Goal: Task Accomplishment & Management: Use online tool/utility

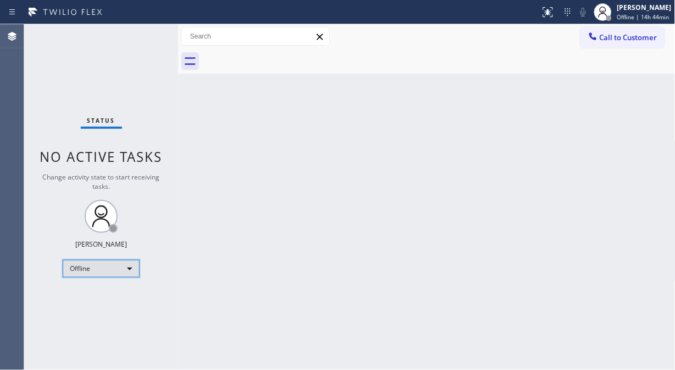
click at [92, 272] on div "Offline" at bounding box center [101, 269] width 77 height 18
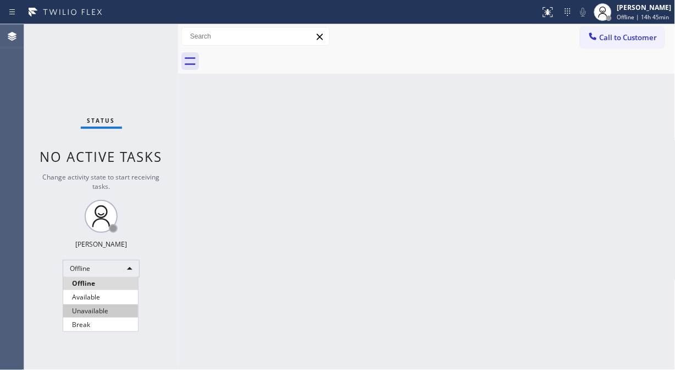
click at [97, 311] on li "Unavailable" at bounding box center [100, 310] width 75 height 13
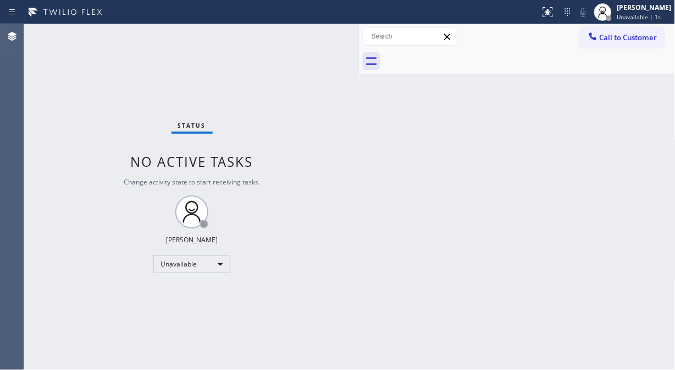
drag, startPoint x: 177, startPoint y: 99, endPoint x: 359, endPoint y: 166, distance: 193.3
click at [360, 166] on div at bounding box center [360, 196] width 0 height 345
click at [66, 141] on div "Status No active tasks Change activity state to start receiving tasks. [PERSON_…" at bounding box center [192, 196] width 336 height 345
click at [606, 39] on span "Call to Customer" at bounding box center [629, 37] width 58 height 10
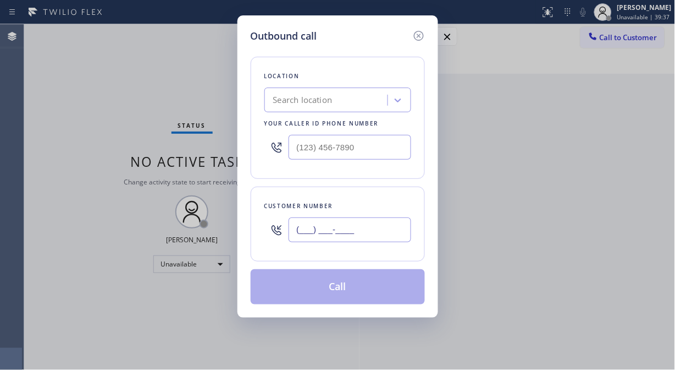
click at [314, 226] on input "(___) ___-____" at bounding box center [350, 229] width 123 height 25
paste input "408) 916-8070"
type input "(408) 916-8070"
click at [338, 96] on div "Search location" at bounding box center [328, 100] width 120 height 19
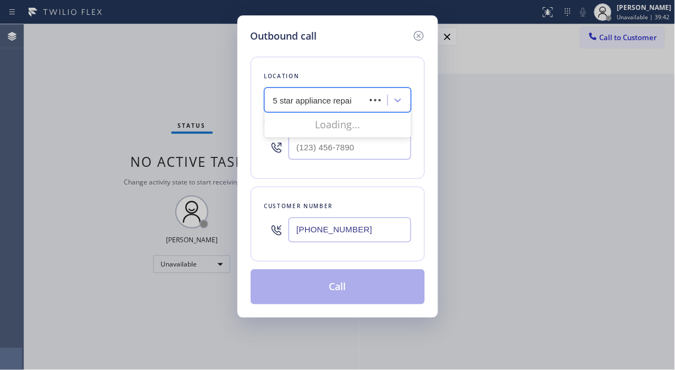
type input "5 star appliance repair"
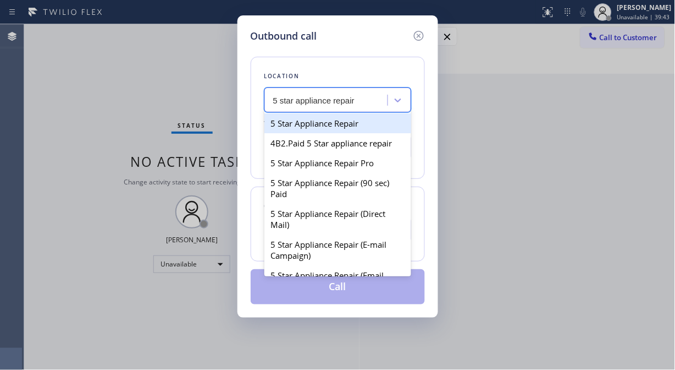
click at [331, 123] on div "5 Star Appliance Repair" at bounding box center [338, 123] width 147 height 20
type input "(855) 731-4952"
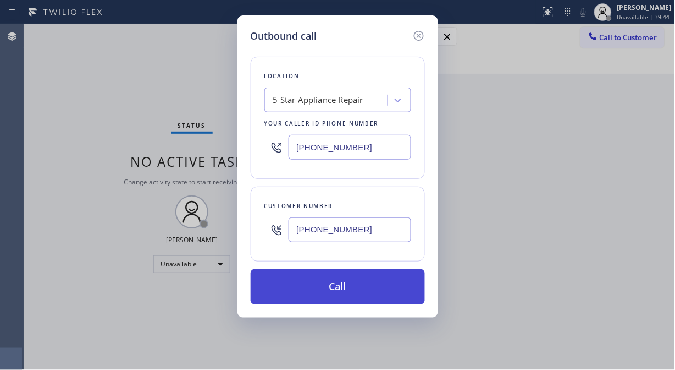
click at [339, 285] on button "Call" at bounding box center [338, 286] width 174 height 35
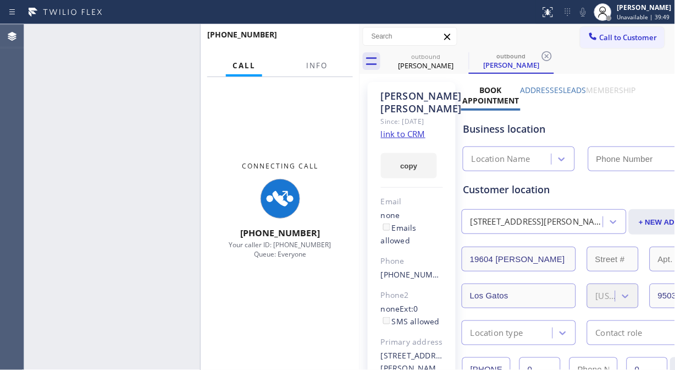
type input "(855) 731-4952"
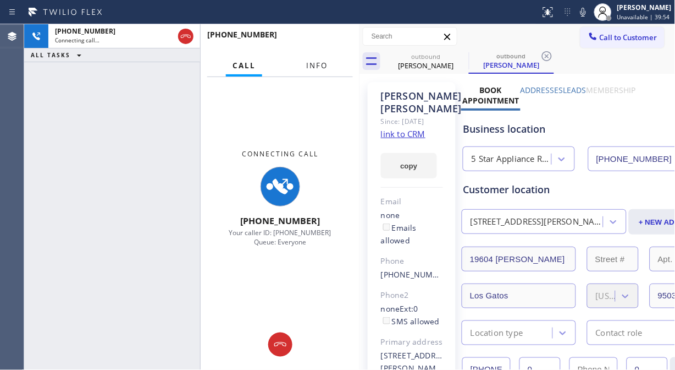
click at [319, 64] on span "Info" at bounding box center [316, 66] width 21 height 10
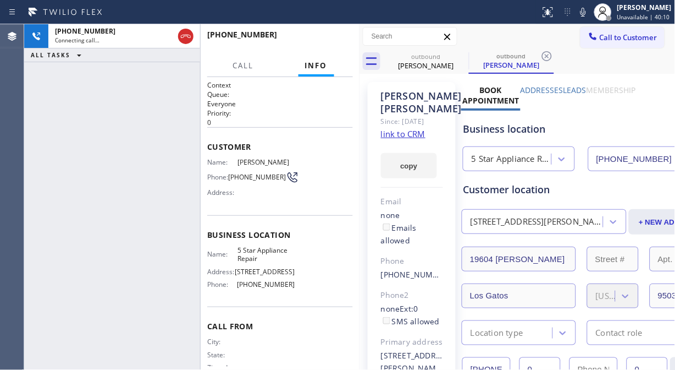
click at [58, 140] on div "+14089168070 Connecting call… ALL TASKS ALL TASKS ACTIVE TASKS TASKS IN WRAP UP" at bounding box center [112, 196] width 176 height 345
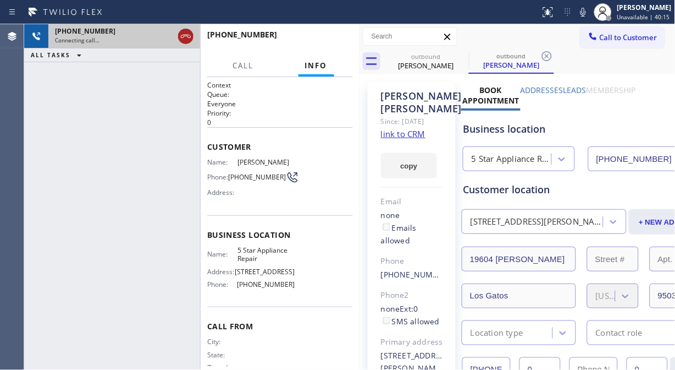
click at [187, 34] on icon at bounding box center [185, 36] width 13 height 13
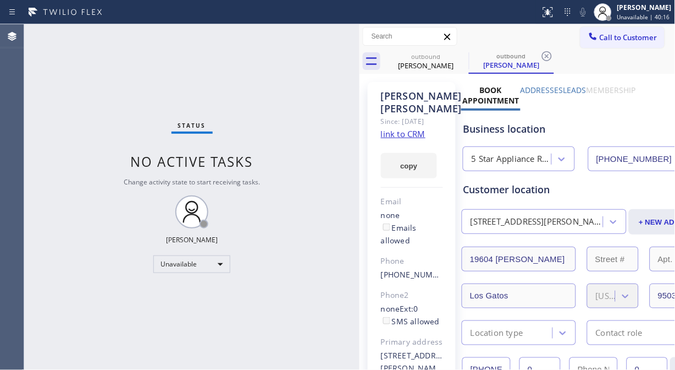
drag, startPoint x: 612, startPoint y: 43, endPoint x: 510, endPoint y: 100, distance: 116.7
click at [611, 44] on button "Call to Customer" at bounding box center [623, 37] width 84 height 21
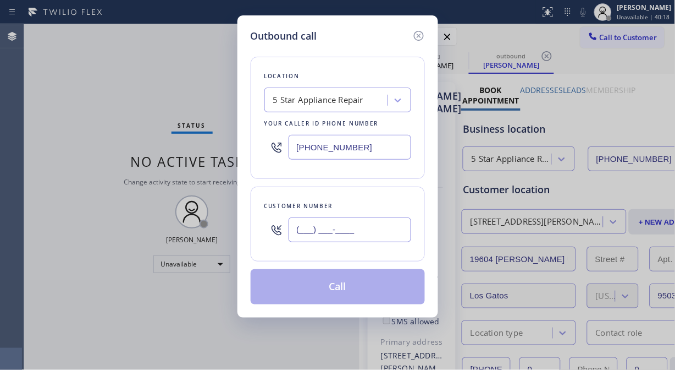
click at [306, 228] on input "(___) ___-____" at bounding box center [350, 229] width 123 height 25
paste input "949) 715-9720"
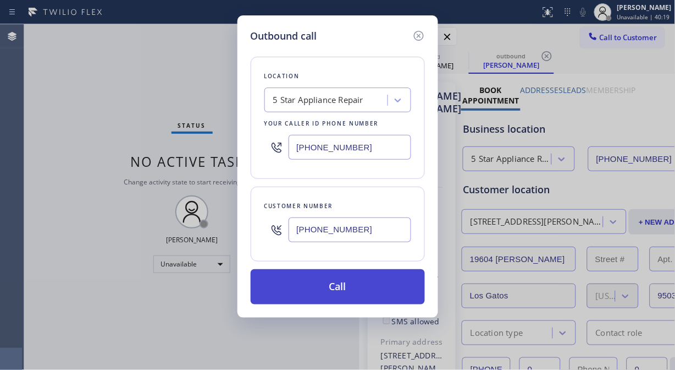
type input "(949) 715-9720"
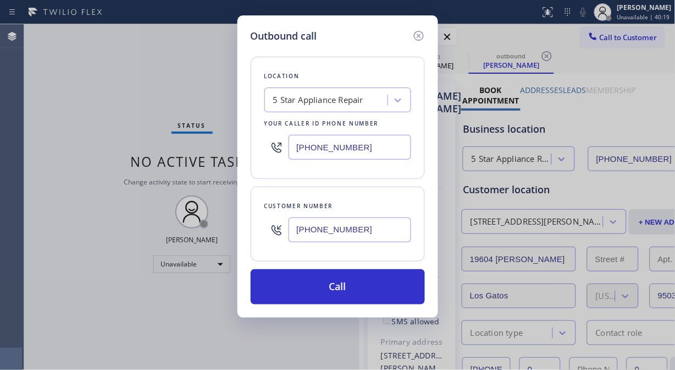
drag, startPoint x: 351, startPoint y: 298, endPoint x: 422, endPoint y: 139, distance: 174.6
click at [352, 299] on button "Call" at bounding box center [338, 286] width 174 height 35
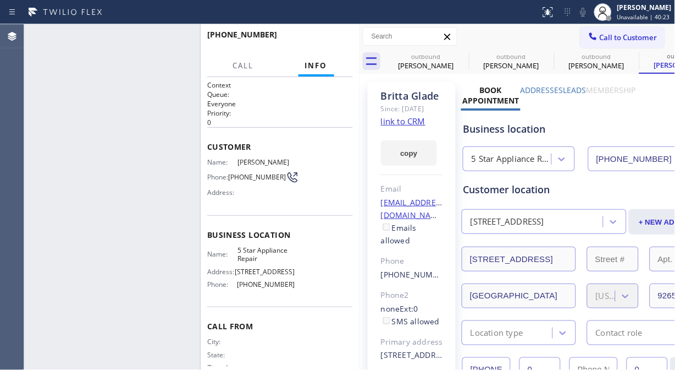
type input "(855) 731-4952"
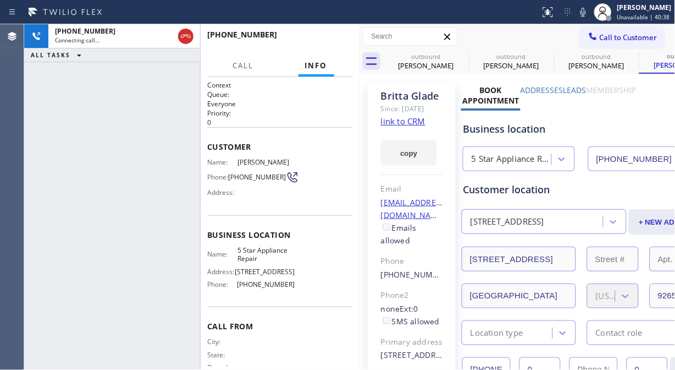
click at [59, 130] on div "+19497159720 Connecting call… ALL TASKS ALL TASKS ACTIVE TASKS TASKS IN WRAP UP" at bounding box center [112, 196] width 176 height 345
drag, startPoint x: 459, startPoint y: 53, endPoint x: 606, endPoint y: 47, distance: 147.0
click at [0, 0] on icon at bounding box center [0, 0] width 0 height 0
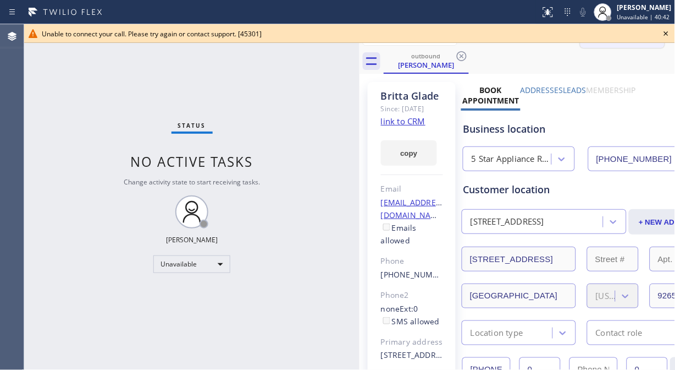
click at [614, 37] on div "Unable to connect your call. Please try again or contact support. [45301]" at bounding box center [350, 33] width 616 height 9
click at [673, 35] on div "Unable to connect your call. Please try again or contact support. [45301]" at bounding box center [349, 33] width 651 height 19
click at [667, 31] on icon at bounding box center [666, 33] width 13 height 13
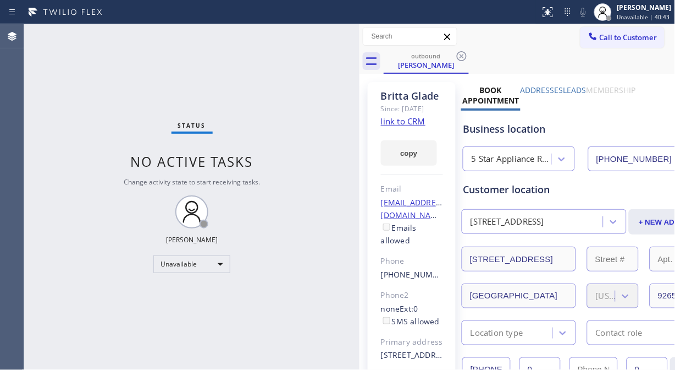
click at [628, 34] on span "Call to Customer" at bounding box center [629, 37] width 58 height 10
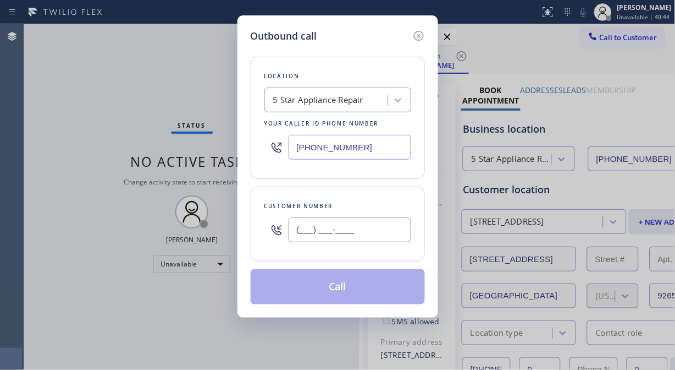
click at [341, 229] on input "(___) ___-____" at bounding box center [350, 229] width 123 height 25
paste input "646) 256-0282"
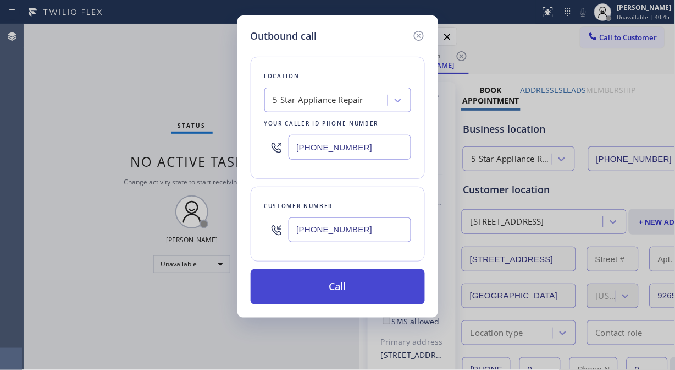
type input "(646) 256-0282"
click at [366, 292] on button "Call" at bounding box center [338, 286] width 174 height 35
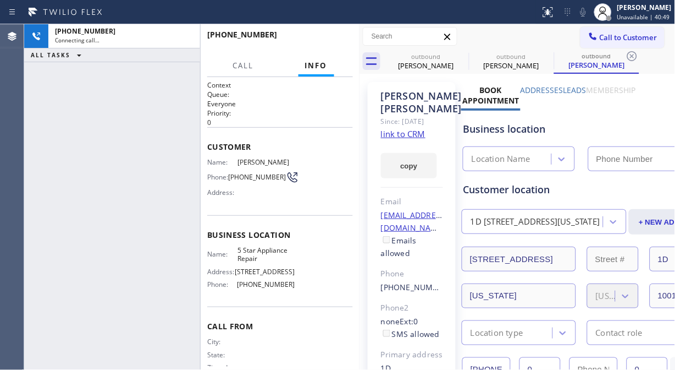
type input "(855) 731-4952"
click at [57, 162] on div "+16462560282 Connecting call… ALL TASKS ALL TASKS ACTIVE TASKS TASKS IN WRAP UP" at bounding box center [112, 196] width 176 height 345
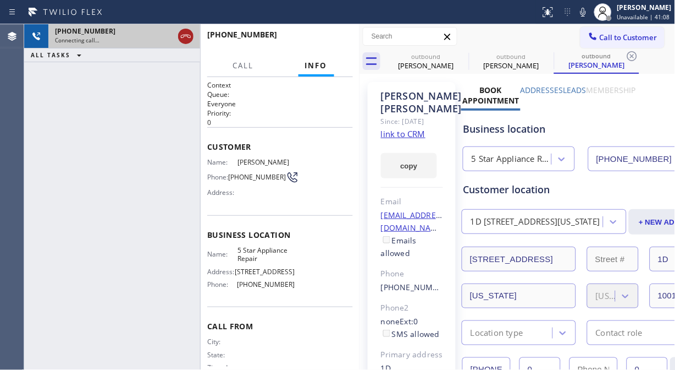
click at [190, 37] on icon at bounding box center [186, 36] width 10 height 3
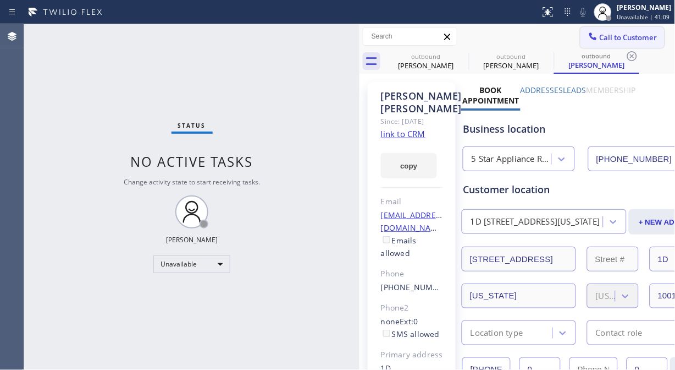
click at [614, 42] on span "Call to Customer" at bounding box center [629, 37] width 58 height 10
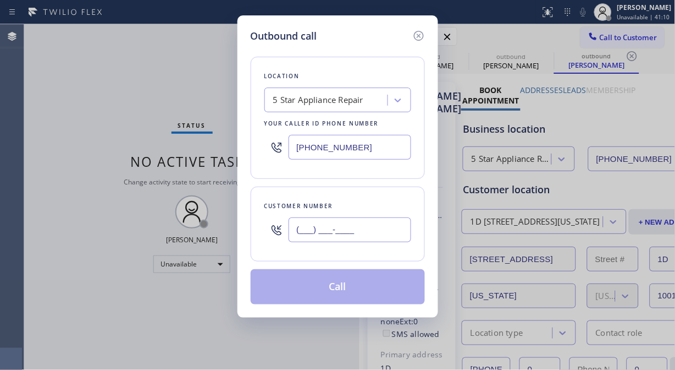
click at [296, 233] on input "(___) ___-____" at bounding box center [350, 229] width 123 height 25
paste input "310) 487-0696"
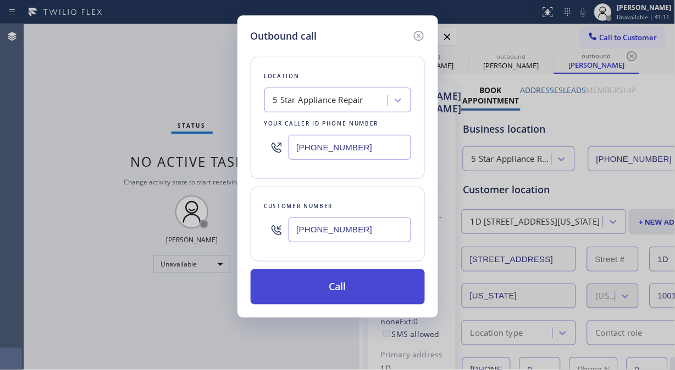
type input "(310) 487-0696"
click at [339, 290] on button "Call" at bounding box center [338, 286] width 174 height 35
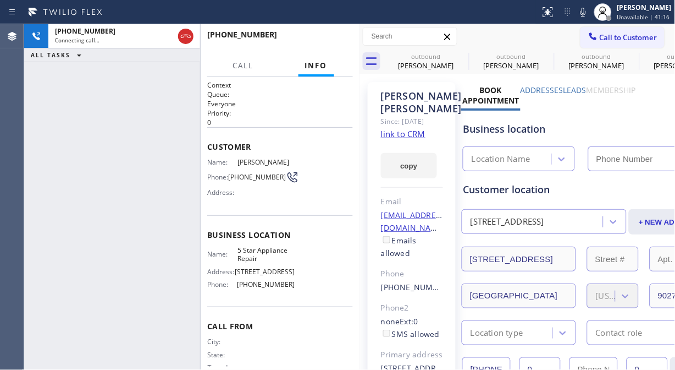
type input "(855) 731-4952"
click at [462, 56] on icon at bounding box center [462, 56] width 10 height 10
click at [0, 0] on icon at bounding box center [0, 0] width 0 height 0
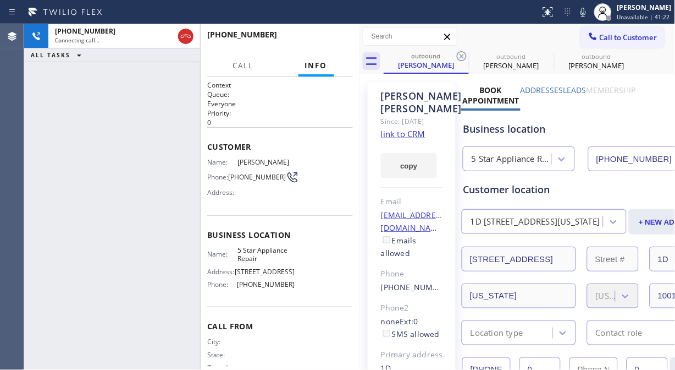
click at [462, 56] on icon at bounding box center [462, 56] width 10 height 10
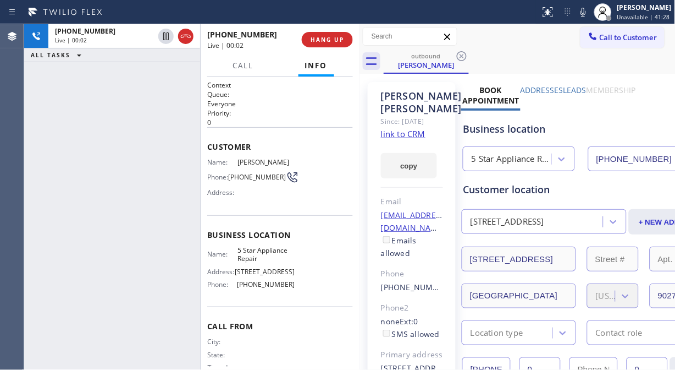
click at [41, 87] on div "+13104870696 Live | 00:02 ALL TASKS ALL TASKS ACTIVE TASKS TASKS IN WRAP UP" at bounding box center [112, 196] width 176 height 345
click at [408, 132] on link "link to CRM" at bounding box center [403, 133] width 45 height 11
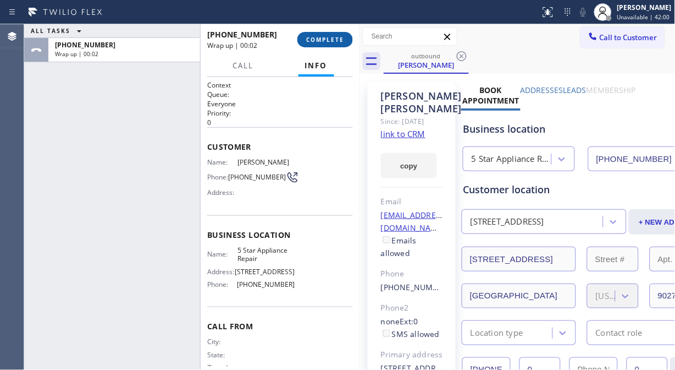
click at [321, 42] on span "COMPLETE" at bounding box center [325, 40] width 38 height 8
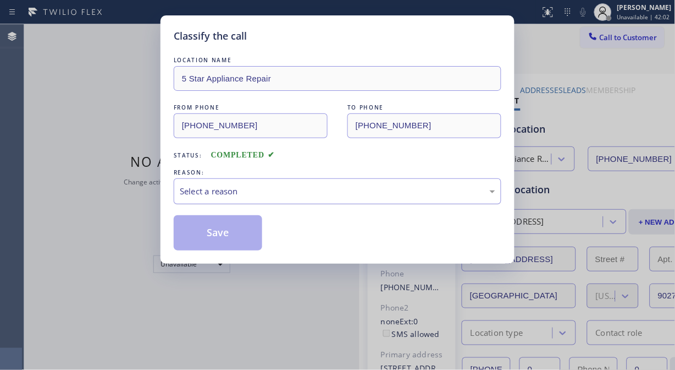
click at [343, 198] on div "Select a reason" at bounding box center [338, 191] width 328 height 26
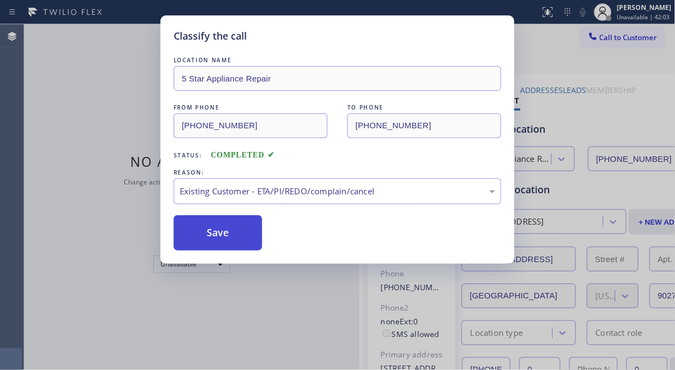
click at [242, 243] on button "Save" at bounding box center [218, 232] width 89 height 35
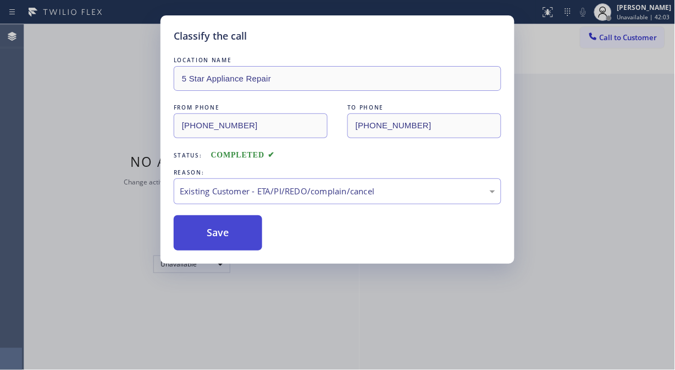
click at [226, 237] on button "Save" at bounding box center [218, 232] width 89 height 35
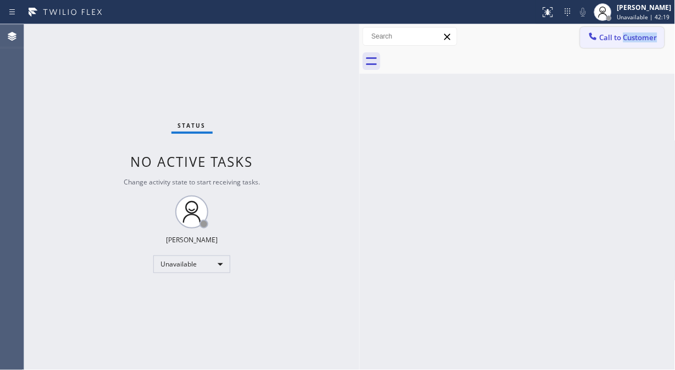
click at [623, 45] on div "Call to Customer Outbound call Location 5 Star Appliance Repair Your caller id …" at bounding box center [518, 49] width 316 height 50
click at [596, 45] on button "Call to Customer" at bounding box center [623, 37] width 84 height 21
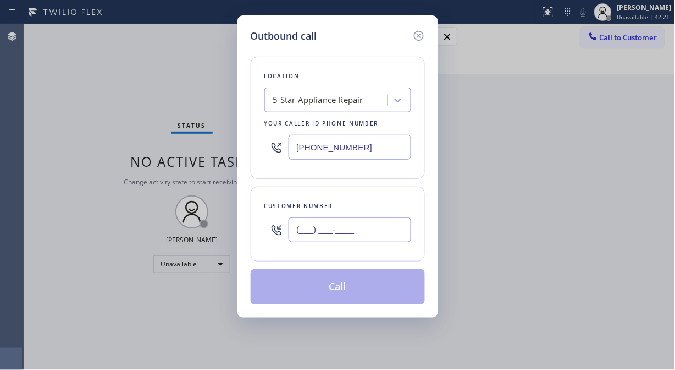
click at [307, 233] on input "(___) ___-____" at bounding box center [350, 229] width 123 height 25
click at [295, 228] on input "(___) ___-____" at bounding box center [350, 229] width 123 height 25
paste input "917) 374-9974"
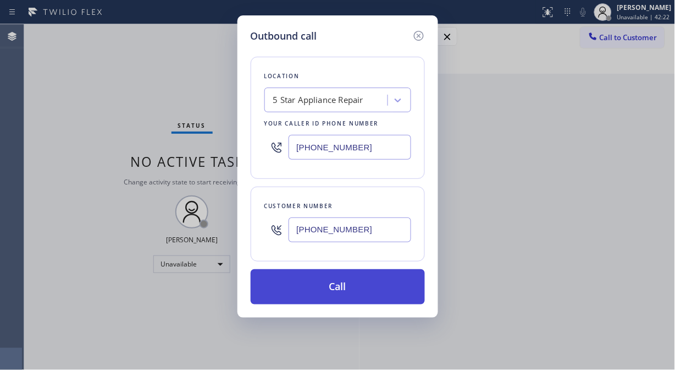
type input "(917) 374-9974"
click at [337, 296] on button "Call" at bounding box center [338, 286] width 174 height 35
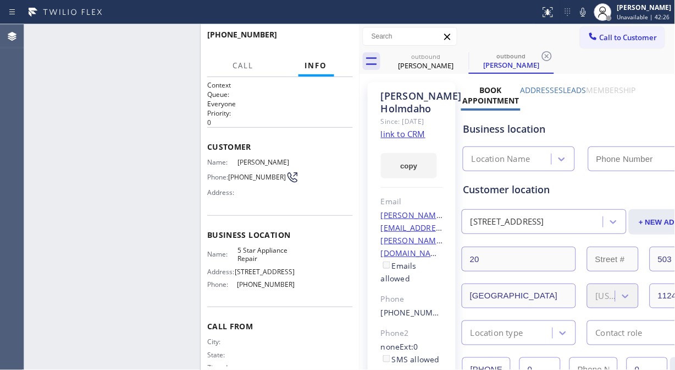
type input "(855) 731-4952"
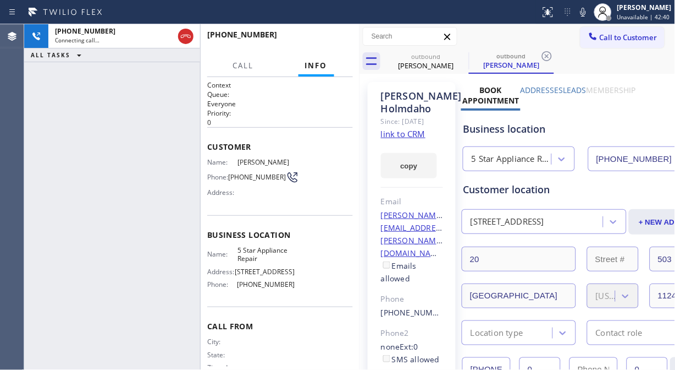
click at [50, 105] on div "+19173749974 Connecting call… ALL TASKS ALL TASKS ACTIVE TASKS TASKS IN WRAP UP" at bounding box center [112, 196] width 176 height 345
click at [325, 36] on span "HANG UP" at bounding box center [328, 40] width 34 height 8
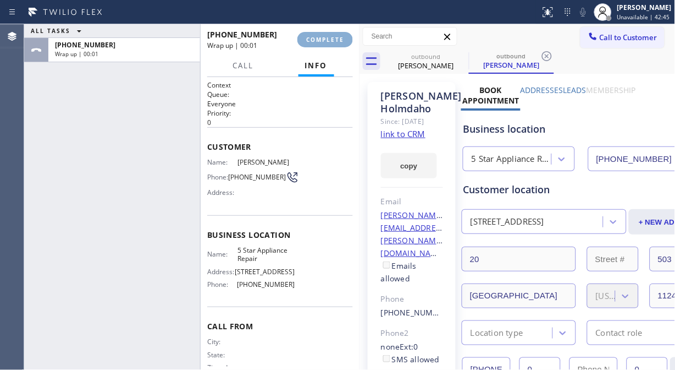
click at [325, 36] on span "COMPLETE" at bounding box center [325, 40] width 38 height 8
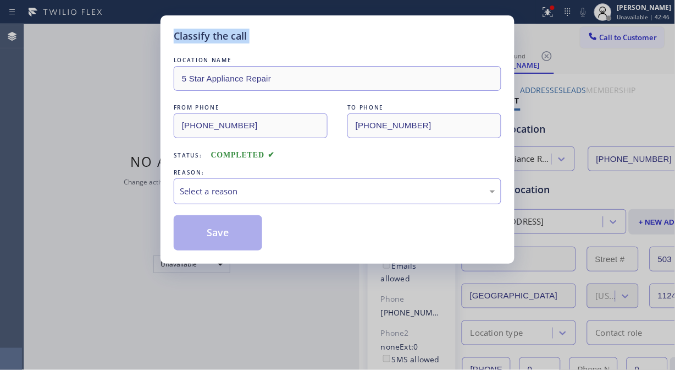
click at [325, 36] on div "Classify the call" at bounding box center [338, 36] width 328 height 15
click at [331, 191] on div "Select a reason" at bounding box center [338, 191] width 316 height 13
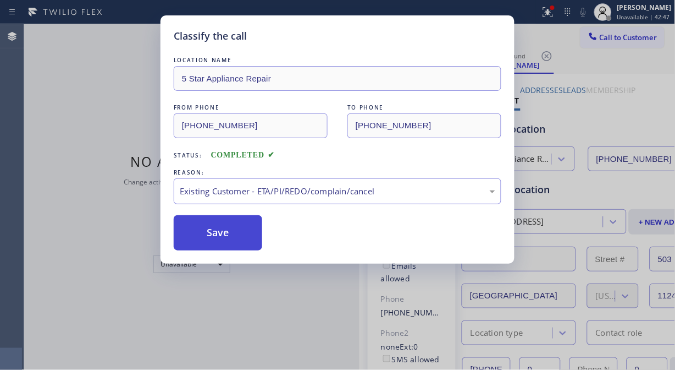
click at [239, 240] on button "Save" at bounding box center [218, 232] width 89 height 35
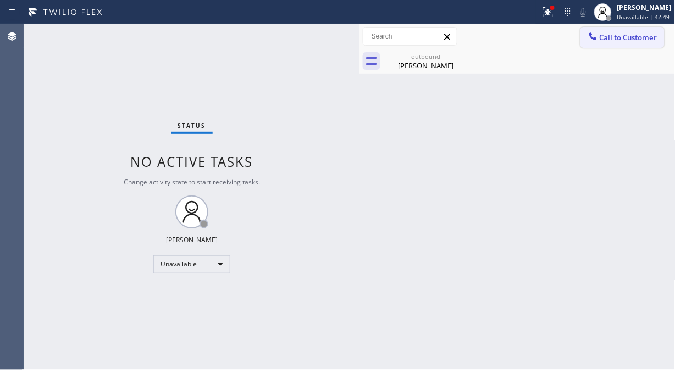
click at [618, 36] on span "Call to Customer" at bounding box center [629, 37] width 58 height 10
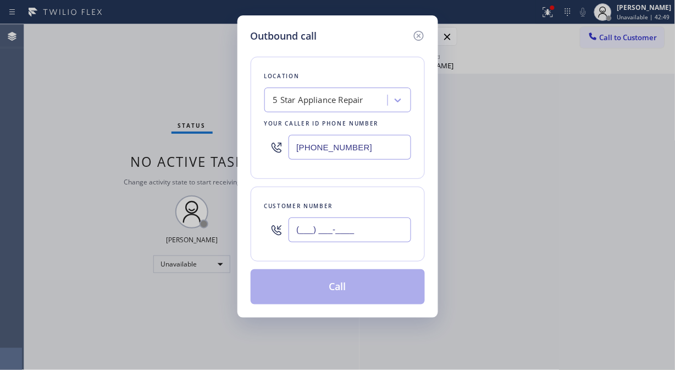
click at [386, 229] on input "(___) ___-____" at bounding box center [350, 229] width 123 height 25
paste input "310) 433-0019"
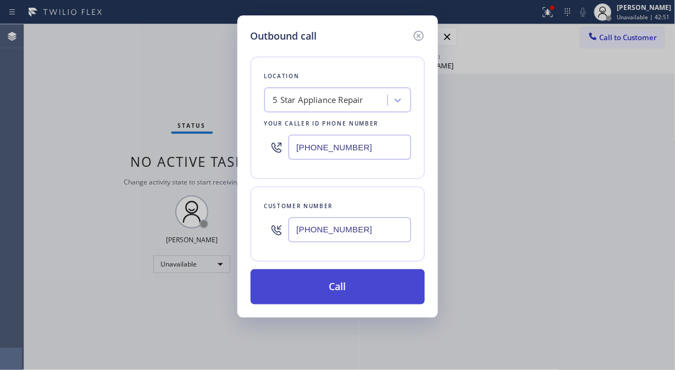
type input "(310) 433-0019"
drag, startPoint x: 375, startPoint y: 287, endPoint x: 515, endPoint y: 14, distance: 306.0
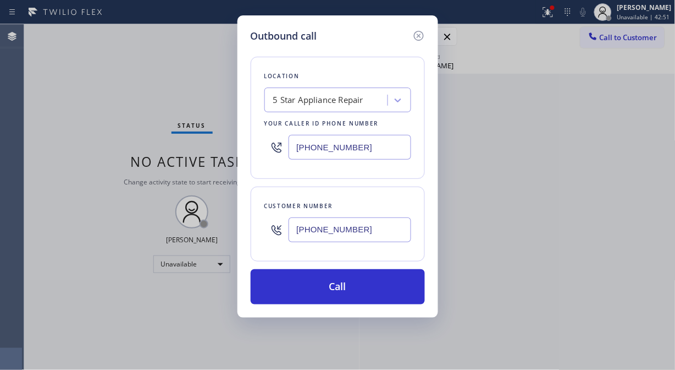
click at [385, 277] on button "Call" at bounding box center [338, 286] width 174 height 35
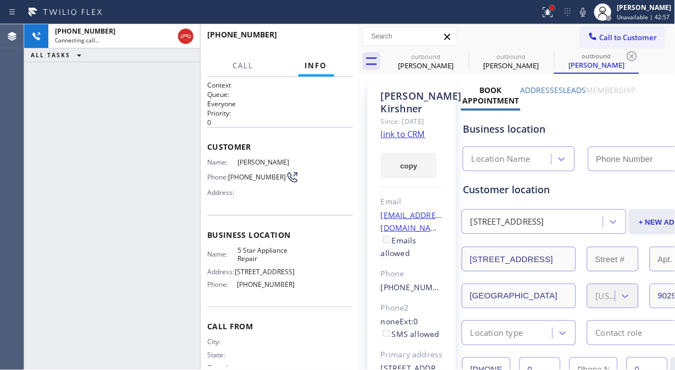
click at [554, 7] on div at bounding box center [553, 8] width 4 height 4
type input "(855) 731-4952"
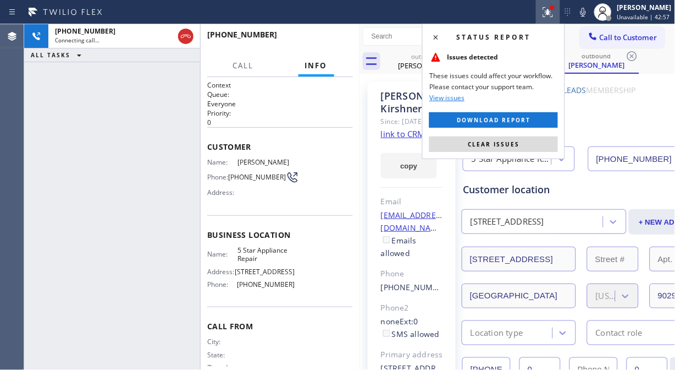
drag, startPoint x: 515, startPoint y: 143, endPoint x: 501, endPoint y: 121, distance: 26.5
click at [515, 143] on span "Clear issues" at bounding box center [494, 144] width 52 height 8
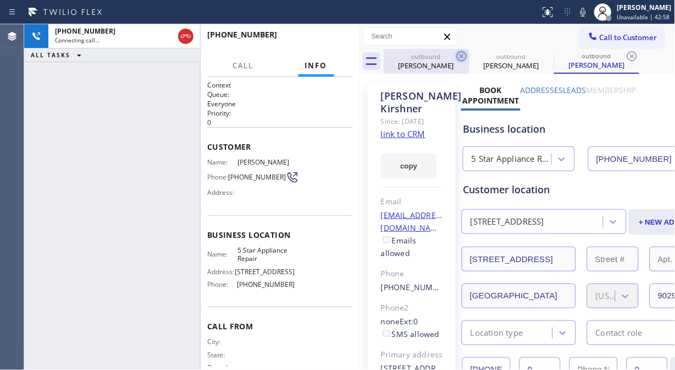
click at [457, 50] on icon at bounding box center [461, 56] width 13 height 13
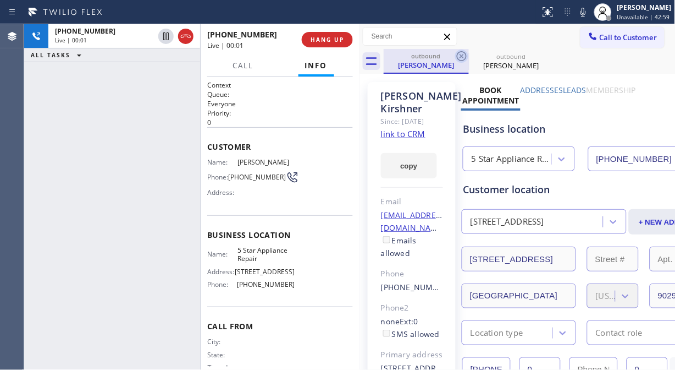
click at [461, 56] on icon at bounding box center [462, 56] width 10 height 10
click at [0, 0] on icon at bounding box center [0, 0] width 0 height 0
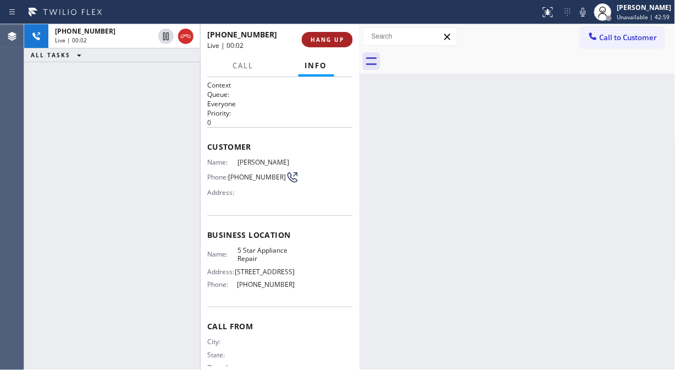
click at [337, 45] on button "HANG UP" at bounding box center [327, 39] width 51 height 15
click at [336, 40] on span "HANG UP" at bounding box center [328, 40] width 34 height 8
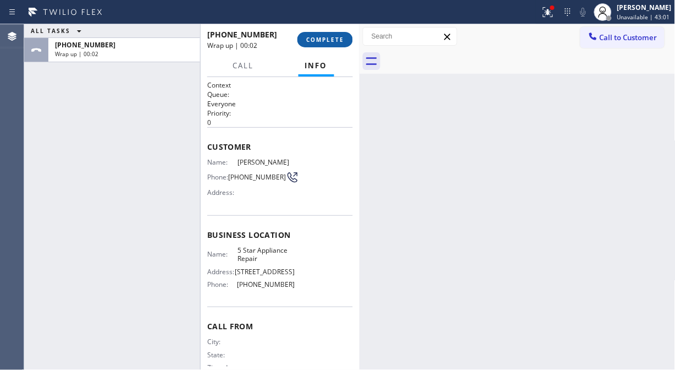
click at [336, 40] on span "COMPLETE" at bounding box center [325, 40] width 38 height 8
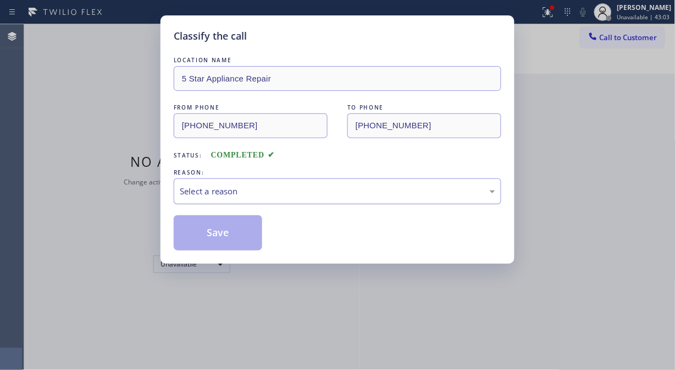
click at [338, 190] on div "Select a reason" at bounding box center [338, 191] width 316 height 13
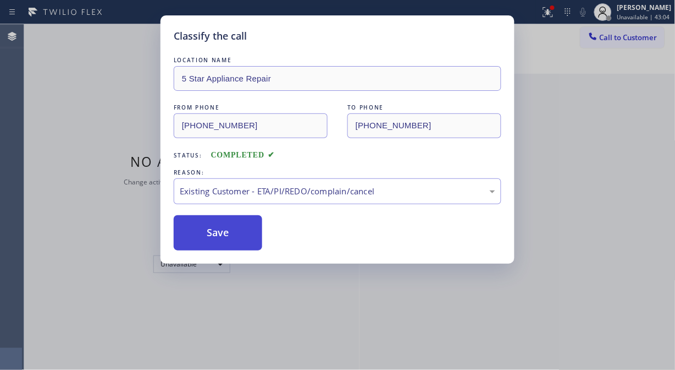
click at [238, 240] on button "Save" at bounding box center [218, 232] width 89 height 35
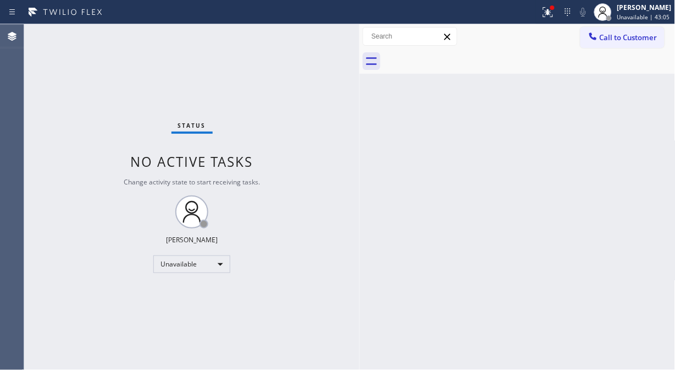
click at [630, 40] on span "Call to Customer" at bounding box center [629, 37] width 58 height 10
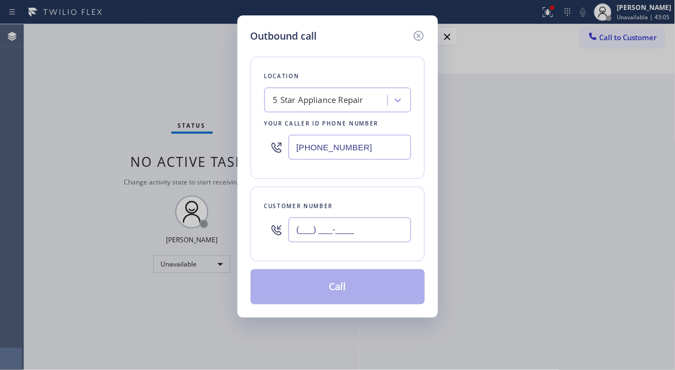
click at [389, 234] on input "(___) ___-____" at bounding box center [350, 229] width 123 height 25
paste input "646) 872-5971"
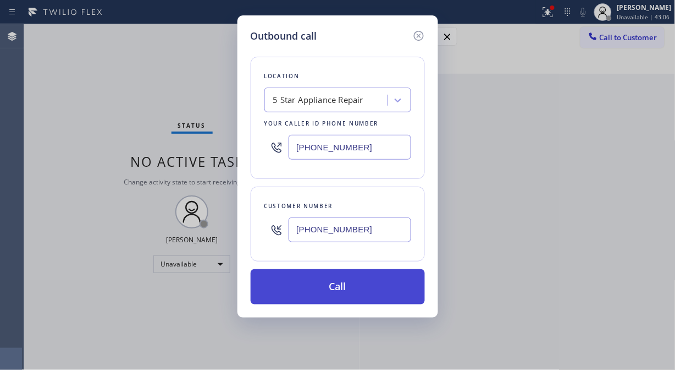
type input "(646) 872-5971"
click at [372, 289] on button "Call" at bounding box center [338, 286] width 174 height 35
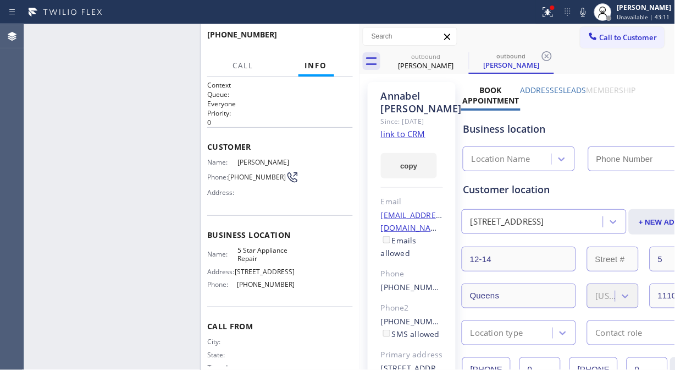
type input "(855) 731-4952"
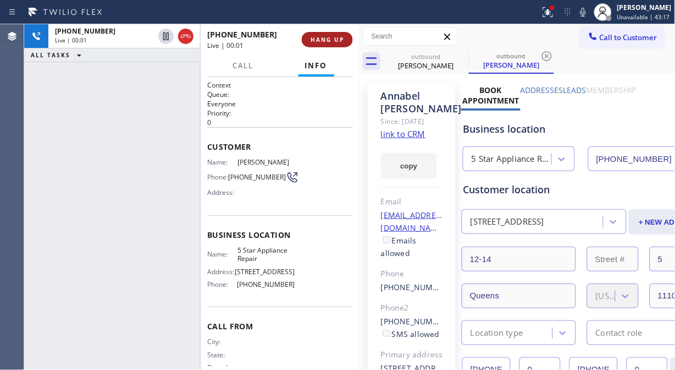
click at [325, 40] on span "HANG UP" at bounding box center [328, 40] width 34 height 8
click at [325, 41] on span "HANG UP" at bounding box center [328, 40] width 34 height 8
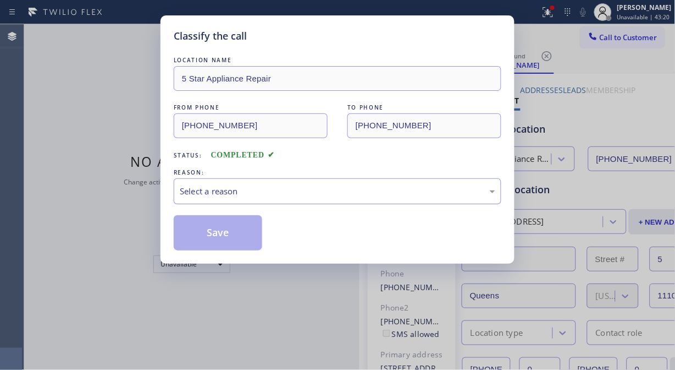
click at [328, 189] on div "Select a reason" at bounding box center [338, 191] width 316 height 13
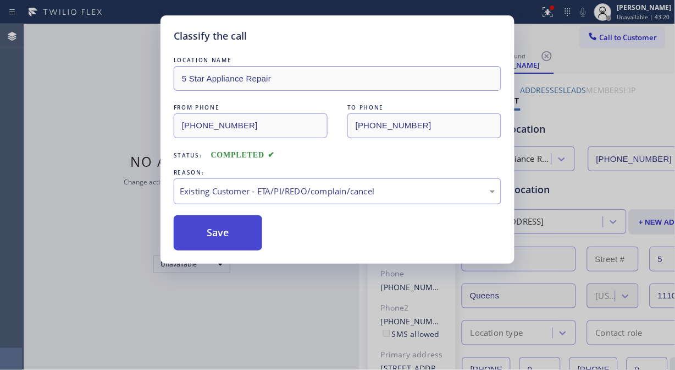
click at [226, 244] on button "Save" at bounding box center [218, 232] width 89 height 35
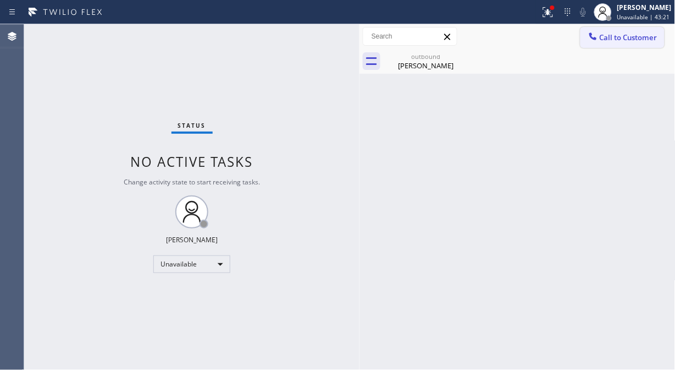
click at [602, 39] on span "Call to Customer" at bounding box center [629, 37] width 58 height 10
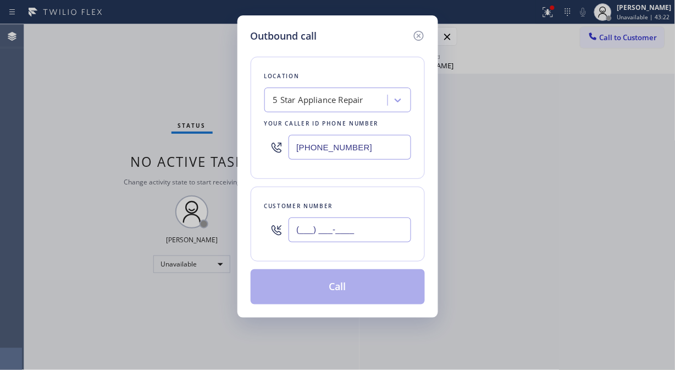
click at [306, 222] on input "(___) ___-____" at bounding box center [350, 229] width 123 height 25
paste input "347) 882-3845"
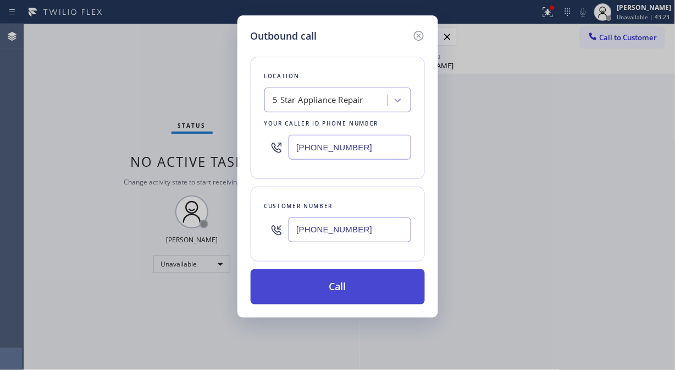
type input "(347) 882-3845"
click at [362, 295] on button "Call" at bounding box center [338, 286] width 174 height 35
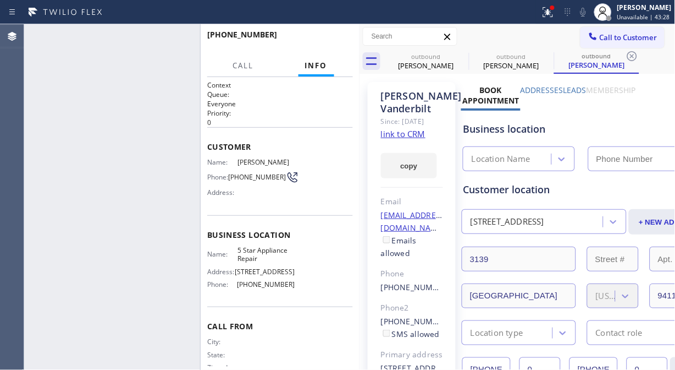
type input "(855) 731-4952"
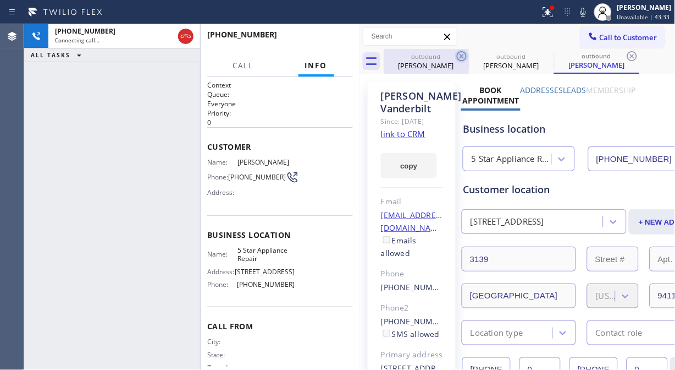
click at [463, 54] on icon at bounding box center [461, 56] width 13 height 13
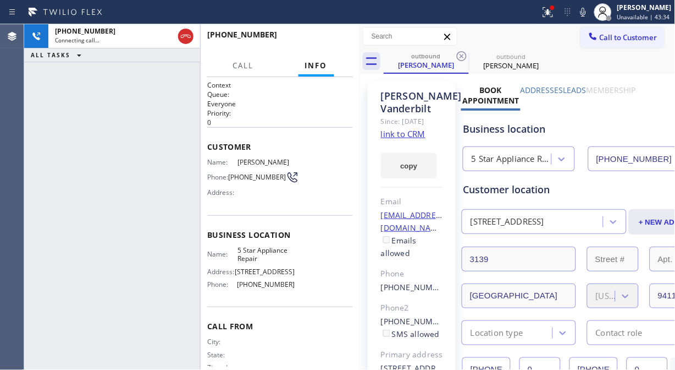
click at [463, 54] on icon at bounding box center [461, 56] width 13 height 13
click at [555, 12] on icon at bounding box center [548, 12] width 13 height 13
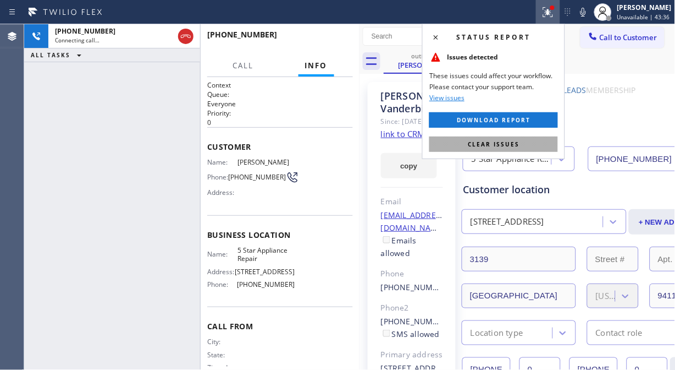
click at [472, 146] on span "Clear issues" at bounding box center [494, 144] width 52 height 8
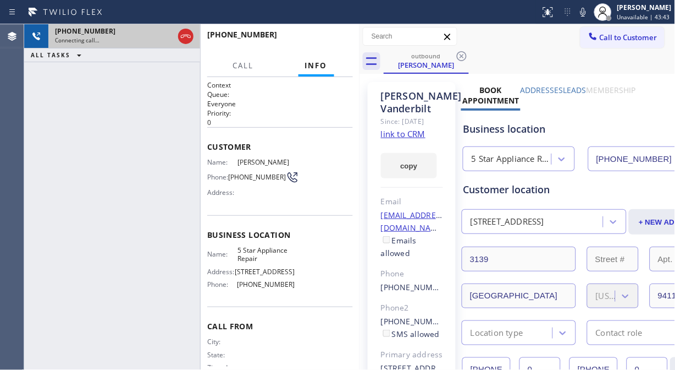
click at [179, 29] on div at bounding box center [186, 36] width 20 height 24
click at [184, 34] on icon at bounding box center [185, 36] width 13 height 13
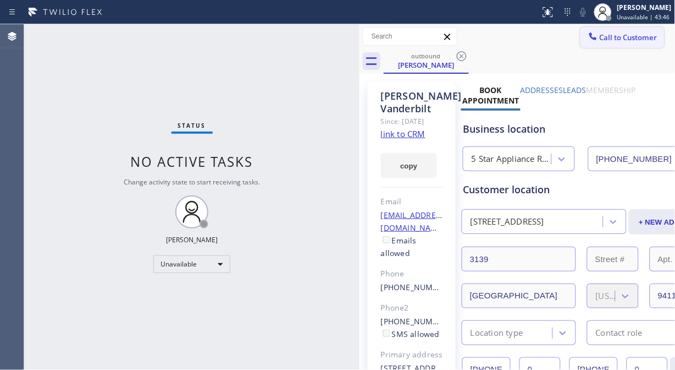
click at [611, 34] on span "Call to Customer" at bounding box center [629, 37] width 58 height 10
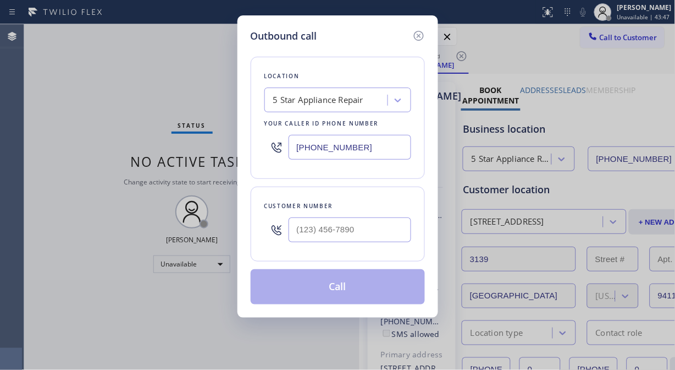
click at [378, 233] on input "text" at bounding box center [350, 229] width 123 height 25
click at [361, 245] on div at bounding box center [350, 230] width 123 height 36
click at [353, 250] on div "Customer number" at bounding box center [338, 223] width 174 height 75
click at [343, 232] on input "(___) ___-____" at bounding box center [350, 229] width 123 height 25
paste input "626) 584-9122"
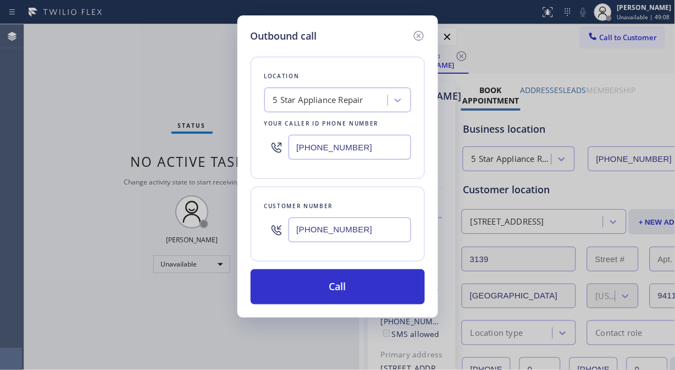
type input "(626) 584-9122"
click at [414, 199] on div "Customer number (626) 584-9122" at bounding box center [338, 223] width 174 height 75
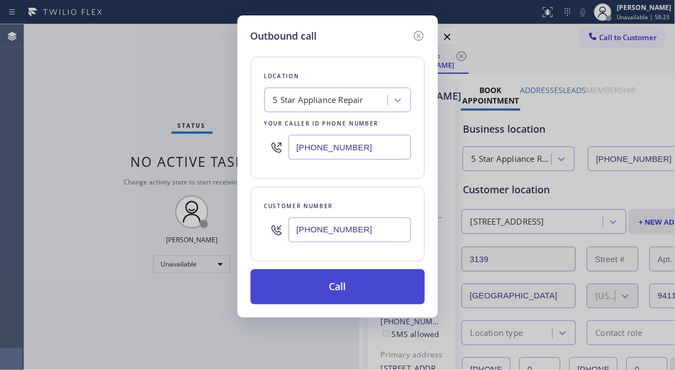
click at [376, 284] on button "Call" at bounding box center [338, 286] width 174 height 35
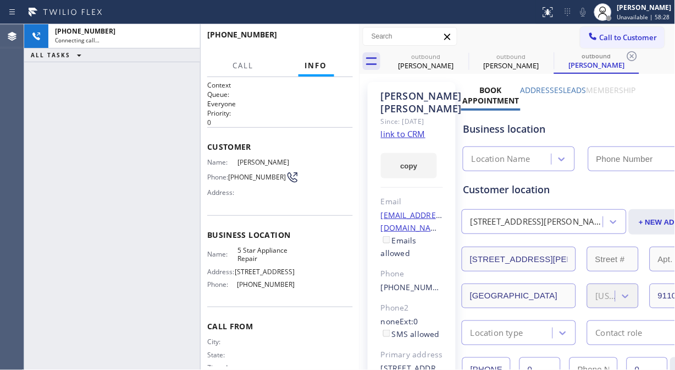
type input "(855) 731-4952"
click at [584, 9] on icon at bounding box center [583, 12] width 13 height 13
click at [187, 36] on icon at bounding box center [186, 36] width 10 height 3
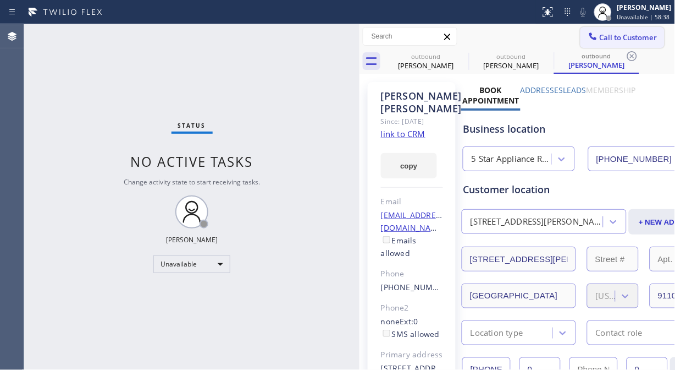
click at [600, 37] on span "Call to Customer" at bounding box center [629, 37] width 58 height 10
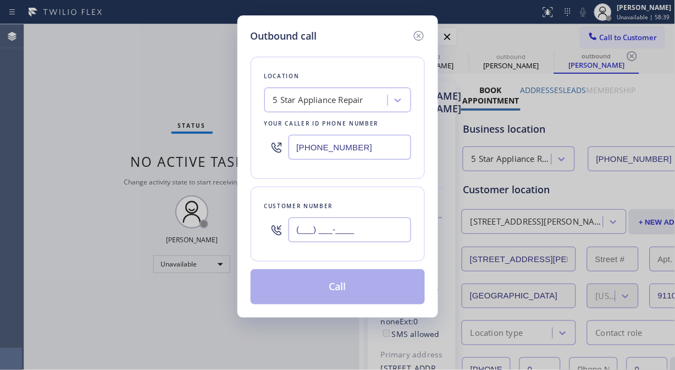
click at [328, 232] on input "(___) ___-____" at bounding box center [350, 229] width 123 height 25
paste input "408) 242-4647"
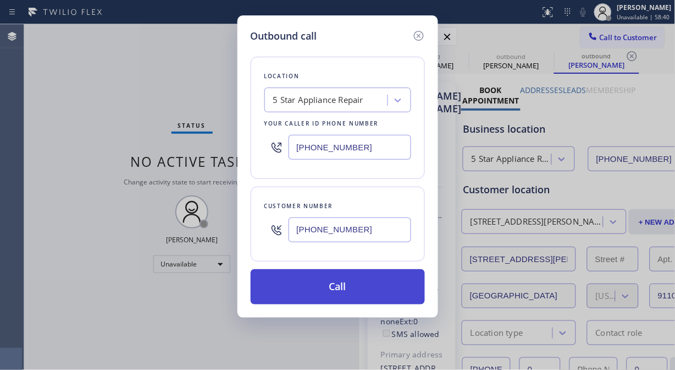
type input "(408) 242-4647"
click at [328, 289] on button "Call" at bounding box center [338, 286] width 174 height 35
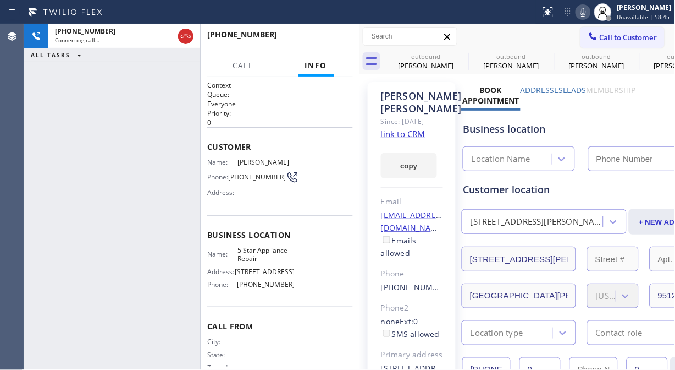
click at [586, 15] on icon at bounding box center [583, 12] width 13 height 13
type input "(855) 731-4952"
click at [315, 39] on span "HANG UP" at bounding box center [328, 40] width 34 height 8
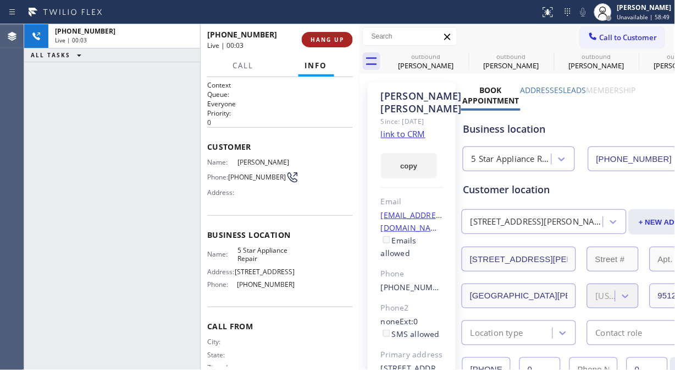
click at [315, 40] on span "HANG UP" at bounding box center [328, 40] width 34 height 8
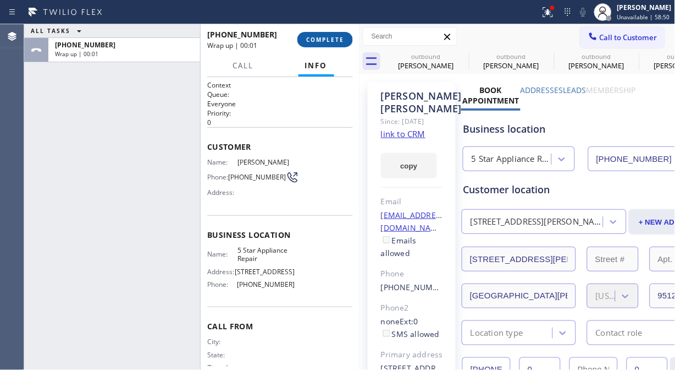
click at [317, 42] on span "COMPLETE" at bounding box center [325, 40] width 38 height 8
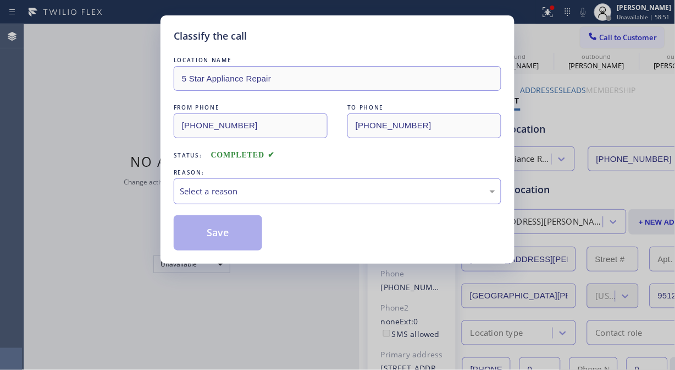
click at [317, 42] on div "Classify the call" at bounding box center [338, 36] width 328 height 15
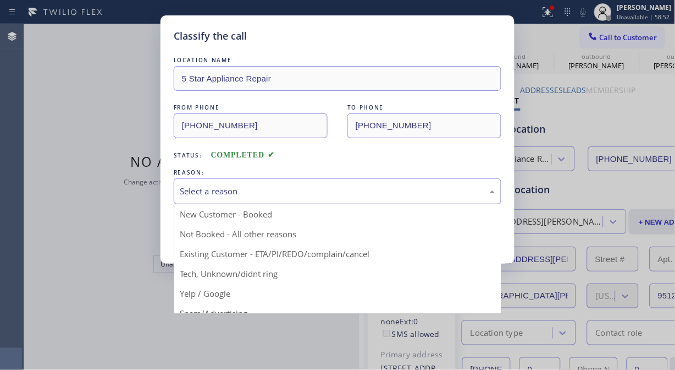
click at [307, 182] on div "Select a reason" at bounding box center [338, 191] width 328 height 26
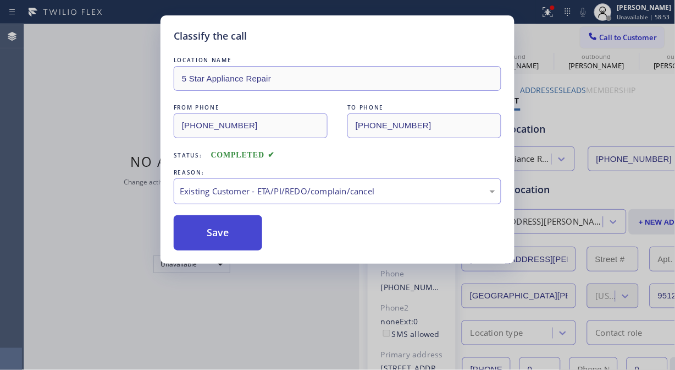
drag, startPoint x: 237, startPoint y: 238, endPoint x: 266, endPoint y: 211, distance: 39.3
click at [237, 238] on button "Save" at bounding box center [218, 232] width 89 height 35
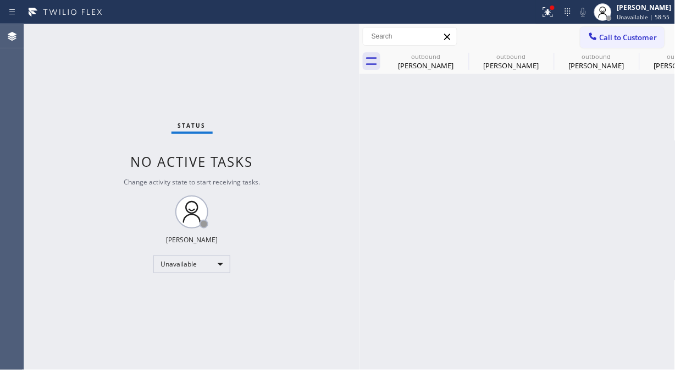
click at [608, 37] on span "Call to Customer" at bounding box center [629, 37] width 58 height 10
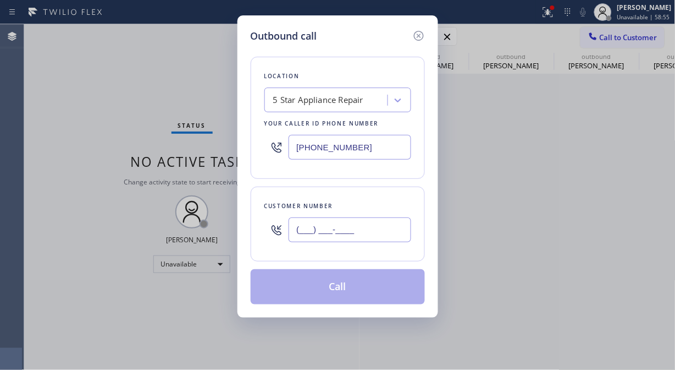
click at [349, 241] on input "(___) ___-____" at bounding box center [350, 229] width 123 height 25
paste input "510) 205-0049"
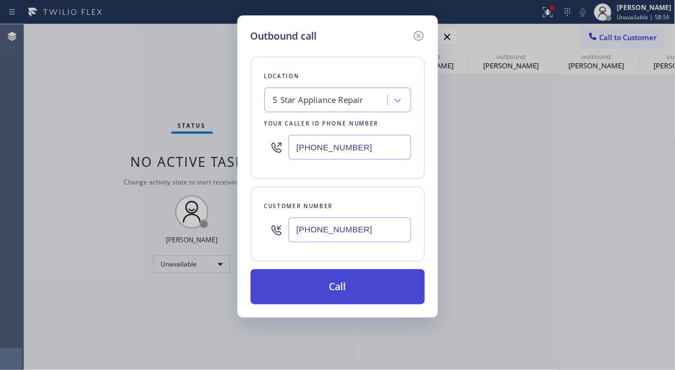
type input "(510) 205-0049"
click at [355, 273] on button "Call" at bounding box center [338, 286] width 174 height 35
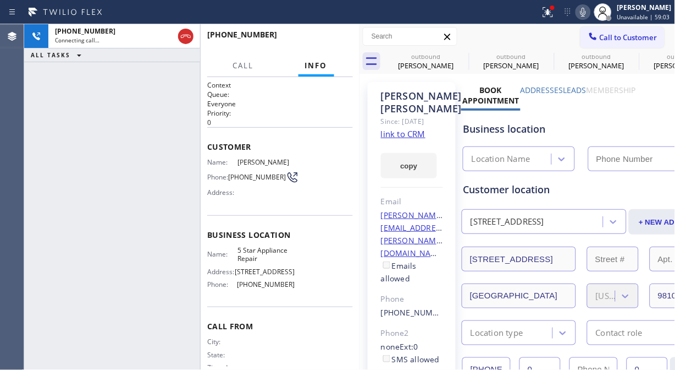
type input "(855) 731-4952"
click at [585, 13] on icon at bounding box center [583, 12] width 13 height 13
click at [548, 18] on icon at bounding box center [548, 12] width 13 height 13
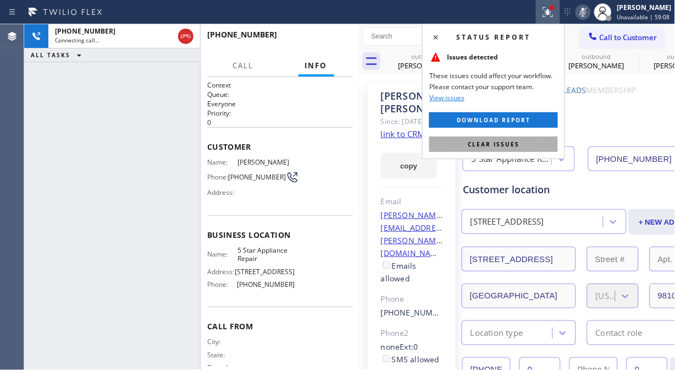
click at [529, 140] on button "Clear issues" at bounding box center [494, 143] width 129 height 15
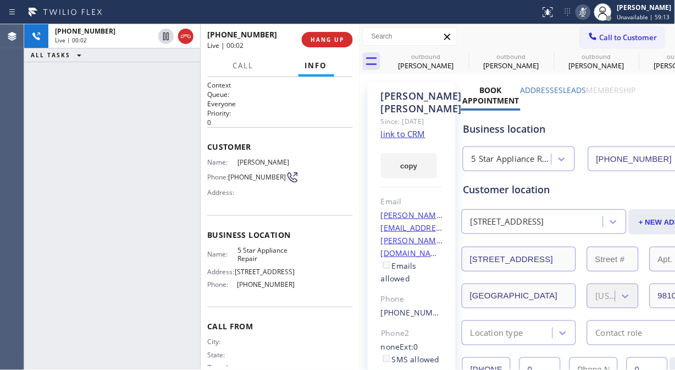
click at [74, 106] on div "+15102050049 Live | 00:02 ALL TASKS ALL TASKS ACTIVE TASKS TASKS IN WRAP UP" at bounding box center [112, 196] width 176 height 345
click at [326, 36] on button "HANG UP" at bounding box center [327, 39] width 51 height 15
click at [325, 39] on span "HANG UP" at bounding box center [328, 40] width 34 height 8
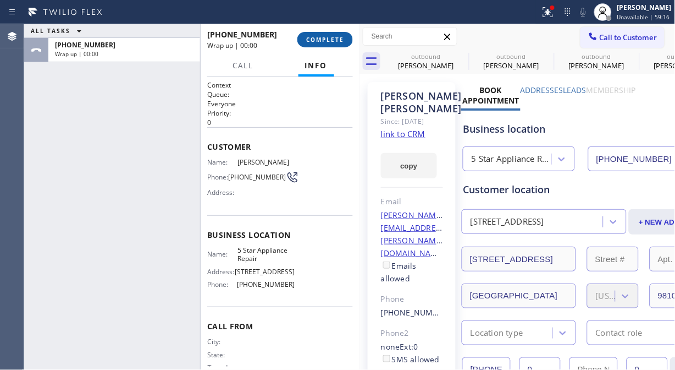
click at [323, 42] on span "COMPLETE" at bounding box center [325, 40] width 38 height 8
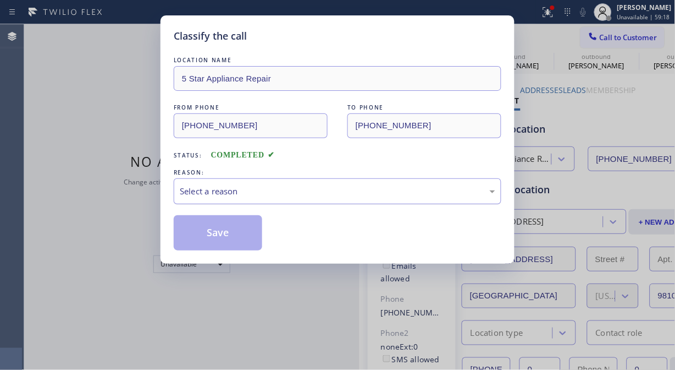
click at [371, 183] on div "Select a reason" at bounding box center [338, 191] width 328 height 26
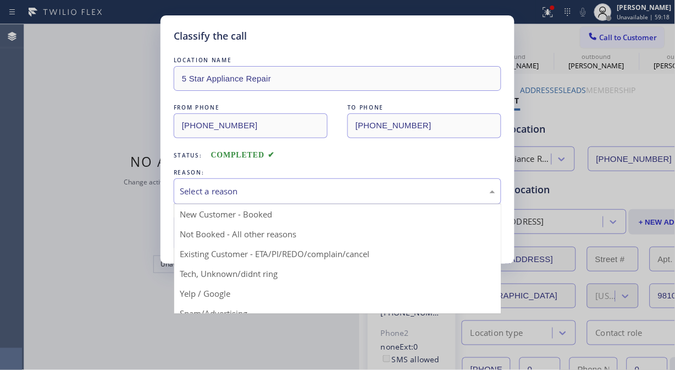
drag, startPoint x: 356, startPoint y: 248, endPoint x: 299, endPoint y: 253, distance: 56.9
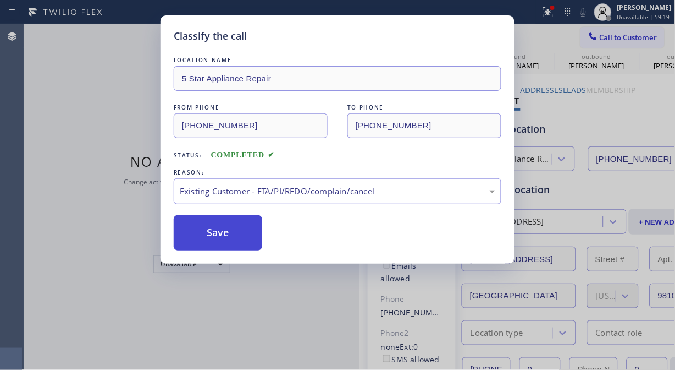
click at [213, 242] on button "Save" at bounding box center [218, 232] width 89 height 35
click at [600, 40] on div at bounding box center [593, 37] width 13 height 13
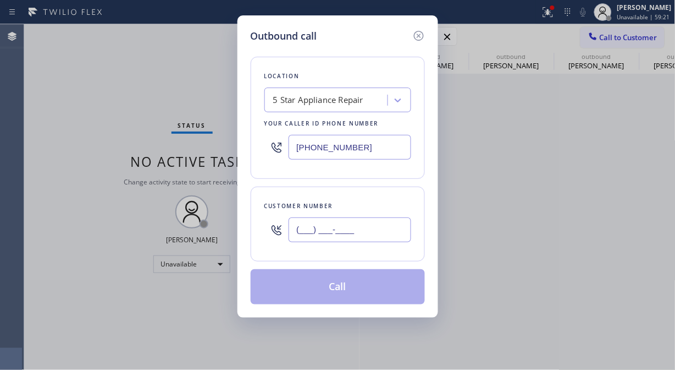
click at [343, 227] on input "(___) ___-____" at bounding box center [350, 229] width 123 height 25
paste input "415) 587-9704"
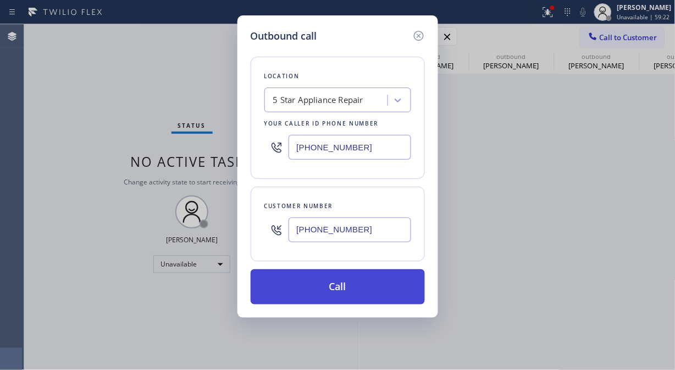
type input "(415) 587-9704"
click at [397, 288] on button "Call" at bounding box center [338, 286] width 174 height 35
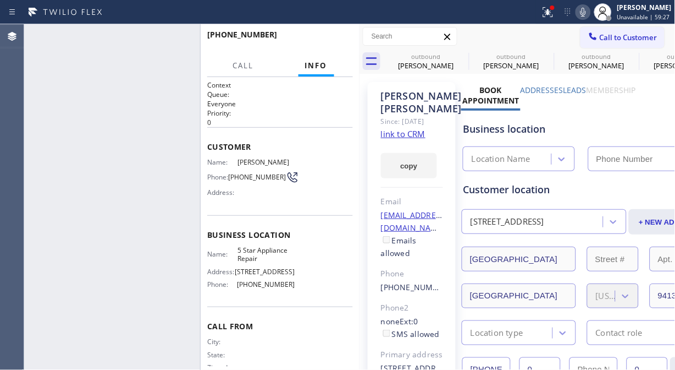
type input "(855) 731-4952"
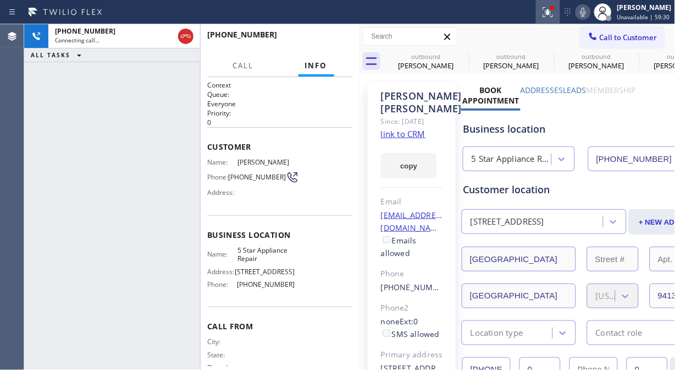
click at [548, 14] on icon at bounding box center [548, 12] width 10 height 10
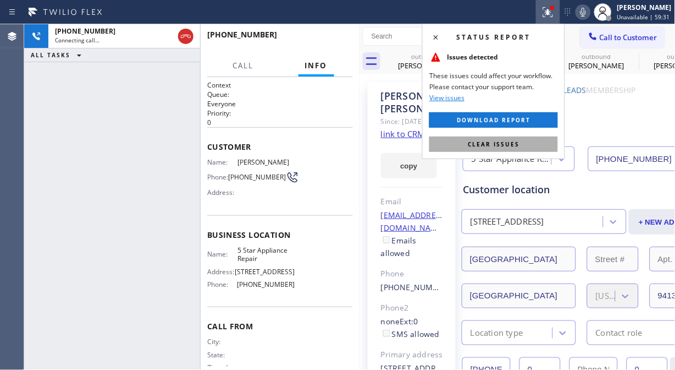
click at [531, 140] on button "Clear issues" at bounding box center [494, 143] width 129 height 15
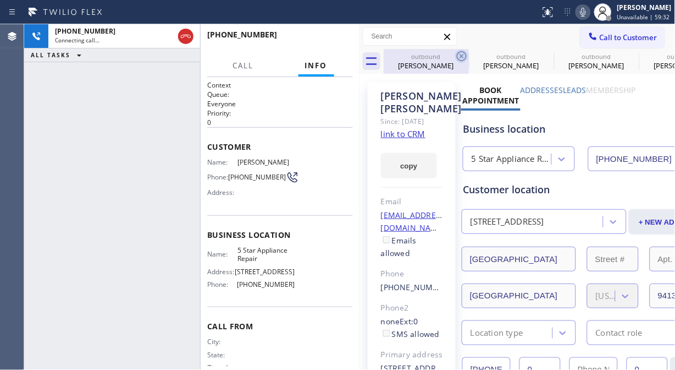
click at [468, 59] on icon at bounding box center [461, 56] width 13 height 13
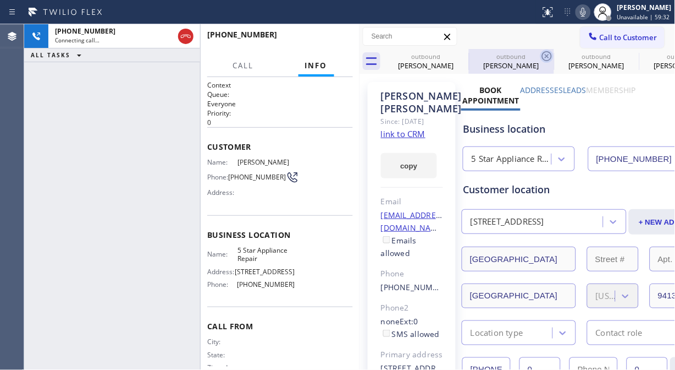
click at [541, 55] on icon at bounding box center [547, 56] width 13 height 13
click at [0, 0] on icon at bounding box center [0, 0] width 0 height 0
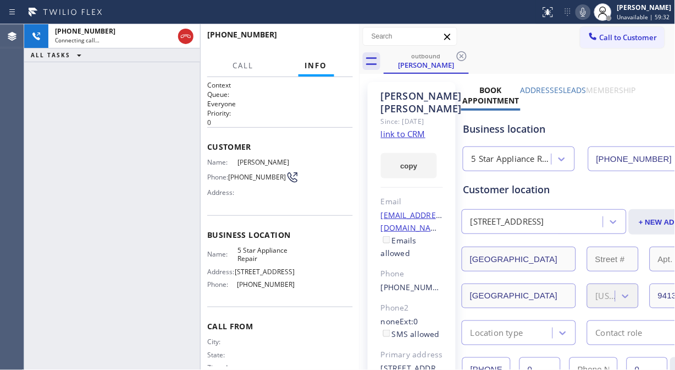
click at [462, 55] on icon at bounding box center [461, 56] width 13 height 13
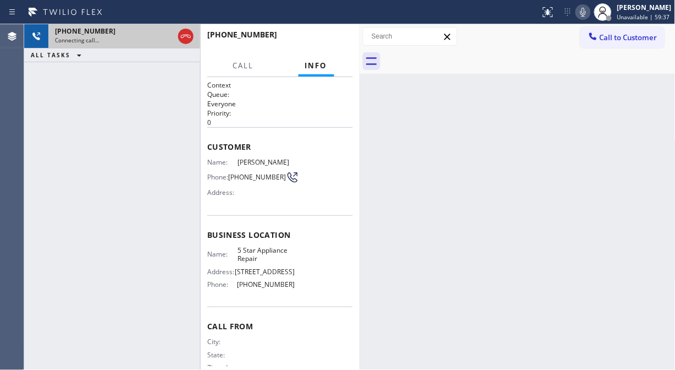
click at [135, 36] on div "Connecting call…" at bounding box center [114, 40] width 119 height 8
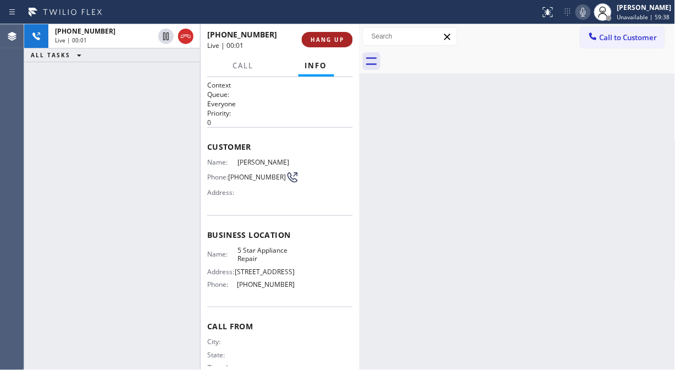
click at [320, 42] on span "HANG UP" at bounding box center [328, 40] width 34 height 8
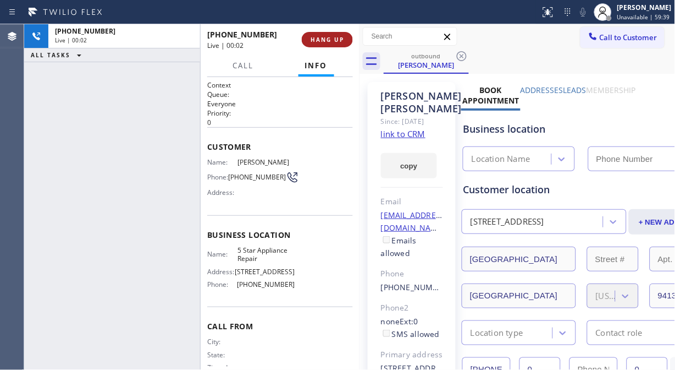
click at [320, 42] on span "HANG UP" at bounding box center [328, 40] width 34 height 8
type input "(855) 731-4952"
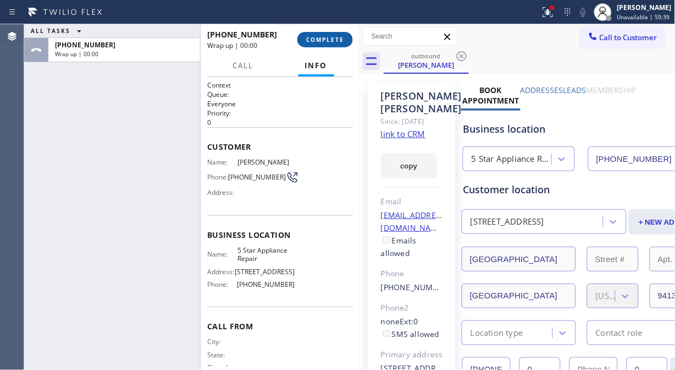
click at [320, 42] on span "COMPLETE" at bounding box center [325, 40] width 38 height 8
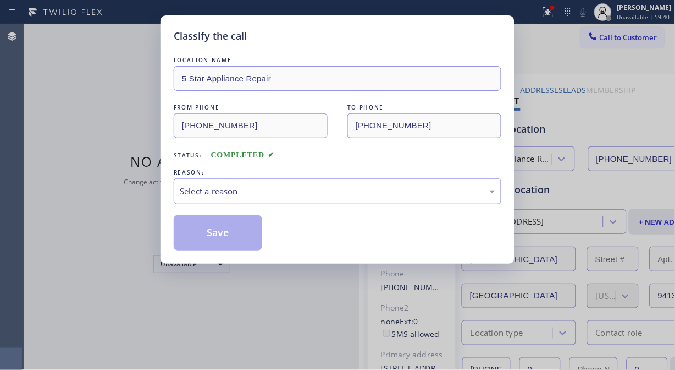
click at [320, 42] on div "Classify the call" at bounding box center [338, 36] width 328 height 15
click at [334, 188] on div "Select a reason" at bounding box center [338, 191] width 316 height 13
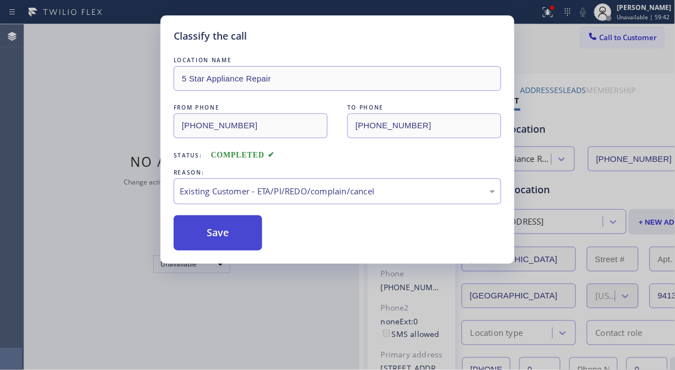
click at [244, 241] on button "Save" at bounding box center [218, 232] width 89 height 35
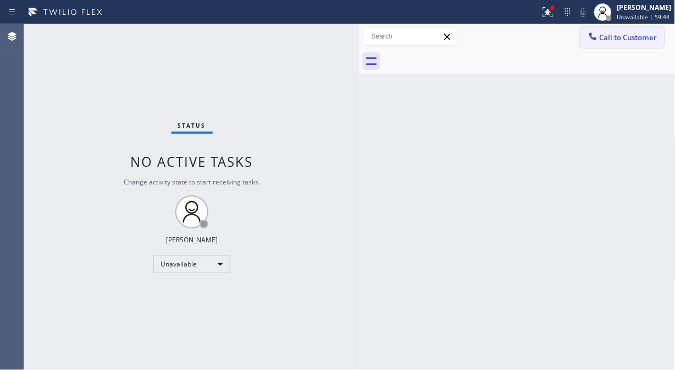
click at [607, 44] on button "Call to Customer" at bounding box center [623, 37] width 84 height 21
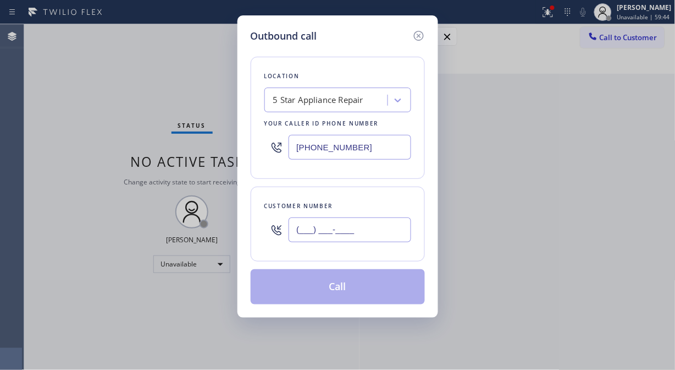
click at [367, 228] on input "(___) ___-____" at bounding box center [350, 229] width 123 height 25
paste input "808) 721-1172"
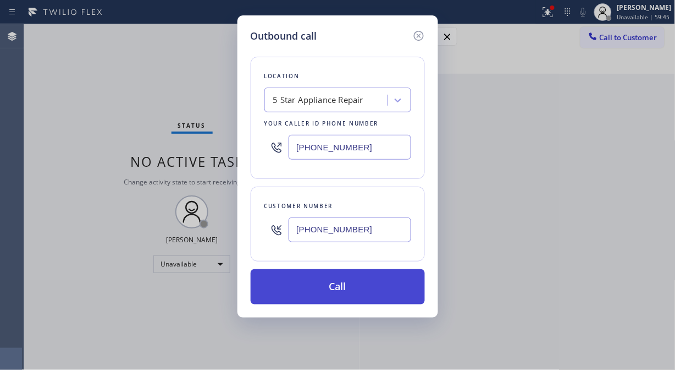
type input "(808) 721-1172"
click at [370, 288] on button "Call" at bounding box center [338, 286] width 174 height 35
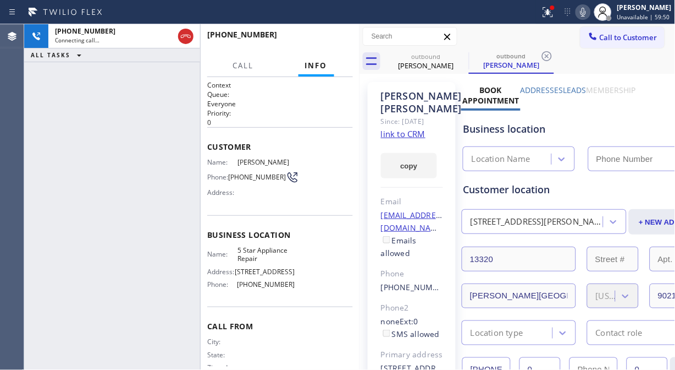
type input "(855) 731-4952"
click at [590, 10] on icon at bounding box center [583, 12] width 13 height 13
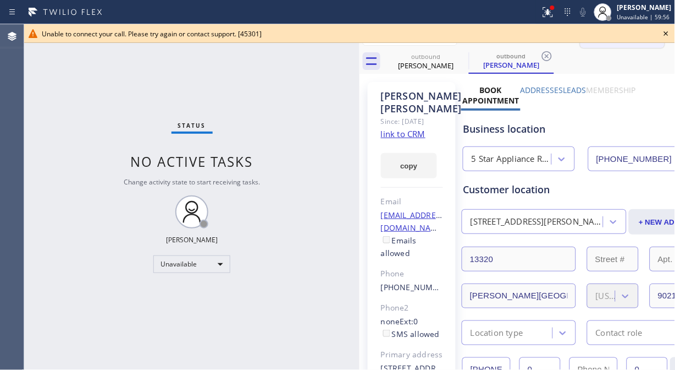
click at [669, 36] on icon at bounding box center [666, 33] width 13 height 13
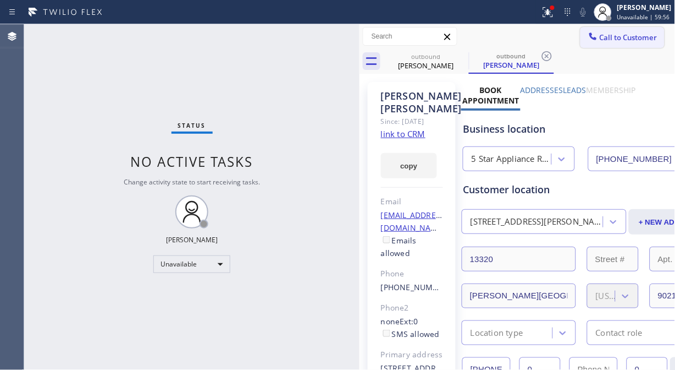
click at [600, 37] on span "Call to Customer" at bounding box center [629, 37] width 58 height 10
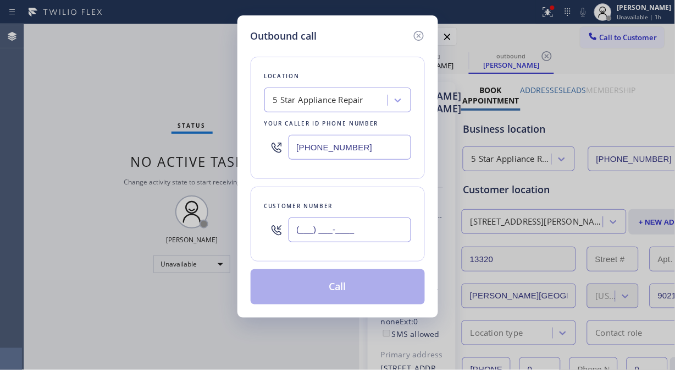
click at [321, 237] on input "(___) ___-____" at bounding box center [350, 229] width 123 height 25
paste input "347) 886-3412"
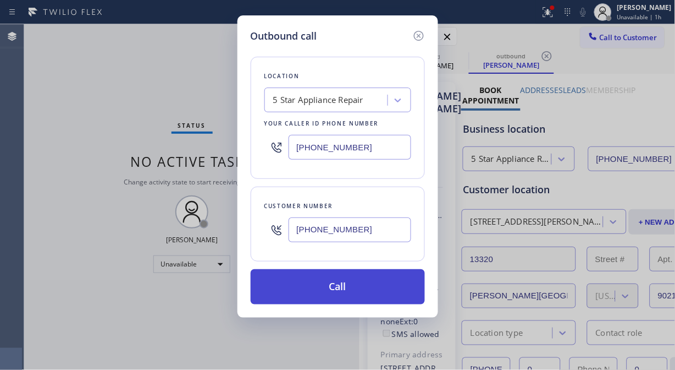
type input "(347) 886-3412"
click at [365, 287] on button "Call" at bounding box center [338, 286] width 174 height 35
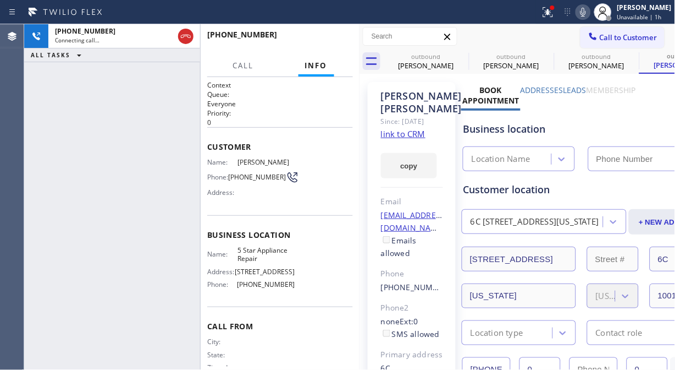
click at [590, 17] on icon at bounding box center [583, 12] width 13 height 13
type input "(855) 731-4952"
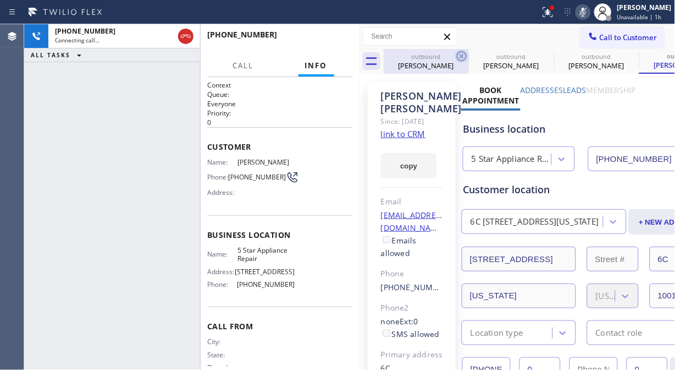
click at [460, 52] on icon at bounding box center [461, 56] width 13 height 13
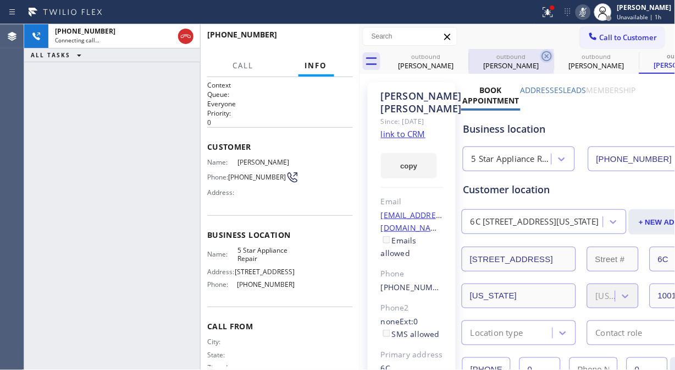
click at [542, 54] on icon at bounding box center [547, 56] width 10 height 10
click at [0, 0] on icon at bounding box center [0, 0] width 0 height 0
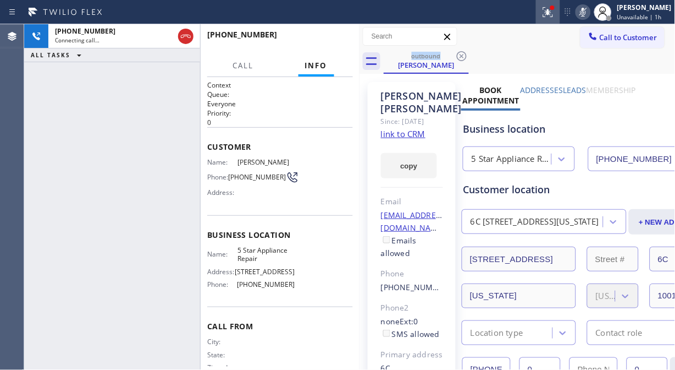
click at [555, 13] on icon at bounding box center [548, 12] width 13 height 13
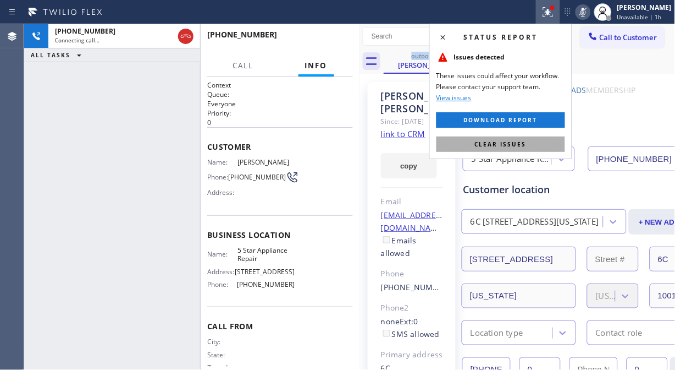
click at [499, 141] on span "Clear issues" at bounding box center [501, 144] width 52 height 8
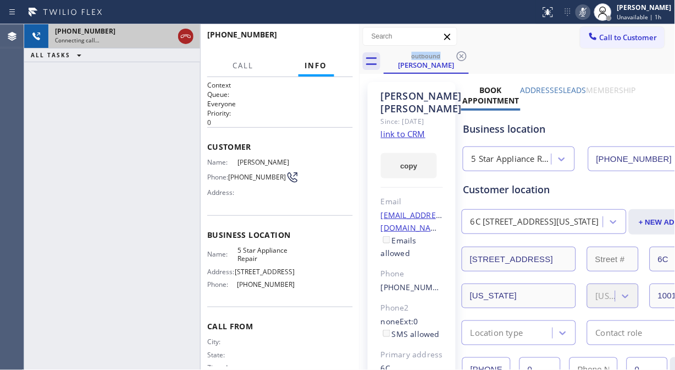
click at [184, 37] on icon at bounding box center [185, 36] width 13 height 13
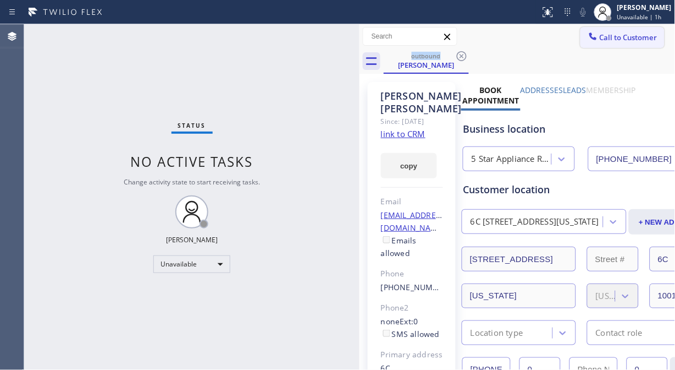
click at [605, 37] on span "Call to Customer" at bounding box center [629, 37] width 58 height 10
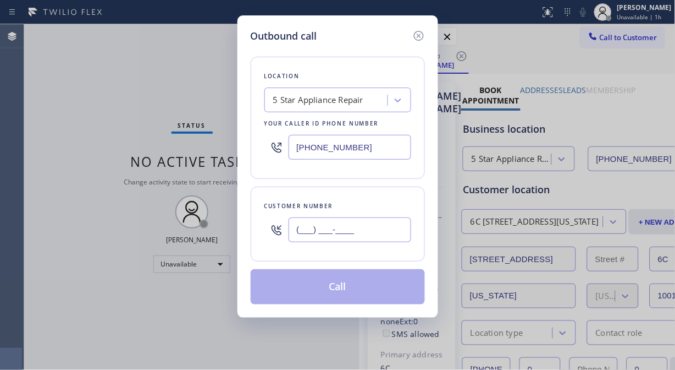
click at [323, 235] on input "(___) ___-____" at bounding box center [350, 229] width 123 height 25
paste input "323) 847-7385"
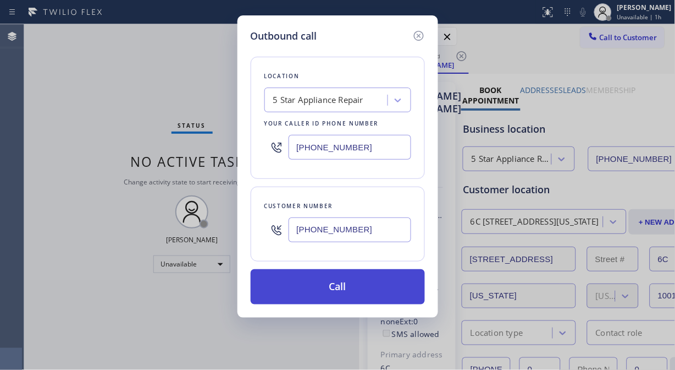
type input "(323) 847-7385"
click at [354, 288] on button "Call" at bounding box center [338, 286] width 174 height 35
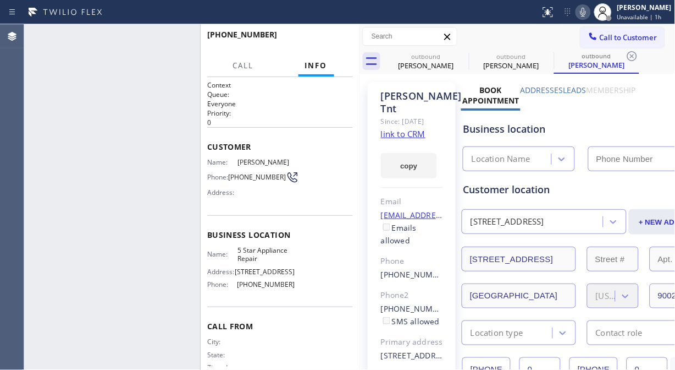
type input "(855) 731-4952"
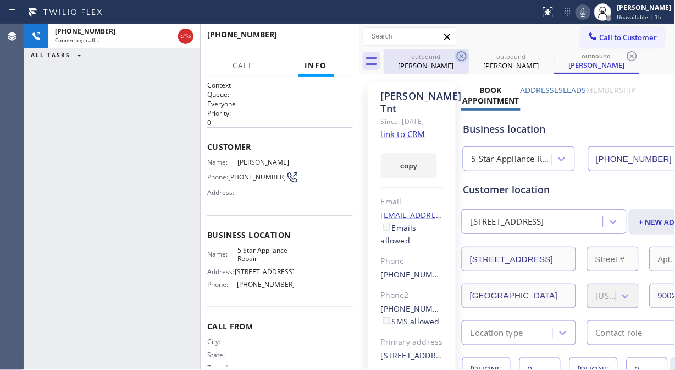
click at [464, 52] on icon at bounding box center [462, 56] width 10 height 10
click at [464, 53] on icon at bounding box center [461, 56] width 13 height 13
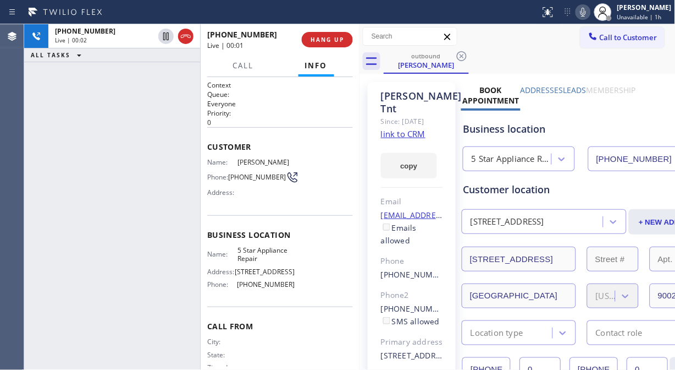
click at [590, 13] on icon at bounding box center [583, 12] width 13 height 13
click at [322, 42] on span "HANG UP" at bounding box center [328, 40] width 34 height 8
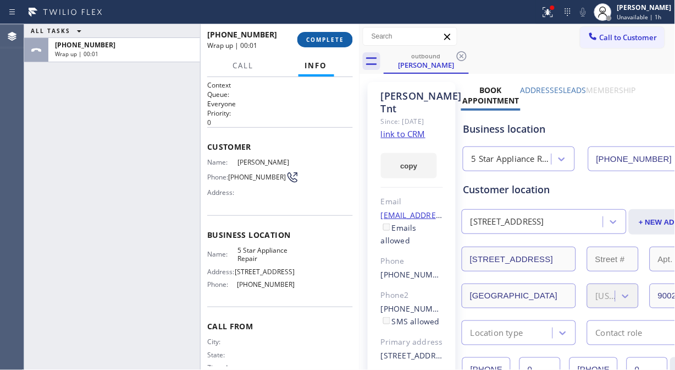
click at [322, 42] on span "COMPLETE" at bounding box center [325, 40] width 38 height 8
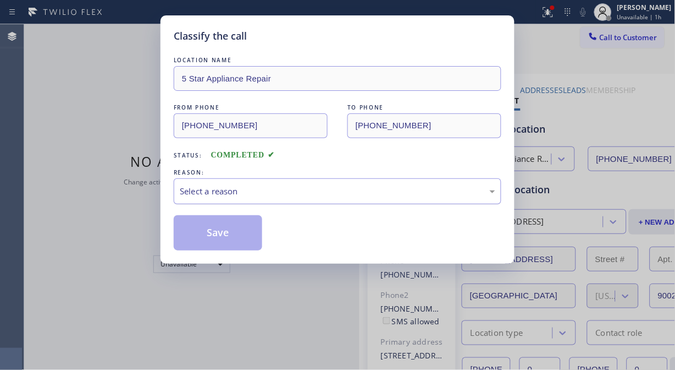
click at [336, 191] on div "Select a reason" at bounding box center [338, 191] width 316 height 13
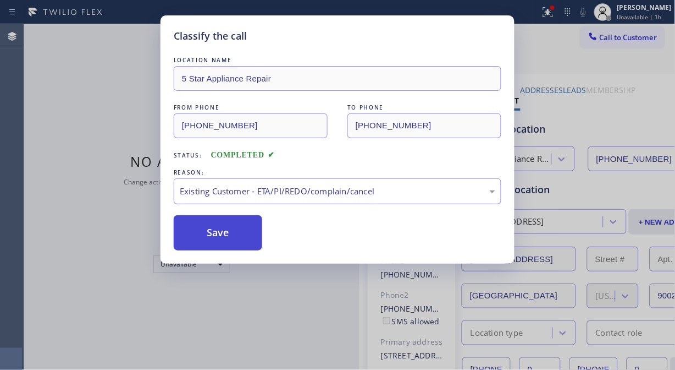
click at [228, 238] on button "Save" at bounding box center [218, 232] width 89 height 35
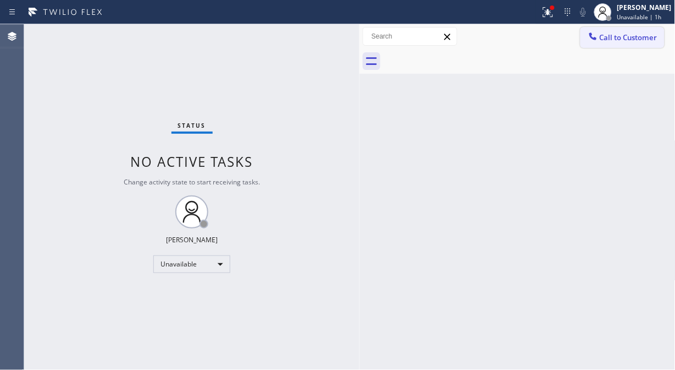
click at [594, 37] on icon at bounding box center [593, 36] width 11 height 11
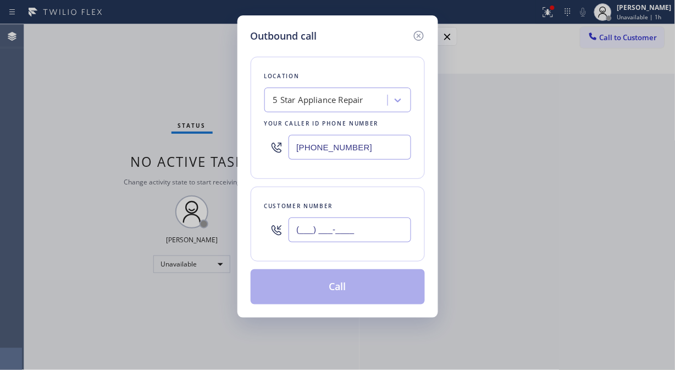
click at [366, 229] on input "(___) ___-____" at bounding box center [350, 229] width 123 height 25
paste input "310) 980-0544"
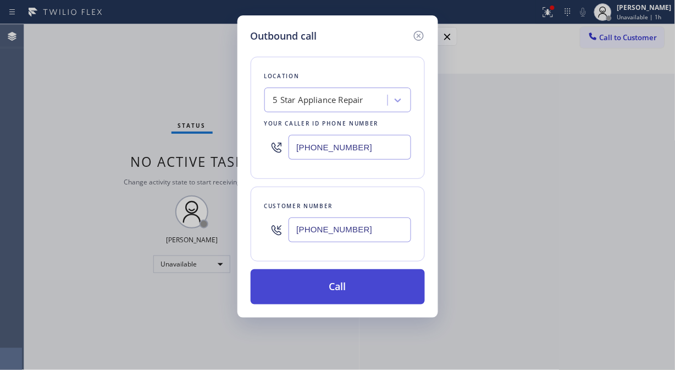
type input "(310) 980-0544"
click at [387, 283] on button "Call" at bounding box center [338, 286] width 174 height 35
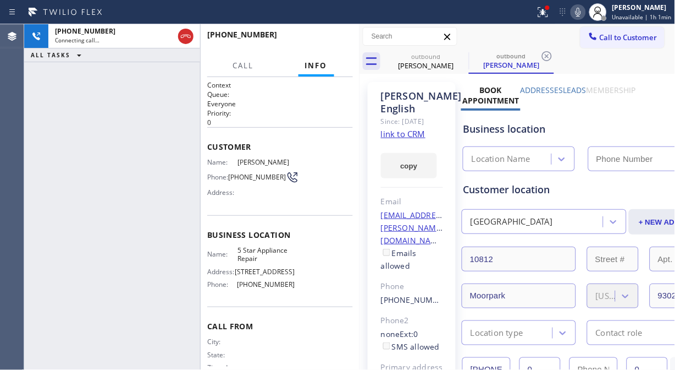
type input "(855) 731-4952"
click at [339, 43] on span "HANG UP" at bounding box center [328, 40] width 34 height 8
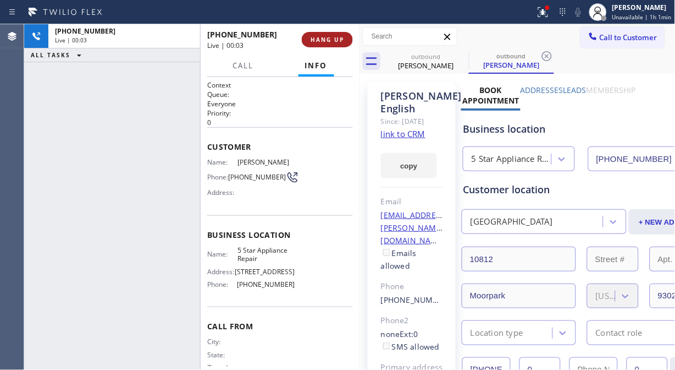
click at [337, 41] on span "HANG UP" at bounding box center [328, 40] width 34 height 8
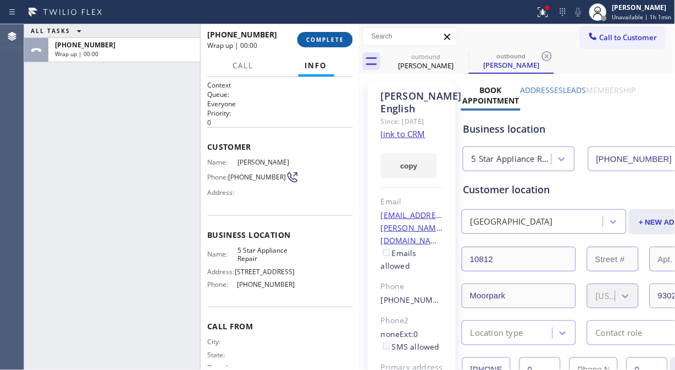
click at [337, 40] on span "COMPLETE" at bounding box center [325, 40] width 38 height 8
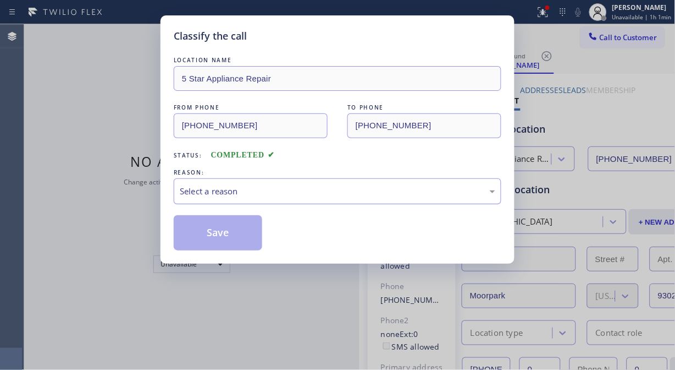
click at [323, 190] on div "Select a reason" at bounding box center [338, 191] width 316 height 13
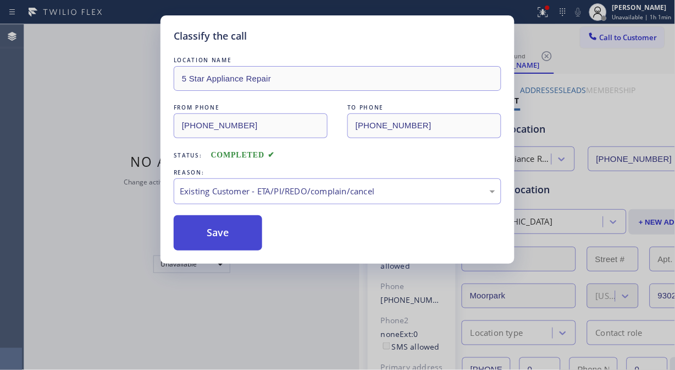
click at [240, 243] on button "Save" at bounding box center [218, 232] width 89 height 35
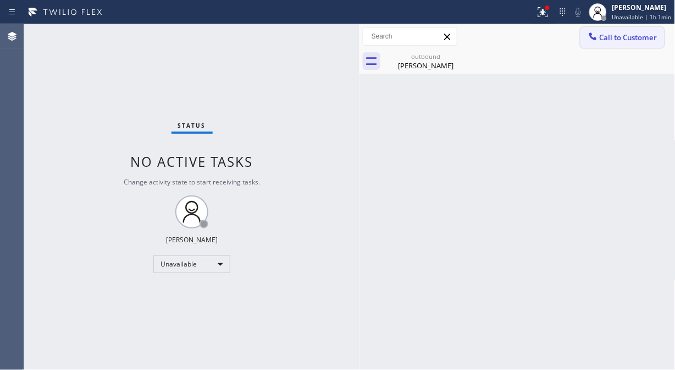
click at [620, 40] on span "Call to Customer" at bounding box center [629, 37] width 58 height 10
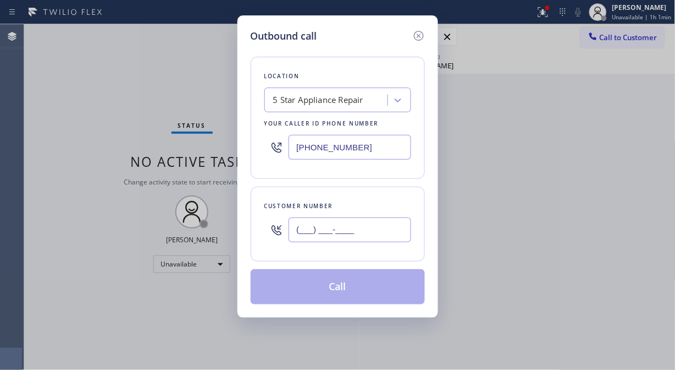
click at [342, 224] on input "(___) ___-____" at bounding box center [350, 229] width 123 height 25
paste input "818) 400-4940"
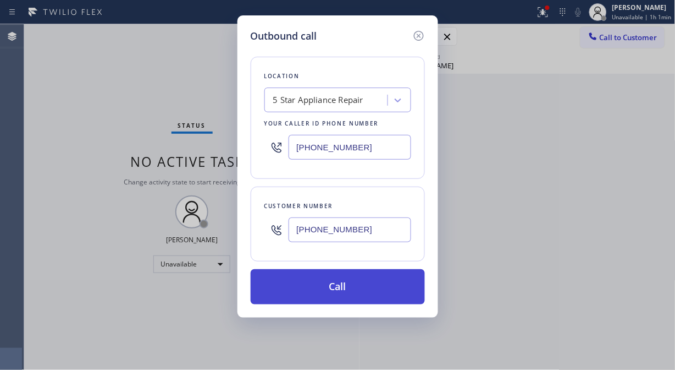
type input "(818) 400-4940"
click at [358, 289] on button "Call" at bounding box center [338, 286] width 174 height 35
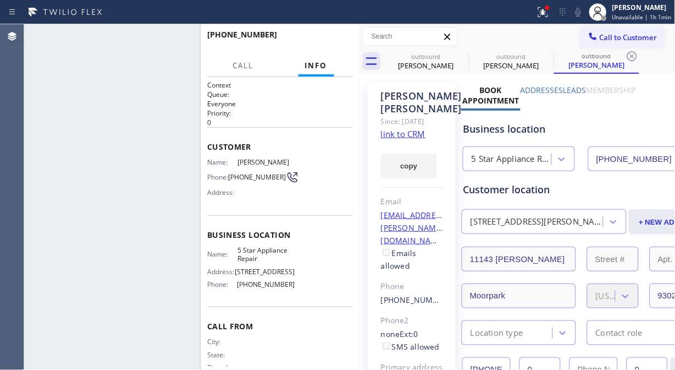
type input "(855) 731-4952"
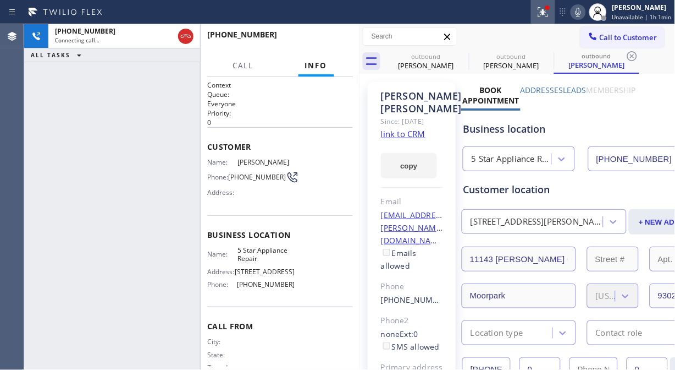
click at [547, 17] on icon at bounding box center [543, 12] width 13 height 13
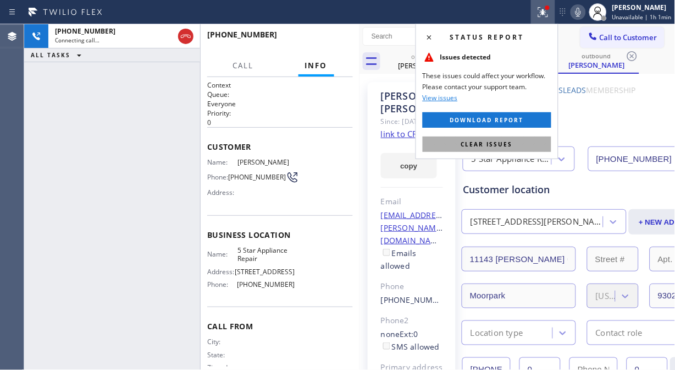
click at [518, 145] on button "Clear issues" at bounding box center [487, 143] width 129 height 15
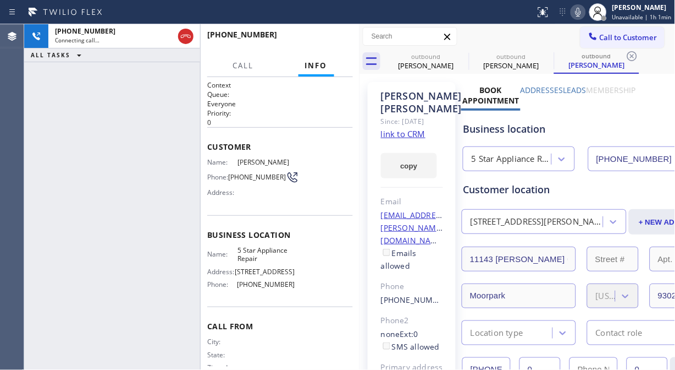
click at [580, 12] on icon at bounding box center [578, 12] width 13 height 13
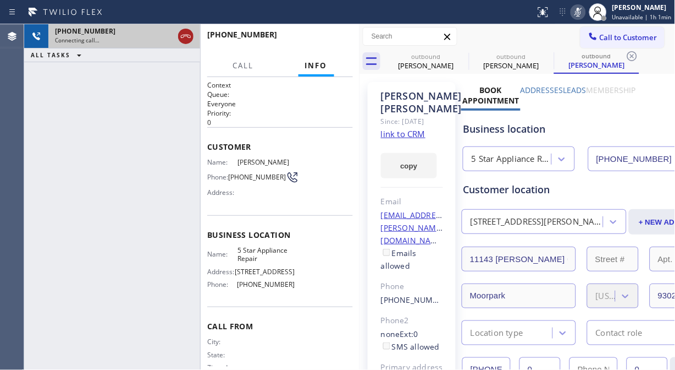
click at [193, 37] on icon at bounding box center [185, 36] width 13 height 13
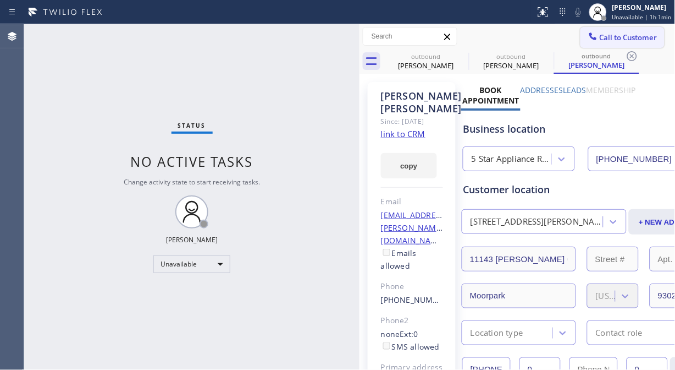
click at [608, 35] on span "Call to Customer" at bounding box center [629, 37] width 58 height 10
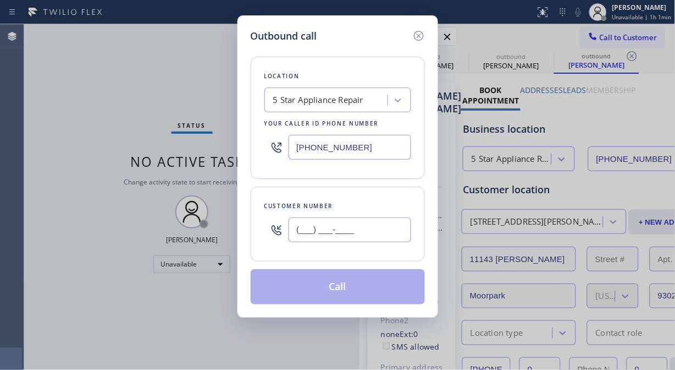
click at [338, 238] on input "(___) ___-____" at bounding box center [350, 229] width 123 height 25
paste input "818) 434-5392"
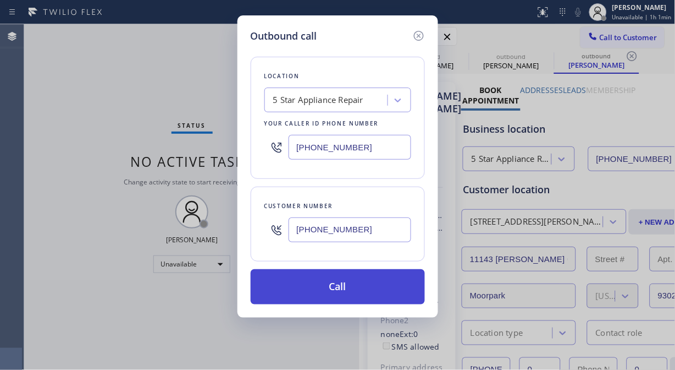
type input "(818) 434-5392"
click at [350, 290] on button "Call" at bounding box center [338, 286] width 174 height 35
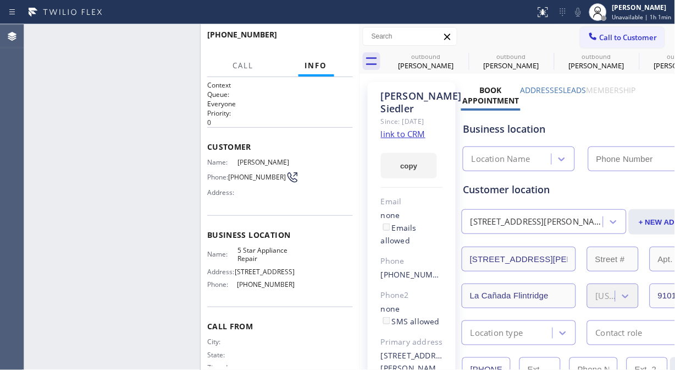
type input "(855) 731-4952"
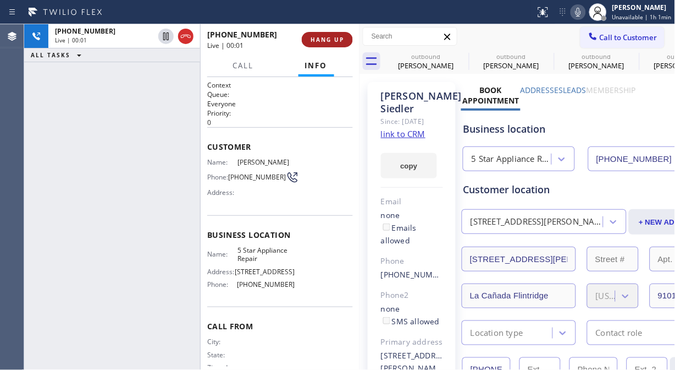
click at [321, 45] on button "HANG UP" at bounding box center [327, 39] width 51 height 15
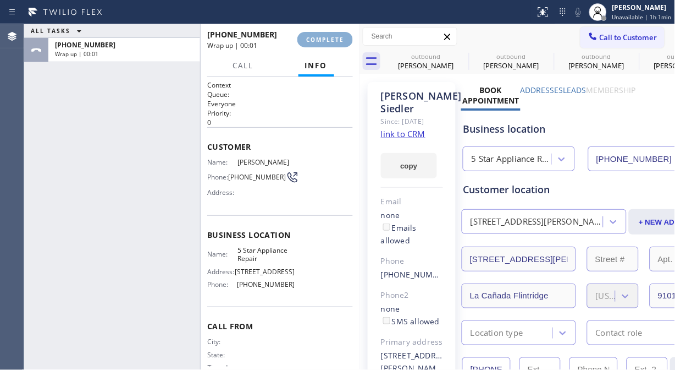
click at [321, 45] on button "COMPLETE" at bounding box center [326, 39] width 56 height 15
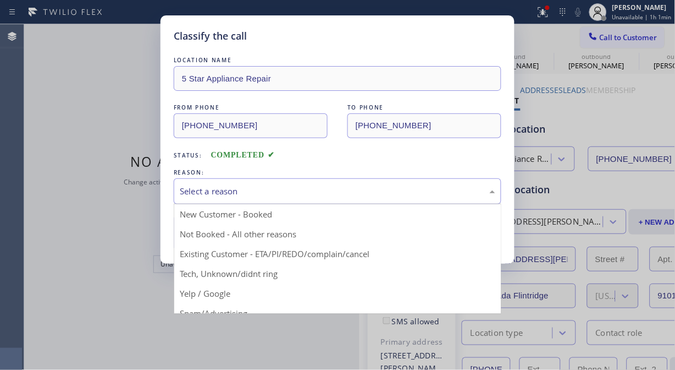
click at [353, 191] on div "Select a reason" at bounding box center [338, 191] width 316 height 13
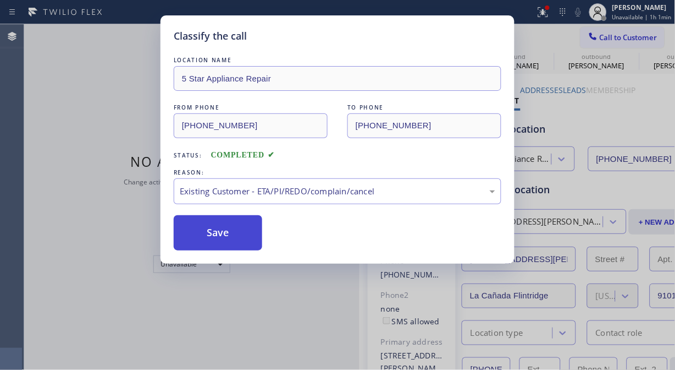
click at [233, 237] on button "Save" at bounding box center [218, 232] width 89 height 35
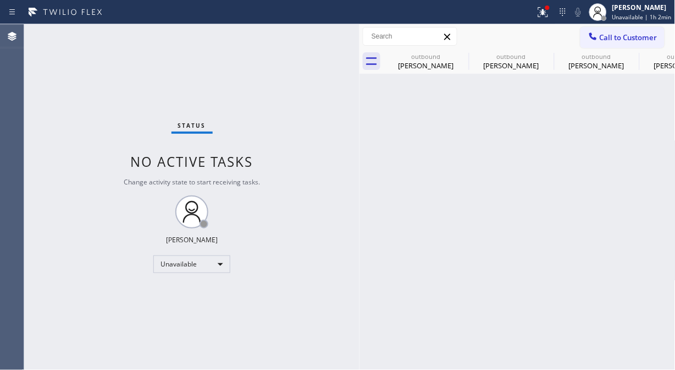
click at [624, 39] on span "Call to Customer" at bounding box center [629, 37] width 58 height 10
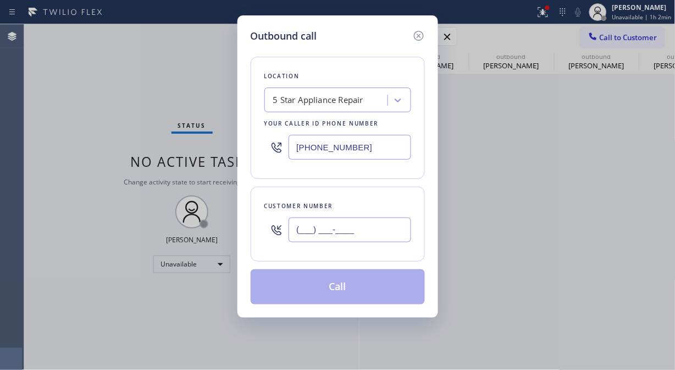
click at [393, 234] on input "(___) ___-____" at bounding box center [350, 229] width 123 height 25
paste input "408) 550-4251"
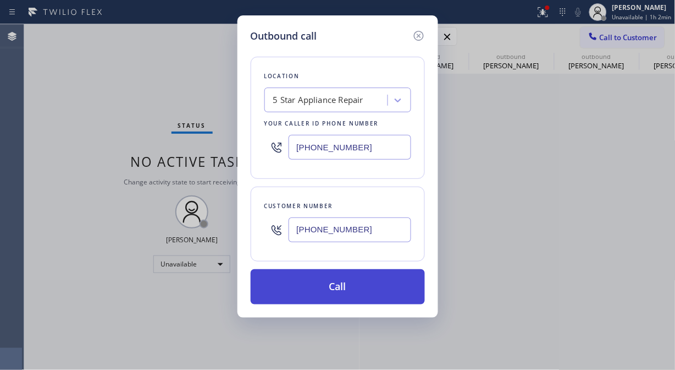
type input "(408) 550-4251"
click at [394, 289] on button "Call" at bounding box center [338, 286] width 174 height 35
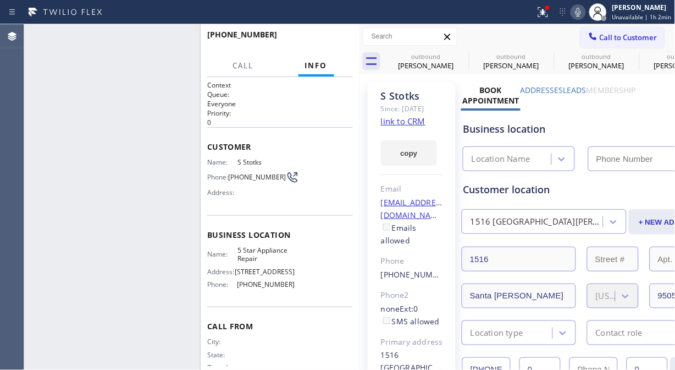
type input "(855) 731-4952"
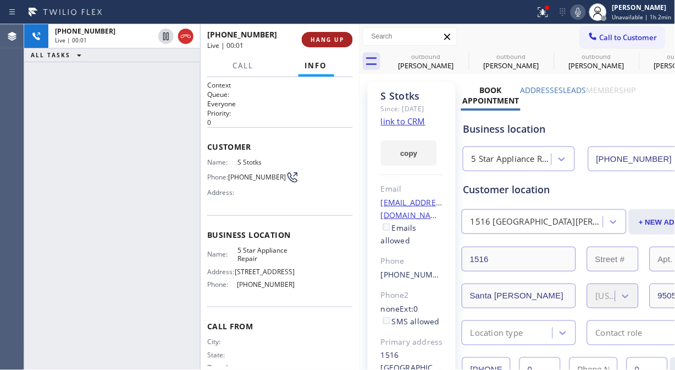
click at [331, 36] on span "HANG UP" at bounding box center [328, 40] width 34 height 8
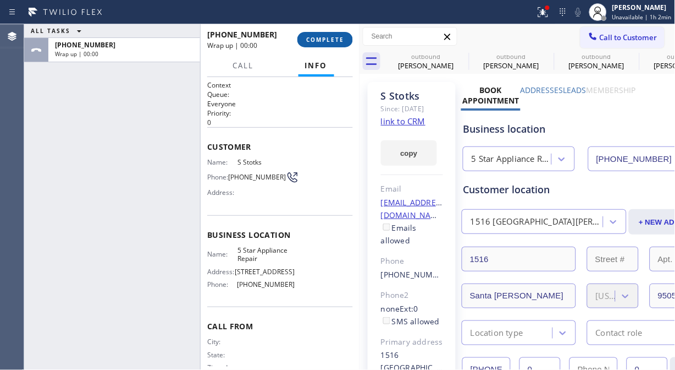
click at [331, 36] on span "COMPLETE" at bounding box center [325, 40] width 38 height 8
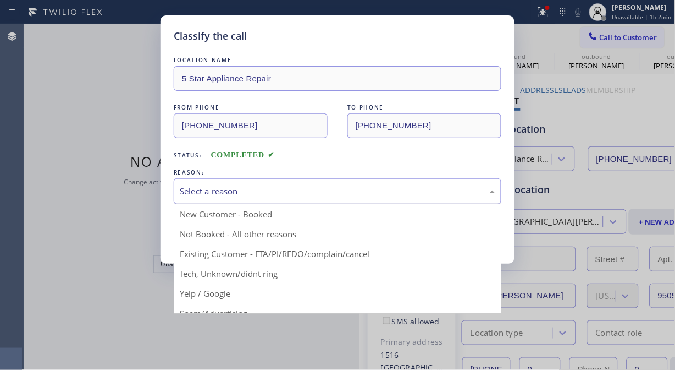
click at [354, 189] on div "Select a reason" at bounding box center [338, 191] width 316 height 13
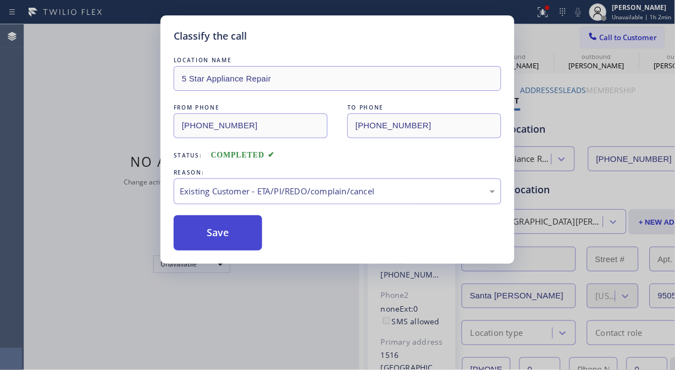
click at [240, 235] on button "Save" at bounding box center [218, 232] width 89 height 35
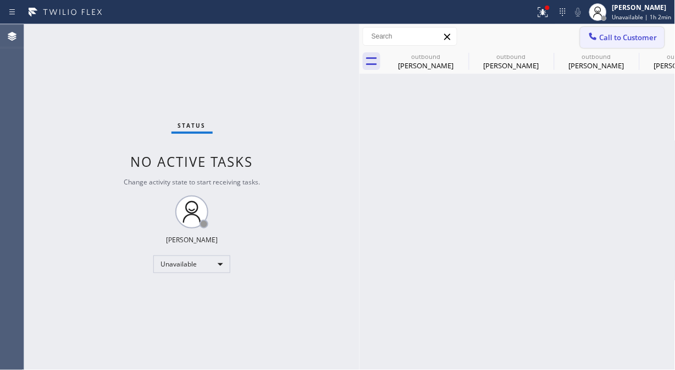
click at [609, 40] on span "Call to Customer" at bounding box center [629, 37] width 58 height 10
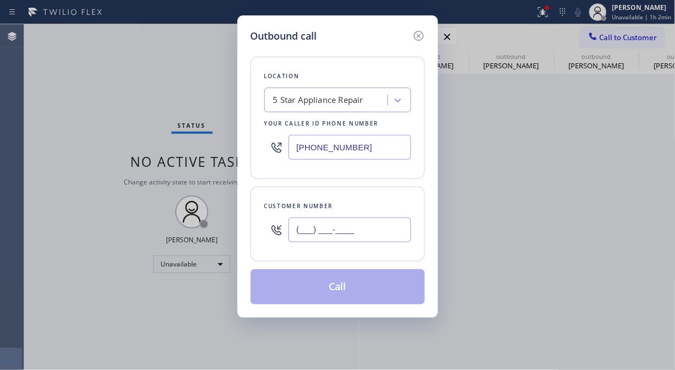
click at [340, 228] on input "(___) ___-____" at bounding box center [350, 229] width 123 height 25
paste input "714) 709-6635"
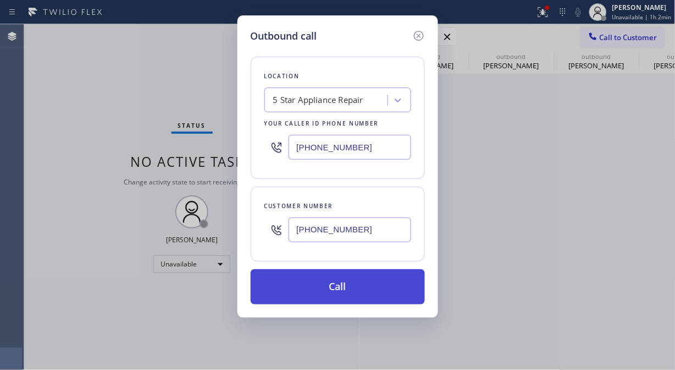
type input "(714) 709-6635"
click at [366, 288] on button "Call" at bounding box center [338, 286] width 174 height 35
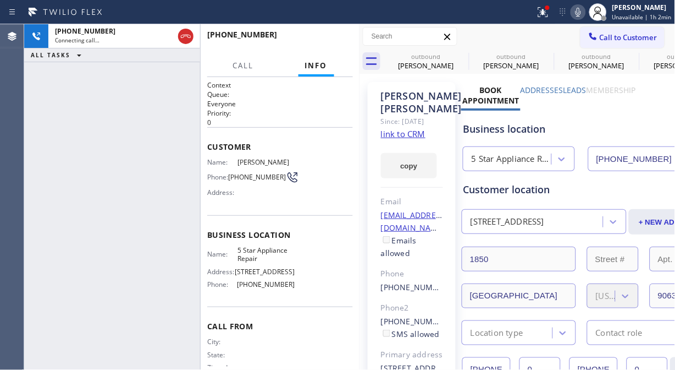
type input "(855) 731-4952"
click at [334, 36] on span "HANG UP" at bounding box center [328, 40] width 34 height 8
click at [334, 37] on span "HANG UP" at bounding box center [328, 40] width 34 height 8
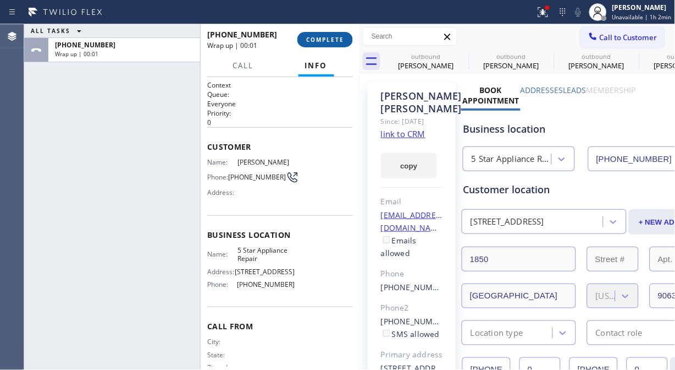
click at [334, 41] on span "COMPLETE" at bounding box center [325, 40] width 38 height 8
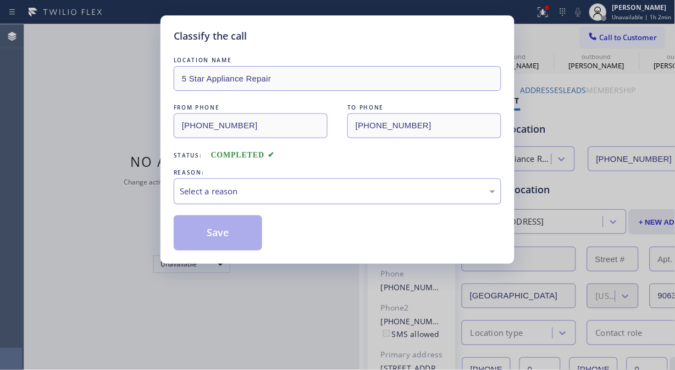
click at [336, 186] on div "Select a reason" at bounding box center [338, 191] width 316 height 13
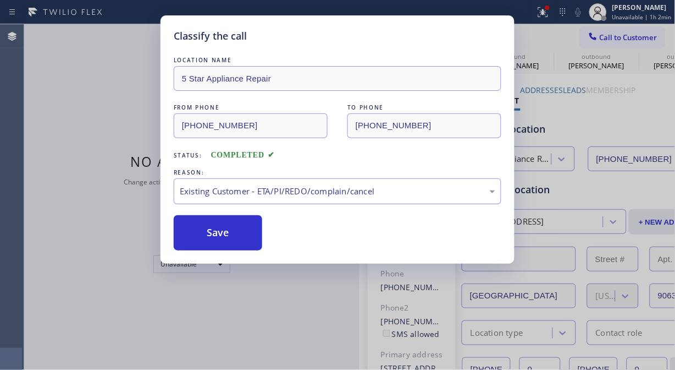
drag, startPoint x: 242, startPoint y: 238, endPoint x: 371, endPoint y: 199, distance: 134.3
click at [254, 234] on button "Save" at bounding box center [218, 232] width 89 height 35
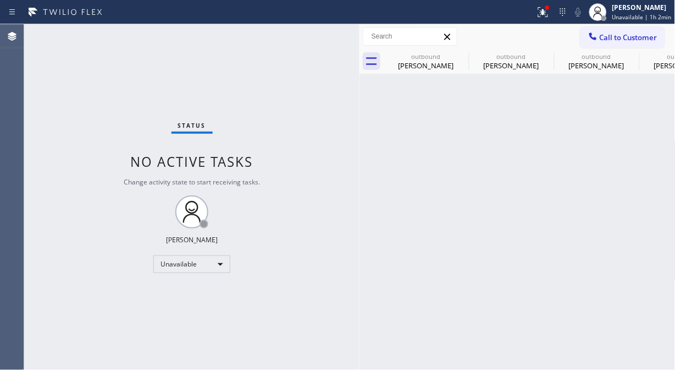
click at [601, 40] on span "Call to Customer" at bounding box center [629, 37] width 58 height 10
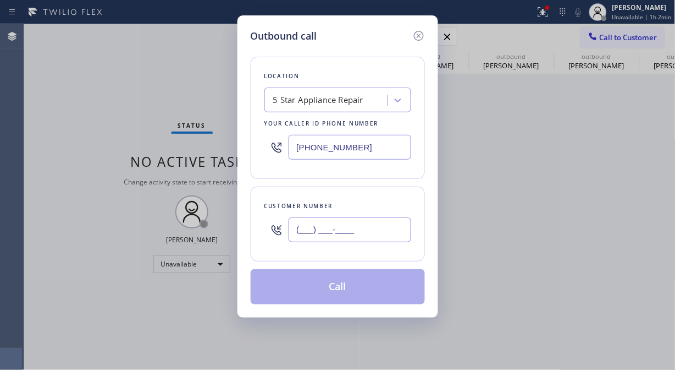
click at [388, 227] on input "(___) ___-____" at bounding box center [350, 229] width 123 height 25
paste input "805) 284-1314"
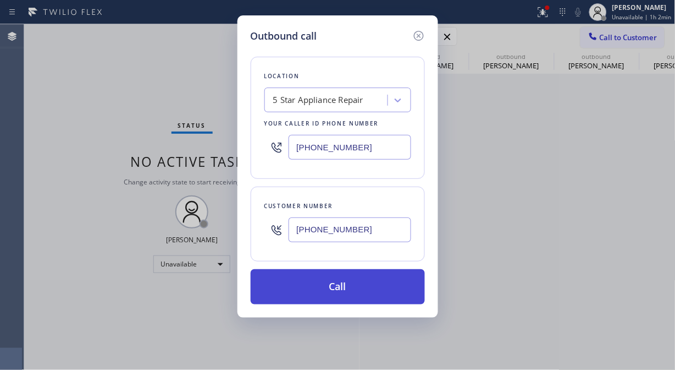
type input "(805) 284-1314"
click at [372, 294] on button "Call" at bounding box center [338, 286] width 174 height 35
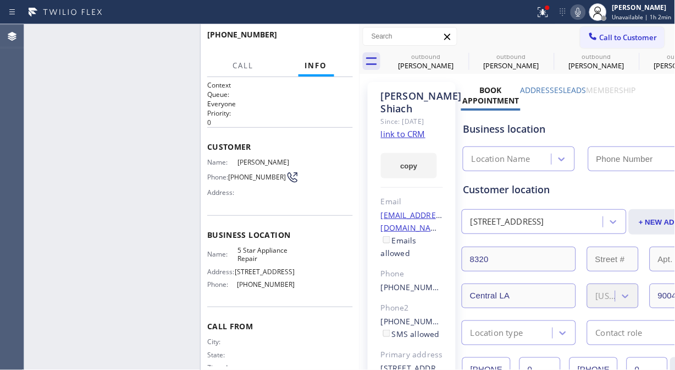
type input "(855) 731-4952"
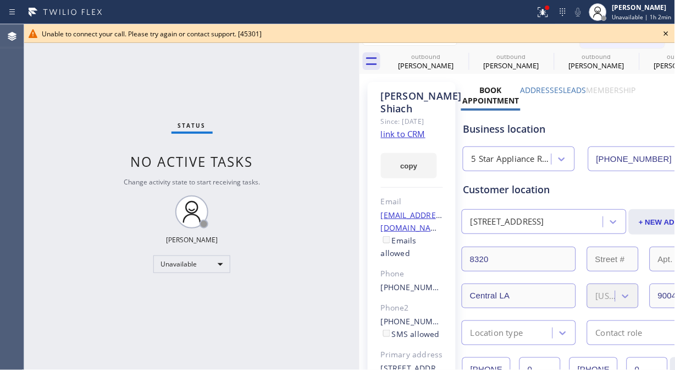
click at [667, 33] on icon at bounding box center [666, 33] width 4 height 4
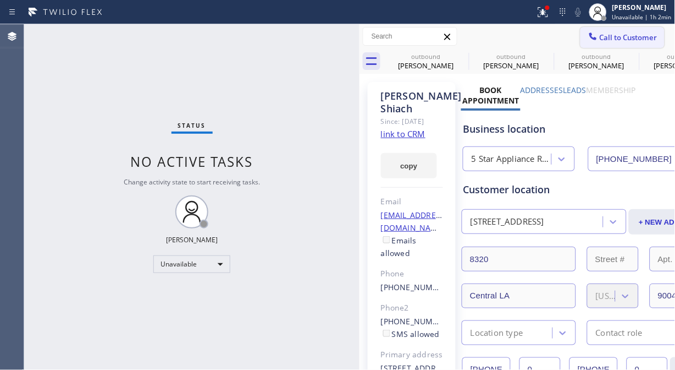
drag, startPoint x: 626, startPoint y: 35, endPoint x: 540, endPoint y: 91, distance: 102.5
click at [625, 36] on span "Call to Customer" at bounding box center [629, 37] width 58 height 10
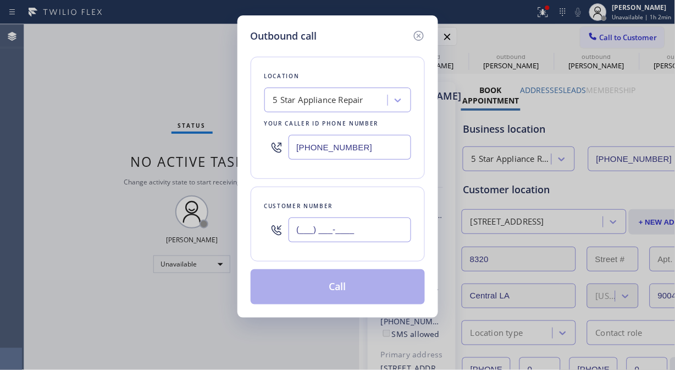
click at [328, 240] on input "(___) ___-____" at bounding box center [350, 229] width 123 height 25
paste input "949) 436-8196"
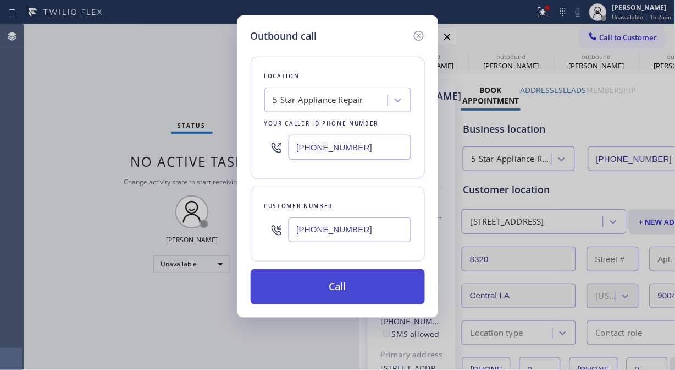
type input "(949) 436-8196"
click at [349, 286] on button "Call" at bounding box center [338, 286] width 174 height 35
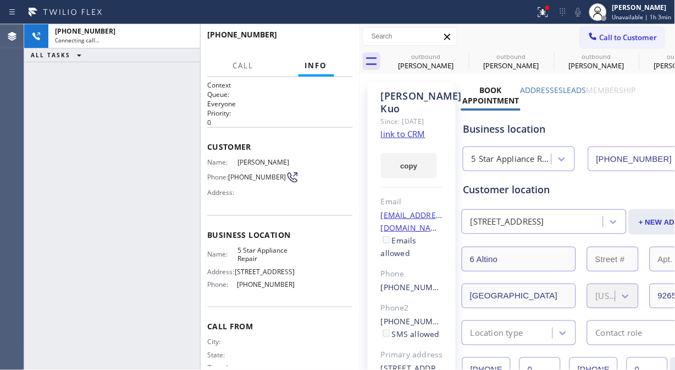
type input "(855) 731-4952"
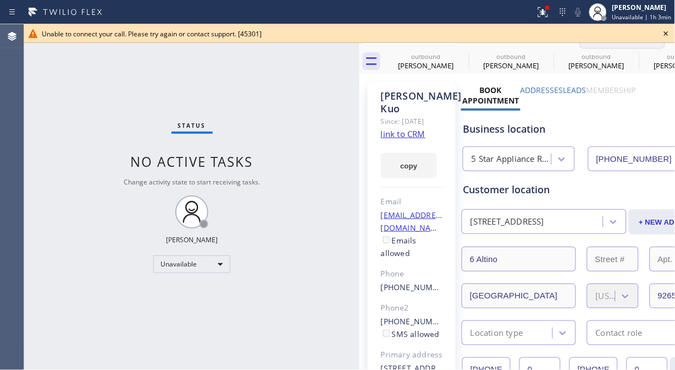
drag, startPoint x: 671, startPoint y: 33, endPoint x: 622, endPoint y: 34, distance: 49.5
click at [669, 34] on icon at bounding box center [666, 33] width 13 height 13
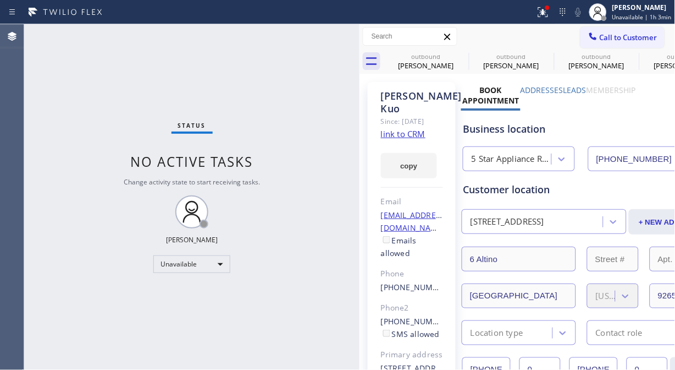
drag, startPoint x: 620, startPoint y: 34, endPoint x: 614, endPoint y: 35, distance: 6.1
click at [619, 34] on span "Call to Customer" at bounding box center [629, 37] width 58 height 10
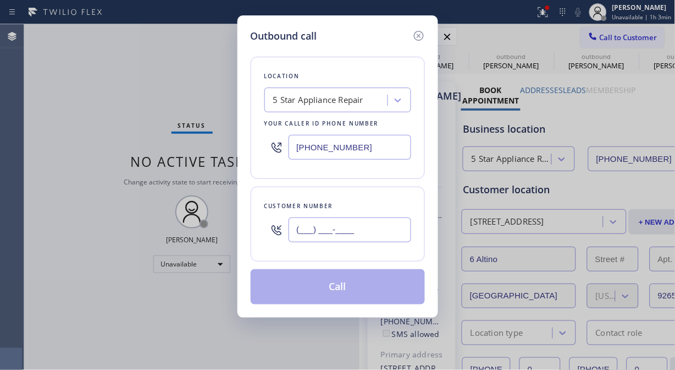
click at [306, 228] on input "(___) ___-____" at bounding box center [350, 229] width 123 height 25
paste input "818) 687-1812"
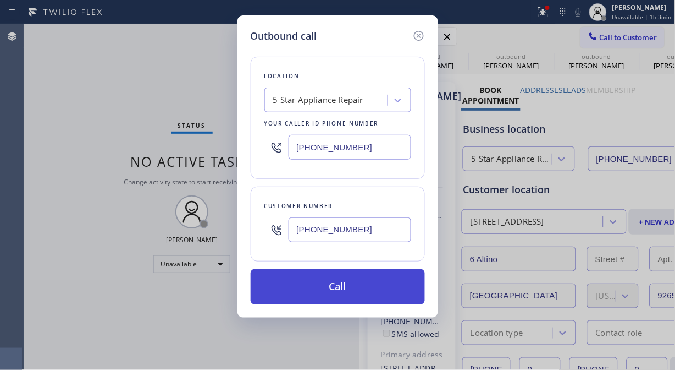
type input "(818) 687-1812"
click at [350, 288] on button "Call" at bounding box center [338, 286] width 174 height 35
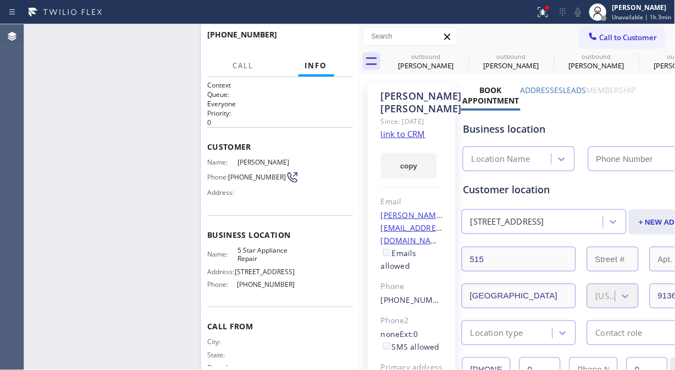
type input "(855) 731-4952"
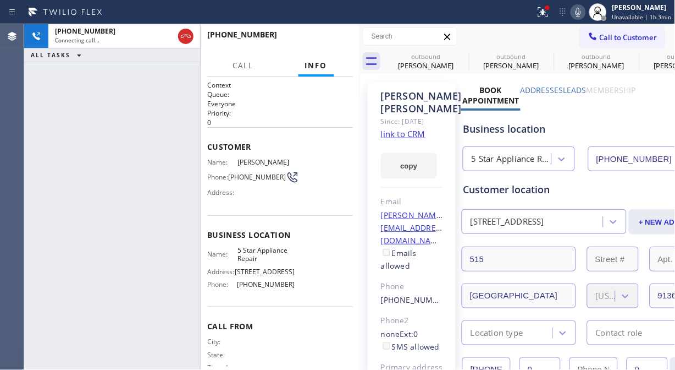
drag, startPoint x: 188, startPoint y: 35, endPoint x: 205, endPoint y: 35, distance: 17.1
click at [188, 35] on icon at bounding box center [185, 36] width 13 height 13
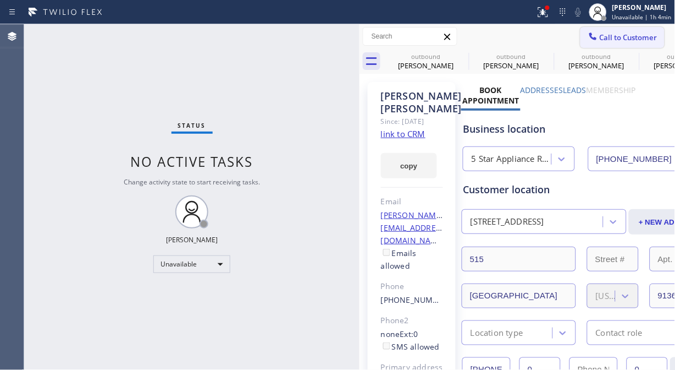
click at [606, 37] on span "Call to Customer" at bounding box center [629, 37] width 58 height 10
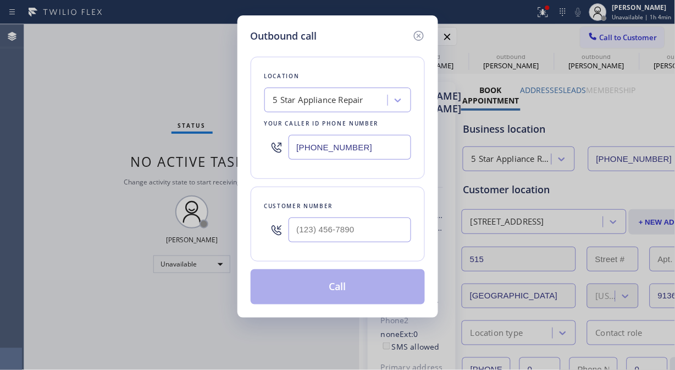
type input "(___) ___-____"
drag, startPoint x: 317, startPoint y: 222, endPoint x: 277, endPoint y: 235, distance: 41.7
click at [316, 222] on input "(___) ___-____" at bounding box center [350, 229] width 123 height 25
click at [277, 238] on div at bounding box center [277, 230] width 24 height 36
click at [299, 229] on input "(___) ___-____" at bounding box center [350, 229] width 123 height 25
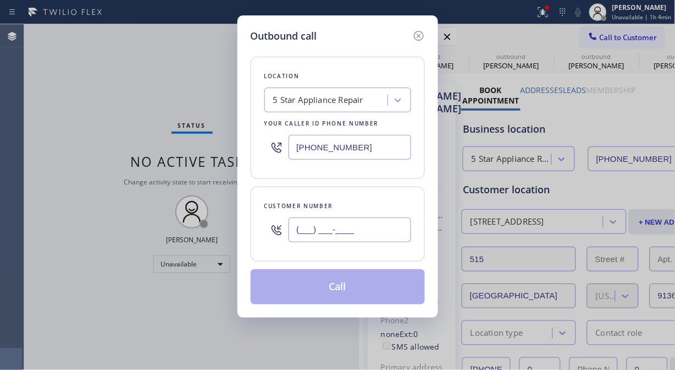
paste input "917) 520-4258"
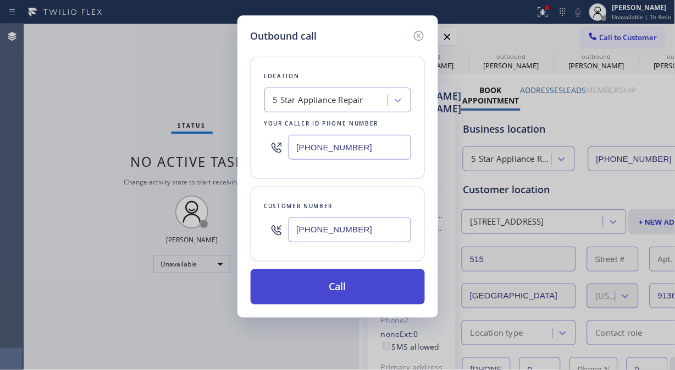
type input "(917) 520-4258"
click at [388, 282] on button "Call" at bounding box center [338, 286] width 174 height 35
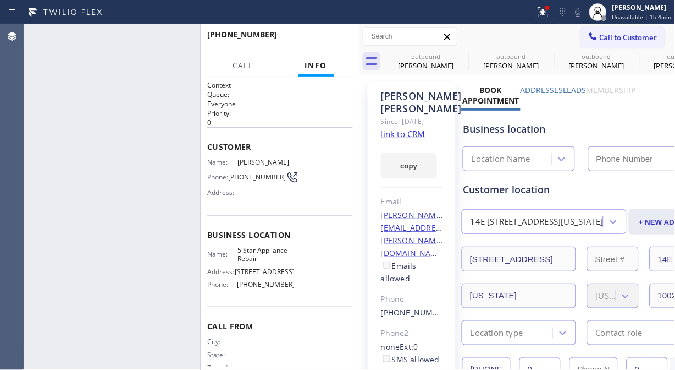
click at [541, 13] on icon at bounding box center [543, 12] width 13 height 13
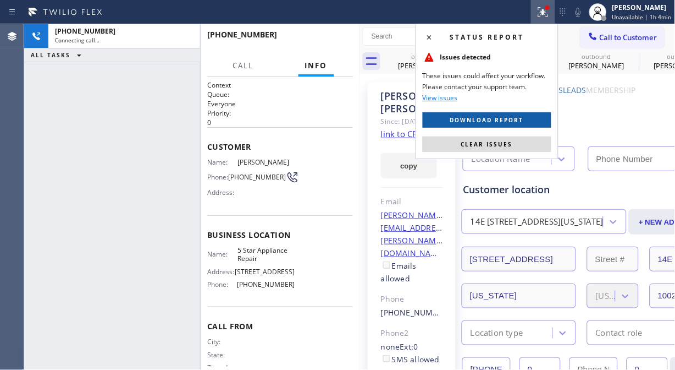
type input "(855) 731-4952"
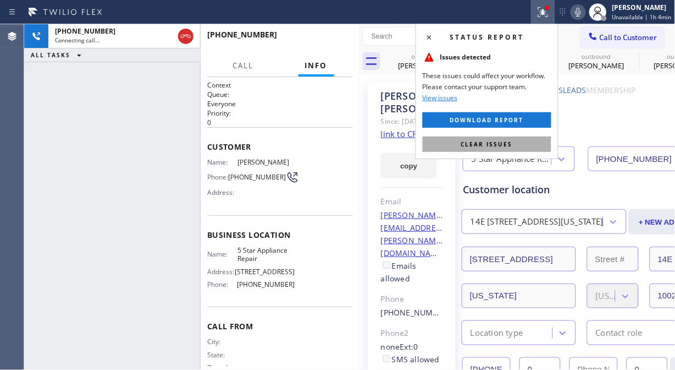
click at [498, 143] on span "Clear issues" at bounding box center [487, 144] width 52 height 8
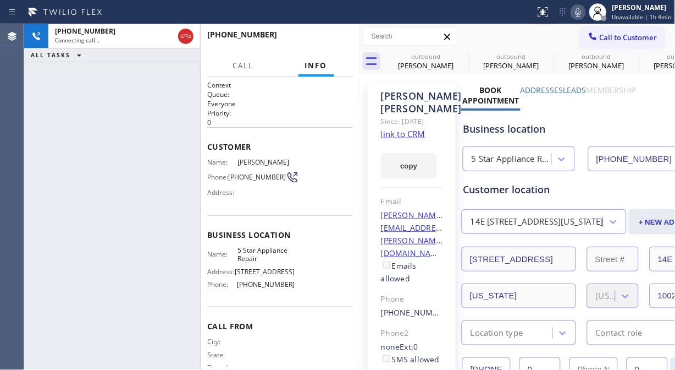
click at [47, 109] on div "+19175204258 Connecting call… ALL TASKS ALL TASKS ACTIVE TASKS TASKS IN WRAP UP" at bounding box center [112, 196] width 176 height 345
click at [458, 56] on icon at bounding box center [461, 56] width 13 height 13
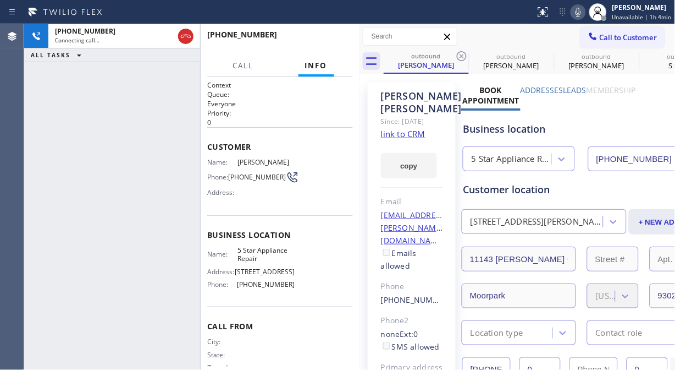
click at [458, 56] on icon at bounding box center [461, 56] width 13 height 13
click at [0, 0] on icon at bounding box center [0, 0] width 0 height 0
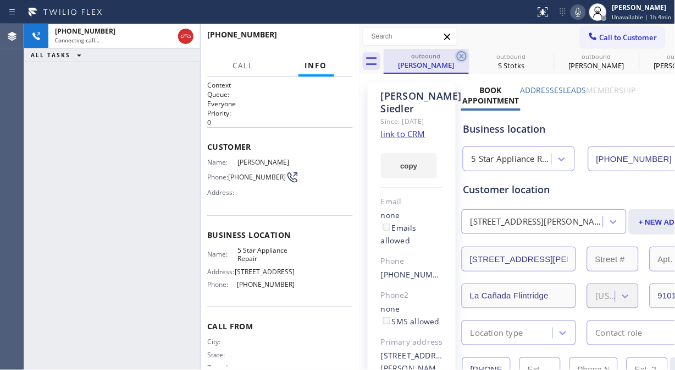
click at [461, 56] on icon at bounding box center [462, 56] width 10 height 10
click at [0, 0] on icon at bounding box center [0, 0] width 0 height 0
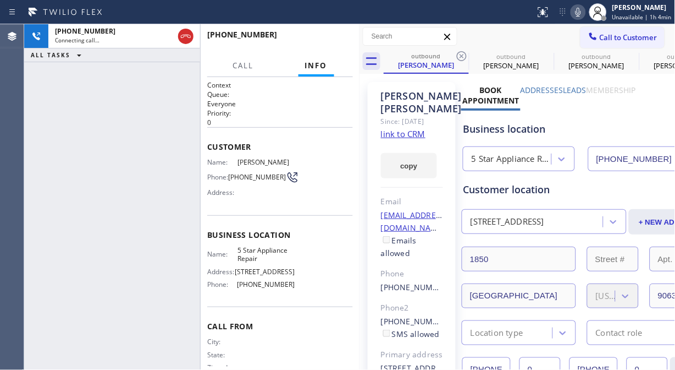
click at [461, 56] on icon at bounding box center [462, 56] width 10 height 10
click at [0, 0] on icon at bounding box center [0, 0] width 0 height 0
click at [461, 56] on icon at bounding box center [462, 56] width 10 height 10
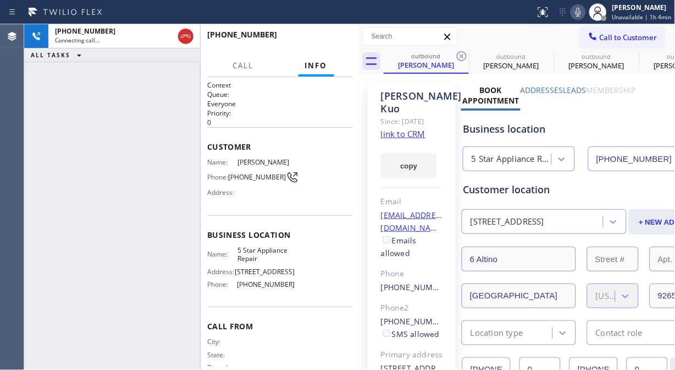
click at [0, 0] on icon at bounding box center [0, 0] width 0 height 0
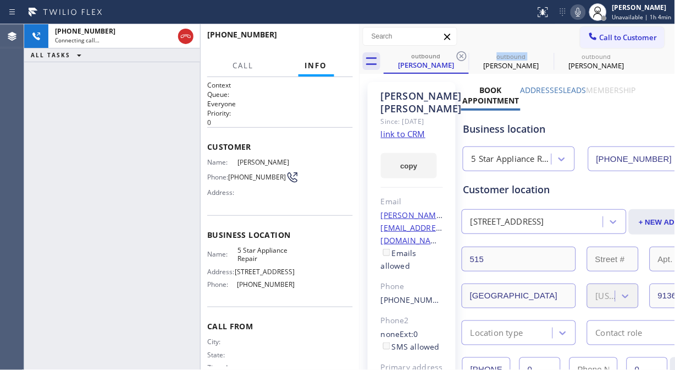
click at [461, 56] on icon at bounding box center [462, 56] width 10 height 10
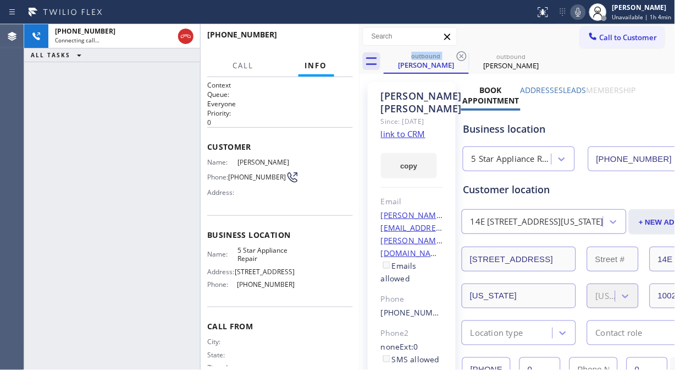
click at [461, 56] on icon at bounding box center [462, 56] width 10 height 10
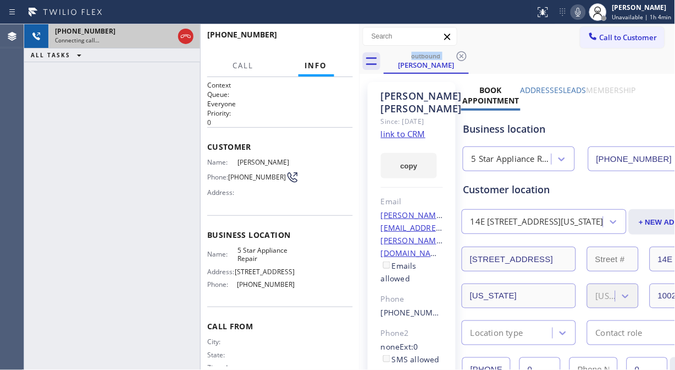
click at [149, 32] on div "+19175204258" at bounding box center [114, 30] width 119 height 9
click at [185, 35] on icon at bounding box center [185, 36] width 13 height 13
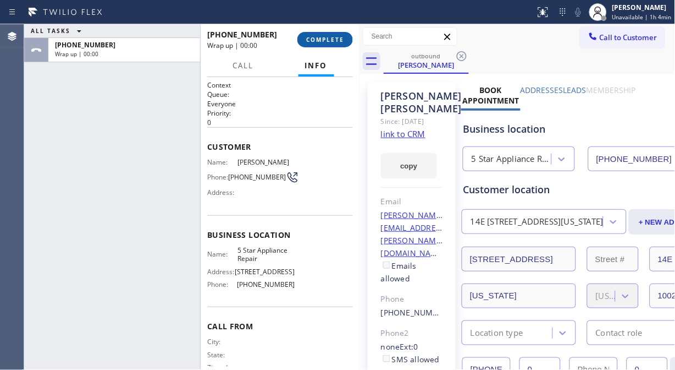
drag, startPoint x: 299, startPoint y: 46, endPoint x: 314, endPoint y: 47, distance: 15.4
click at [299, 46] on div "+19175204258 Wrap up | 00:00 COMPLETE" at bounding box center [280, 39] width 146 height 29
click at [315, 46] on button "COMPLETE" at bounding box center [326, 39] width 56 height 15
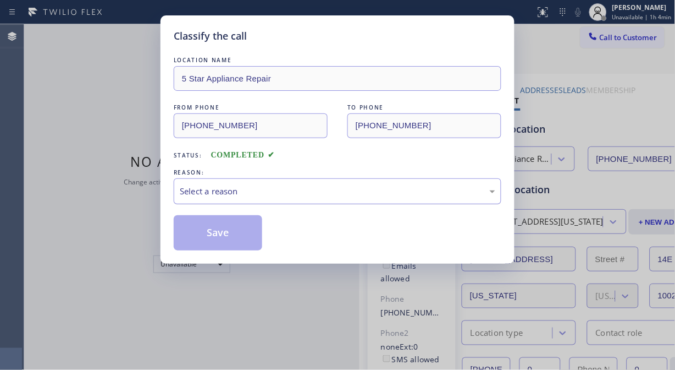
click at [299, 190] on div "Select a reason" at bounding box center [338, 191] width 316 height 13
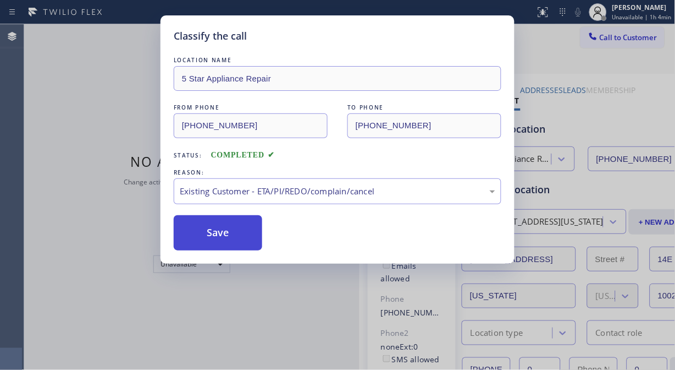
click at [250, 245] on button "Save" at bounding box center [218, 232] width 89 height 35
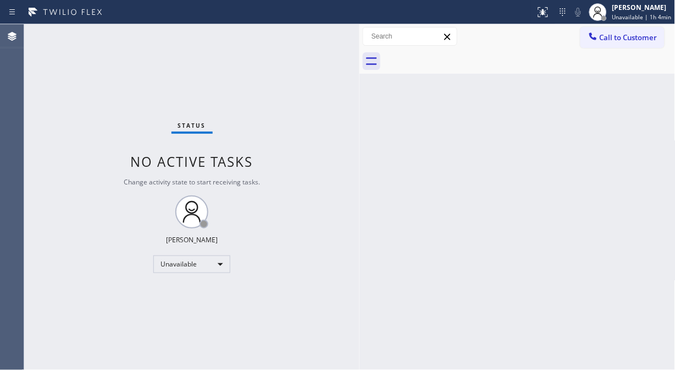
click at [608, 36] on span "Call to Customer" at bounding box center [629, 37] width 58 height 10
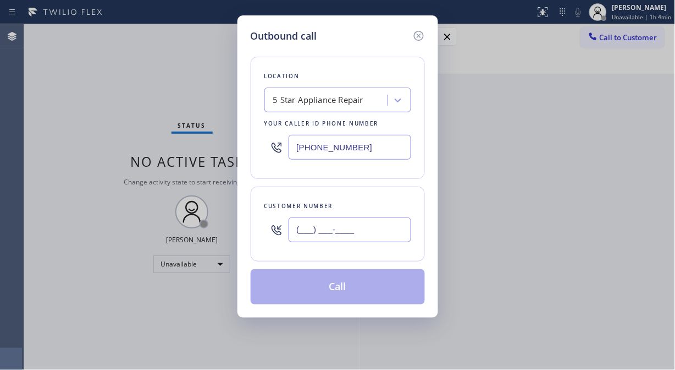
click at [345, 230] on input "(___) ___-____" at bounding box center [350, 229] width 123 height 25
paste input "626) 388-5115"
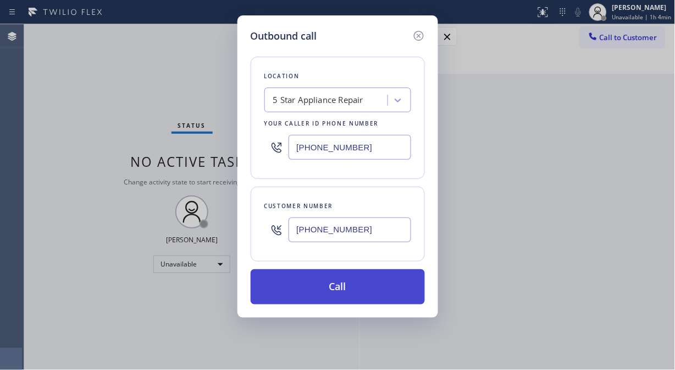
type input "(626) 388-5115"
click at [365, 286] on button "Call" at bounding box center [338, 286] width 174 height 35
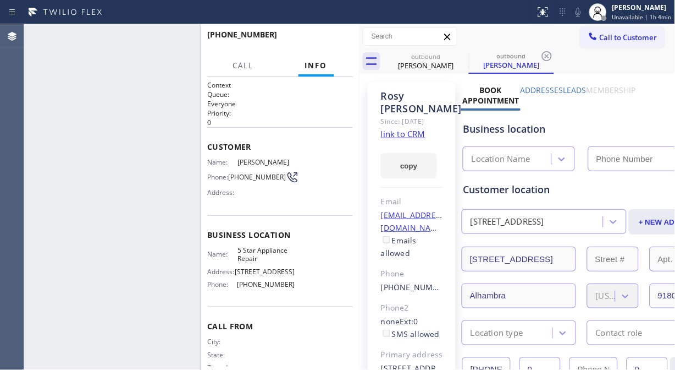
type input "(855) 731-4952"
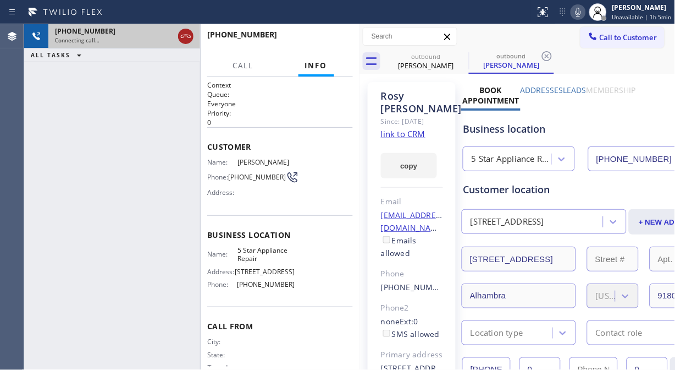
click at [180, 36] on icon at bounding box center [185, 36] width 13 height 13
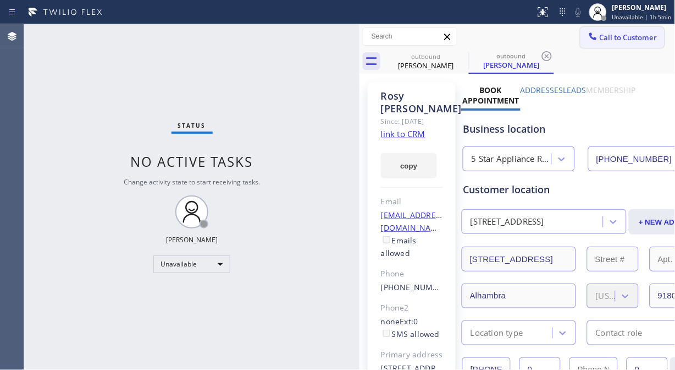
click at [613, 35] on span "Call to Customer" at bounding box center [629, 37] width 58 height 10
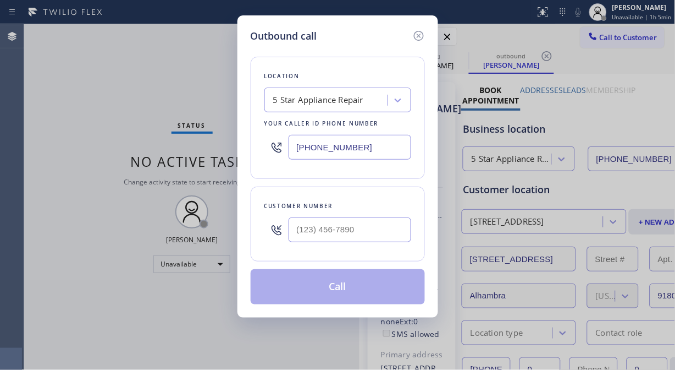
click at [306, 219] on input "text" at bounding box center [350, 229] width 123 height 25
paste input "714) 931-3270"
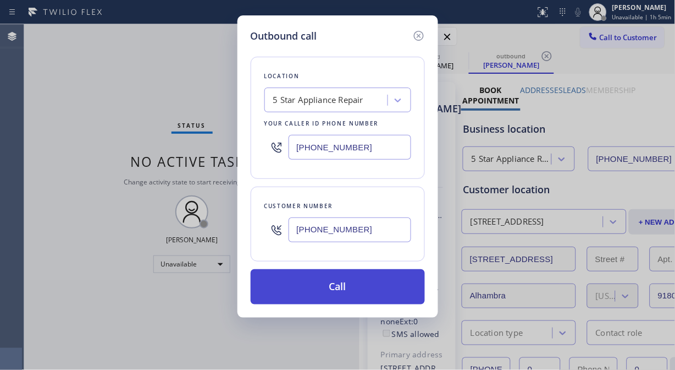
type input "(714) 931-3270"
click at [345, 287] on button "Call" at bounding box center [338, 286] width 174 height 35
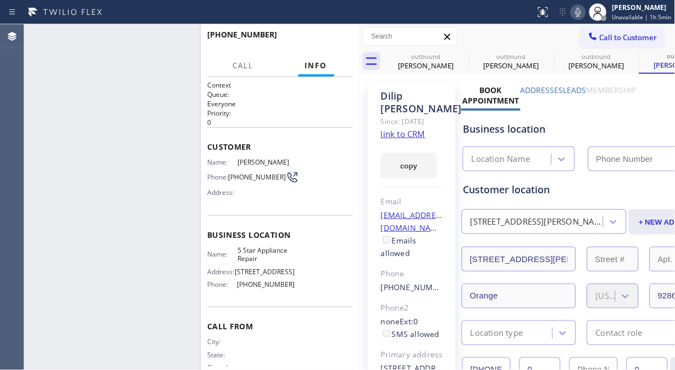
type input "(855) 731-4952"
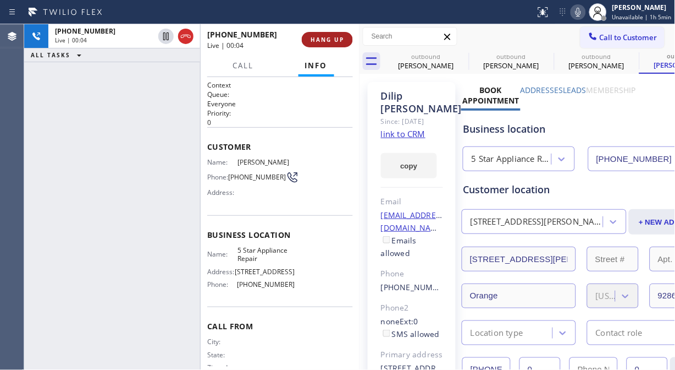
drag, startPoint x: 298, startPoint y: 42, endPoint x: 312, endPoint y: 41, distance: 14.3
click at [299, 42] on div "+17149313270 Live | 00:04" at bounding box center [254, 39] width 95 height 29
click at [316, 40] on span "HANG UP" at bounding box center [328, 40] width 34 height 8
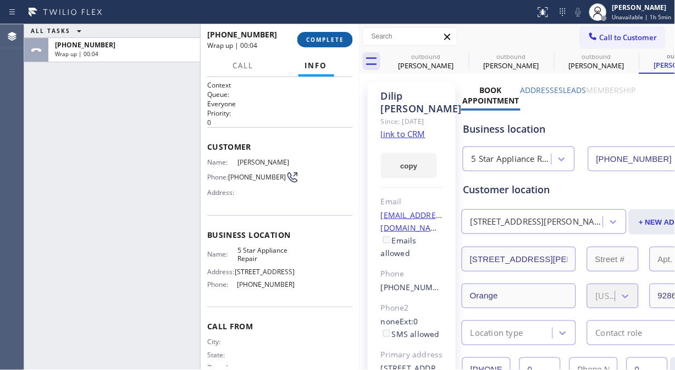
click at [316, 39] on span "COMPLETE" at bounding box center [325, 40] width 38 height 8
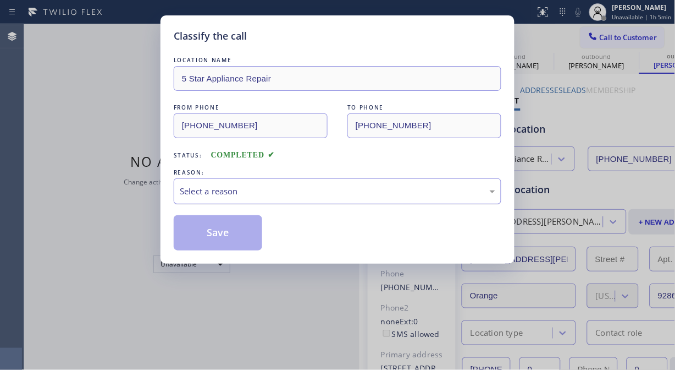
click at [301, 189] on div "Select a reason" at bounding box center [338, 191] width 316 height 13
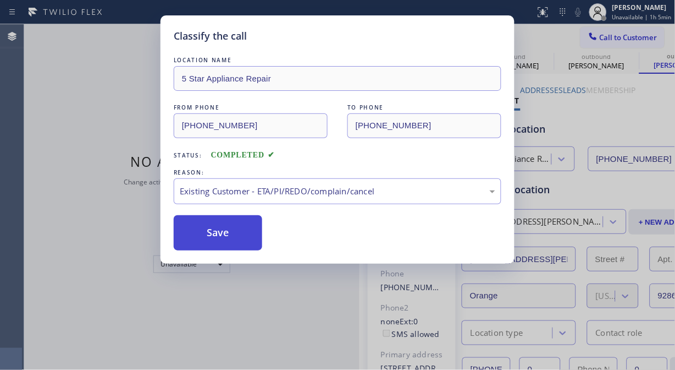
click at [213, 238] on button "Save" at bounding box center [218, 232] width 89 height 35
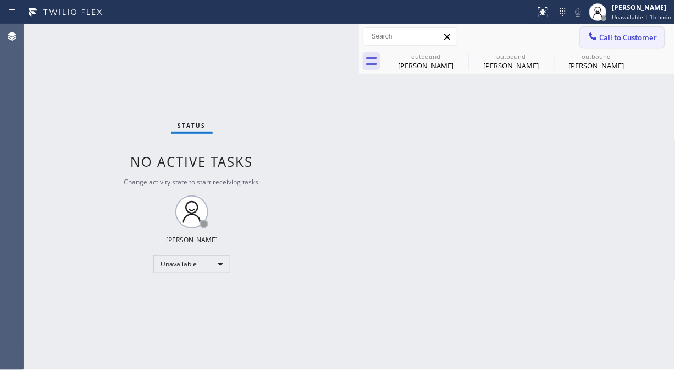
click at [628, 42] on button "Call to Customer" at bounding box center [623, 37] width 84 height 21
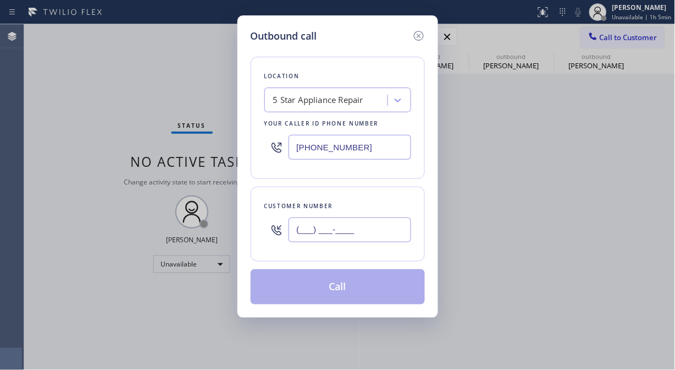
click at [363, 239] on input "(___) ___-____" at bounding box center [350, 229] width 123 height 25
paste input "661) 297-6122"
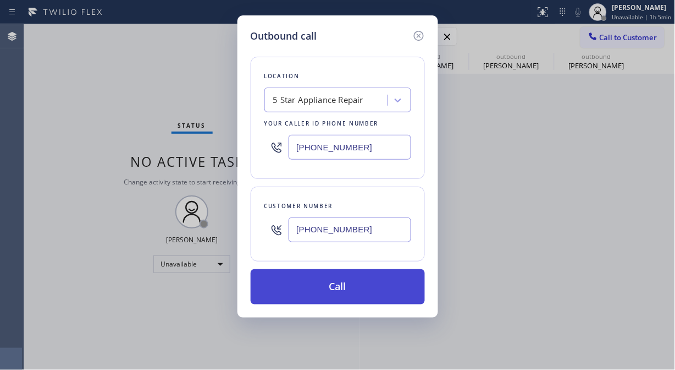
type input "(661) 297-6122"
click at [343, 292] on button "Call" at bounding box center [338, 286] width 174 height 35
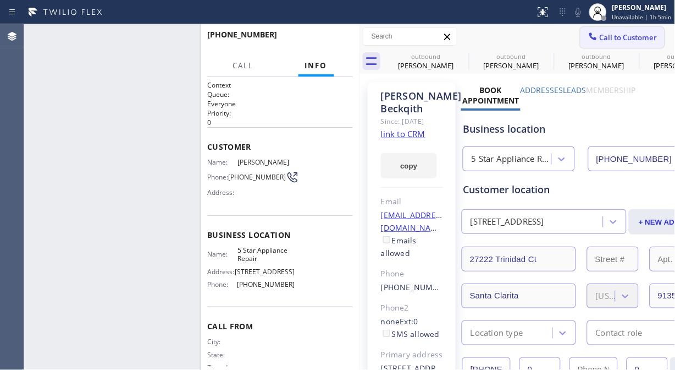
type input "(855) 731-4952"
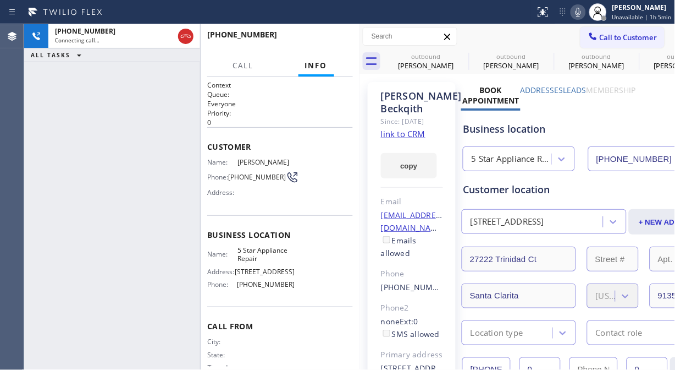
click at [580, 11] on icon at bounding box center [578, 12] width 13 height 13
click at [63, 96] on div "+16612976122 Connecting call… ALL TASKS ALL TASKS ACTIVE TASKS TASKS IN WRAP UP" at bounding box center [112, 196] width 176 height 345
click at [460, 58] on icon at bounding box center [461, 56] width 13 height 13
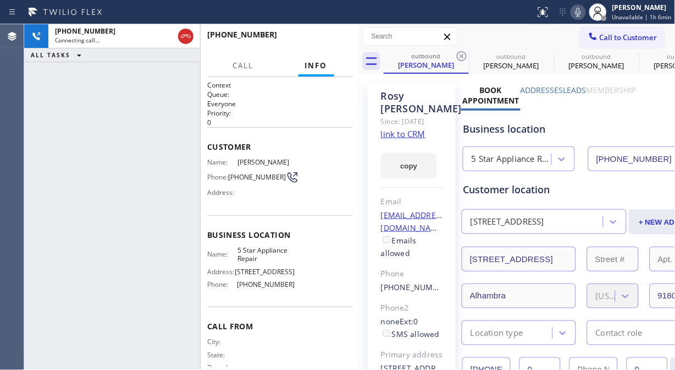
click at [0, 0] on icon at bounding box center [0, 0] width 0 height 0
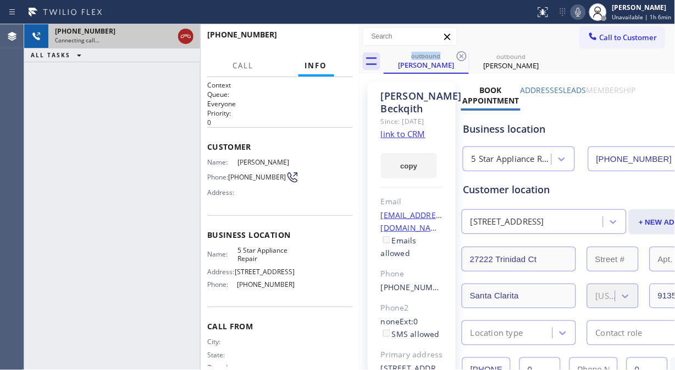
click at [185, 36] on icon at bounding box center [186, 36] width 10 height 3
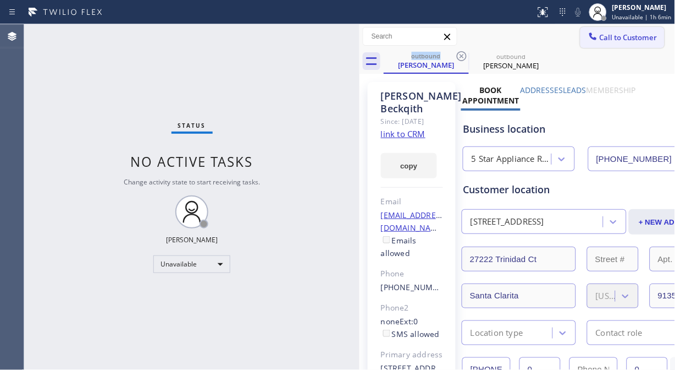
click at [618, 35] on span "Call to Customer" at bounding box center [629, 37] width 58 height 10
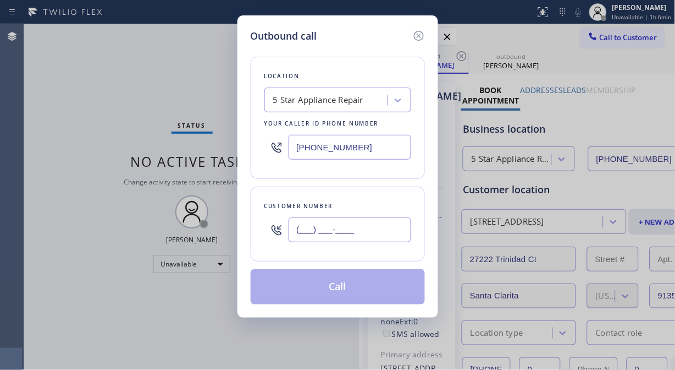
click at [323, 224] on input "(___) ___-____" at bounding box center [350, 229] width 123 height 25
paste input "323) 422-4483"
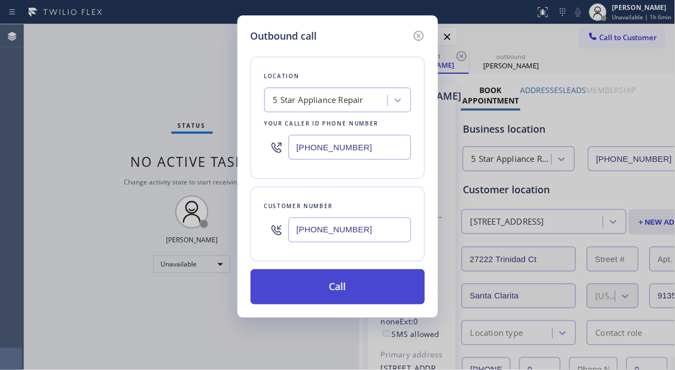
type input "(323) 422-4483"
click at [372, 283] on button "Call" at bounding box center [338, 286] width 174 height 35
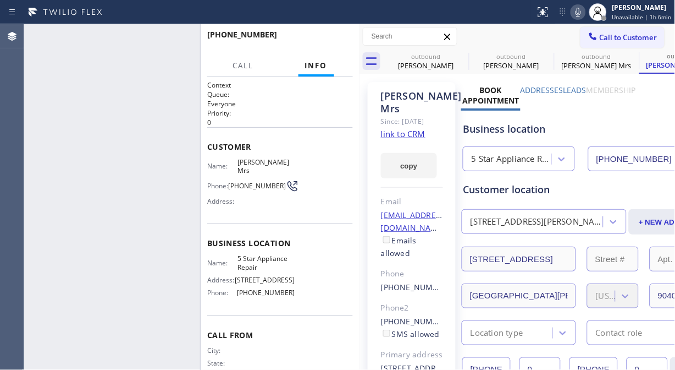
type input "(855) 731-4952"
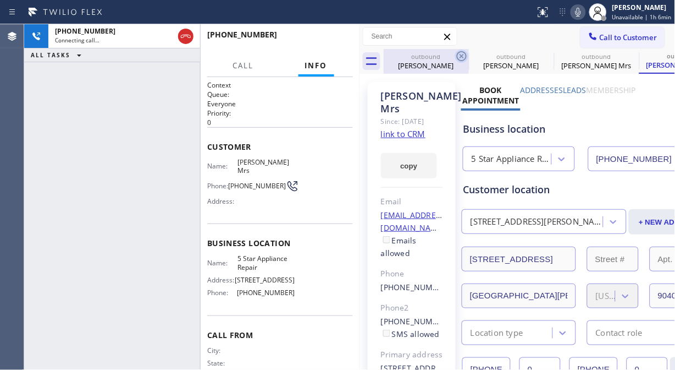
click at [460, 53] on icon at bounding box center [461, 56] width 13 height 13
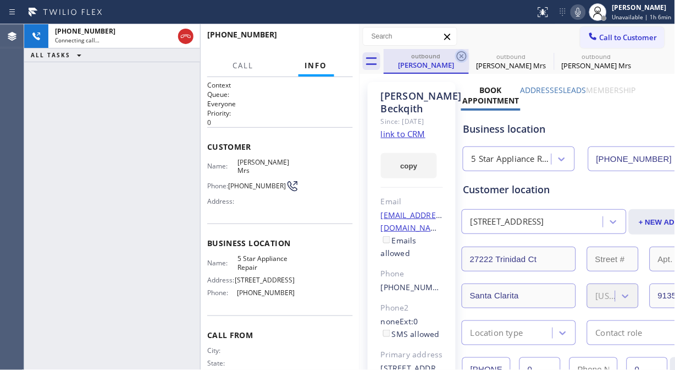
click at [460, 52] on icon at bounding box center [461, 56] width 13 height 13
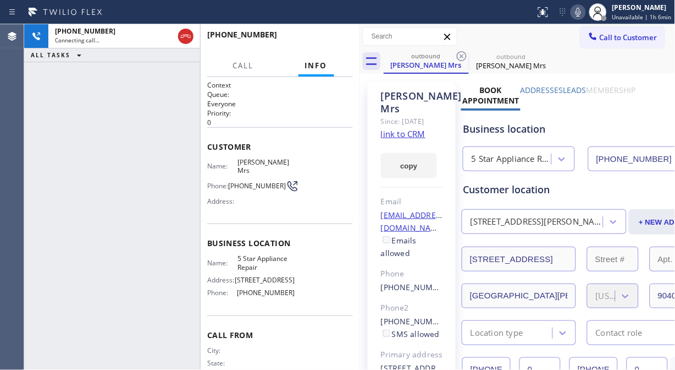
click at [460, 52] on icon at bounding box center [461, 56] width 13 height 13
click at [48, 89] on div "+13234224483 Connecting call… ALL TASKS ALL TASKS ACTIVE TASKS TASKS IN WRAP UP" at bounding box center [112, 196] width 176 height 345
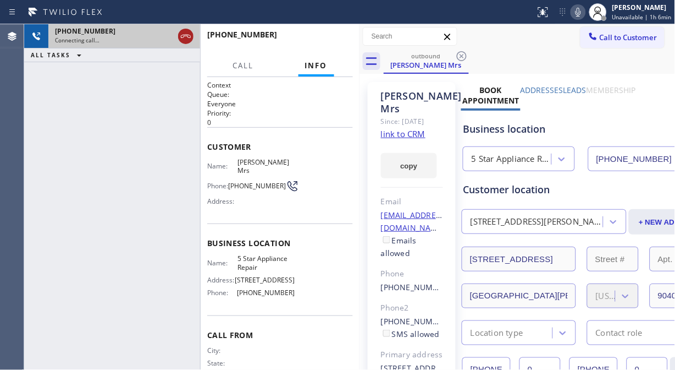
click at [190, 39] on icon at bounding box center [185, 36] width 13 height 13
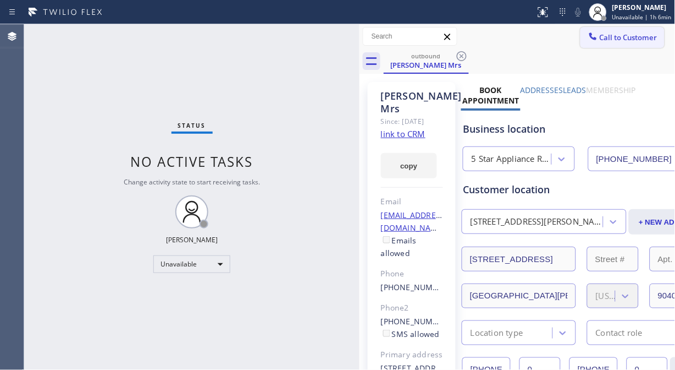
click at [600, 35] on span "Call to Customer" at bounding box center [629, 37] width 58 height 10
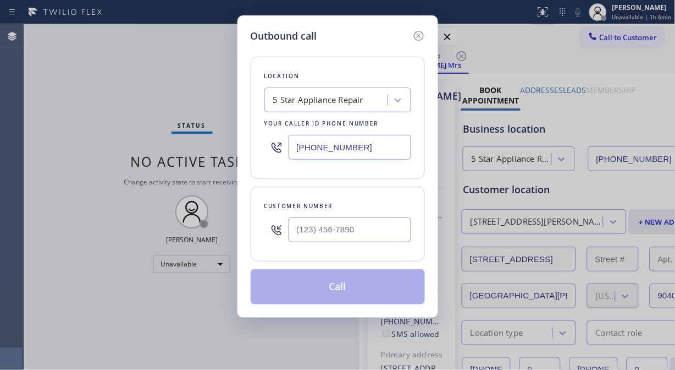
click at [316, 234] on input "text" at bounding box center [350, 229] width 123 height 25
paste input "760) 634-3449"
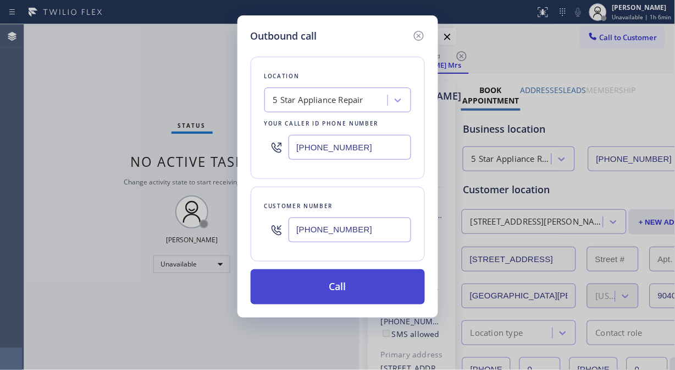
type input "(760) 634-3449"
click at [343, 282] on button "Call" at bounding box center [338, 286] width 174 height 35
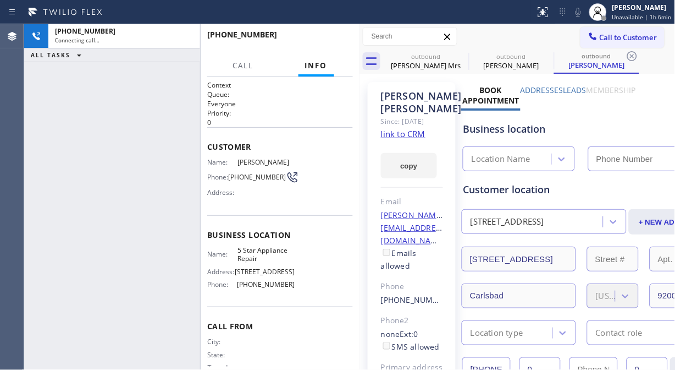
type input "(855) 731-4952"
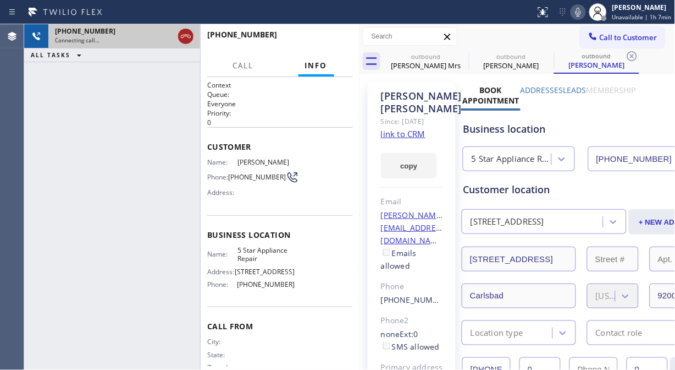
click at [185, 36] on icon at bounding box center [186, 36] width 10 height 3
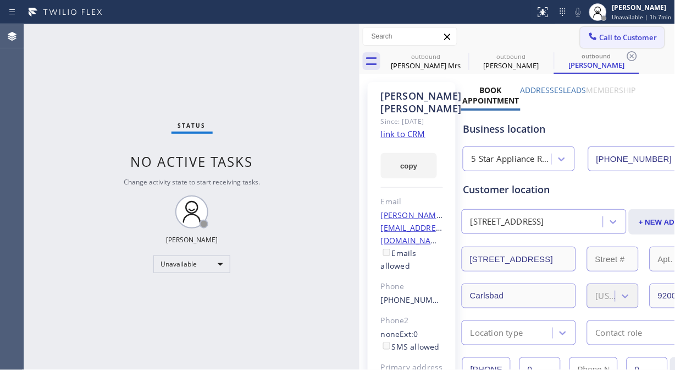
click at [627, 36] on span "Call to Customer" at bounding box center [629, 37] width 58 height 10
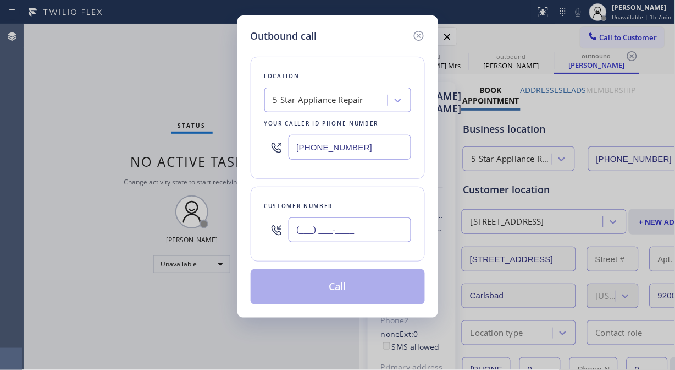
click at [311, 222] on input "(___) ___-____" at bounding box center [350, 229] width 123 height 25
paste input "805) 231-2201"
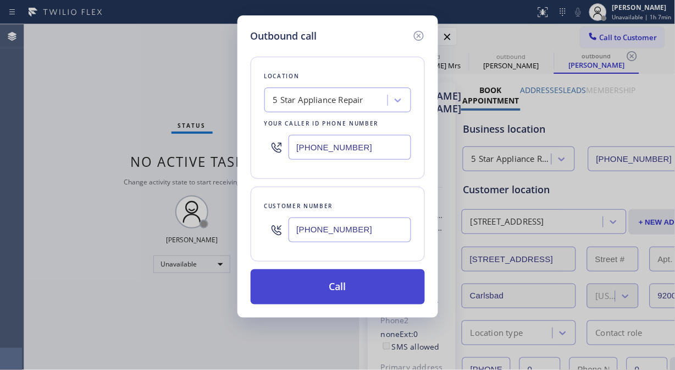
type input "(805) 231-2201"
click at [358, 284] on button "Call" at bounding box center [338, 286] width 174 height 35
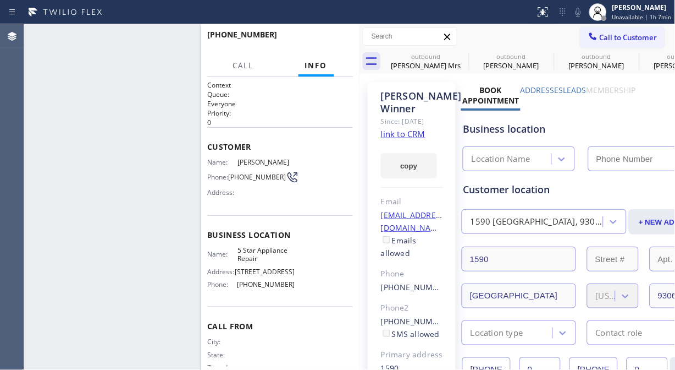
type input "(855) 731-4952"
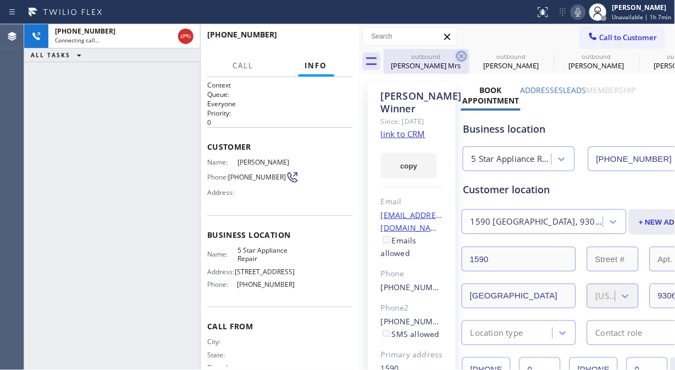
click at [460, 54] on icon at bounding box center [462, 56] width 10 height 10
click at [0, 0] on icon at bounding box center [0, 0] width 0 height 0
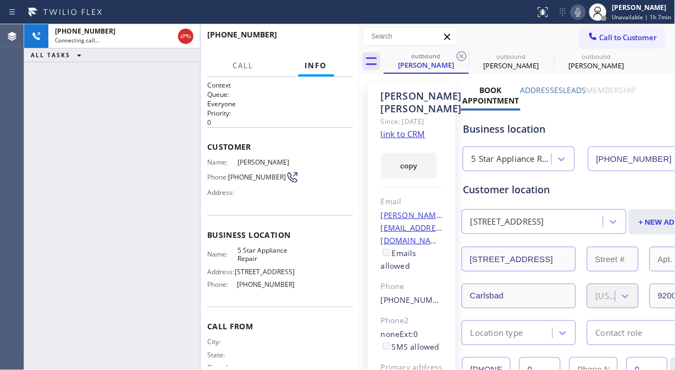
click at [460, 54] on icon at bounding box center [462, 56] width 10 height 10
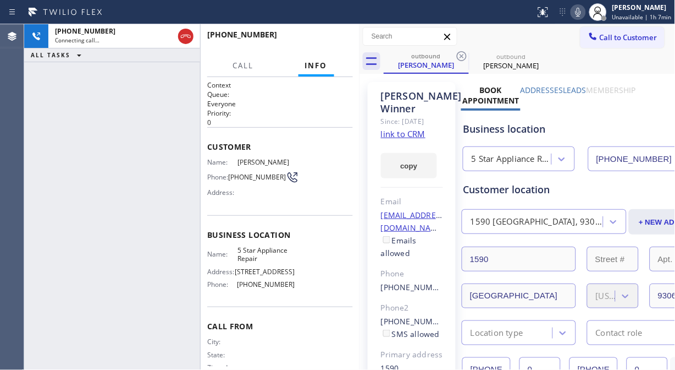
click at [460, 54] on icon at bounding box center [462, 56] width 10 height 10
click at [64, 125] on div "+18052312201 Connecting call… ALL TASKS ALL TASKS ACTIVE TASKS TASKS IN WRAP UP" at bounding box center [112, 196] width 176 height 345
click at [185, 34] on icon at bounding box center [185, 36] width 13 height 13
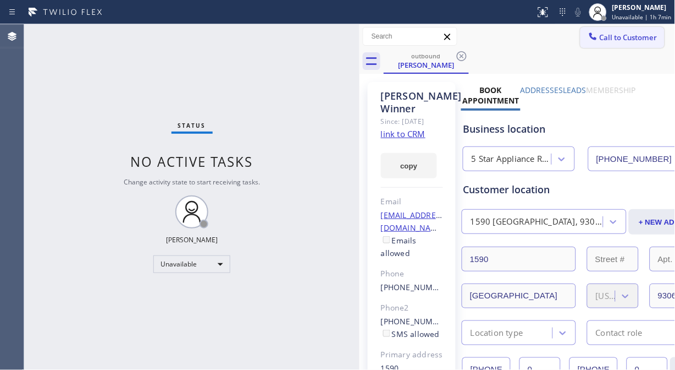
click at [600, 32] on span "Call to Customer" at bounding box center [629, 37] width 58 height 10
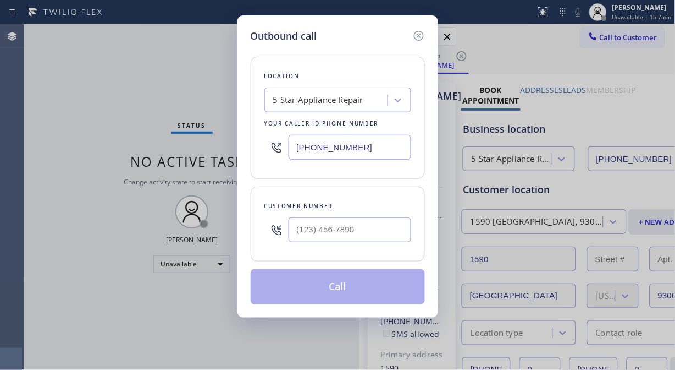
click at [306, 231] on input "text" at bounding box center [350, 229] width 123 height 25
click at [293, 232] on input "(___) ___-____" at bounding box center [350, 229] width 123 height 25
paste input "714) 702-9101"
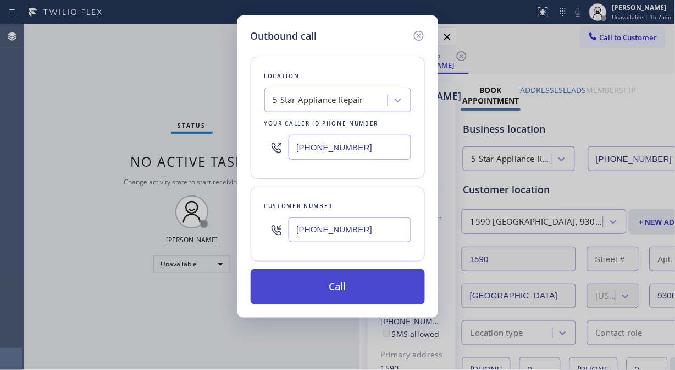
type input "(714) 702-9101"
click at [389, 287] on button "Call" at bounding box center [338, 286] width 174 height 35
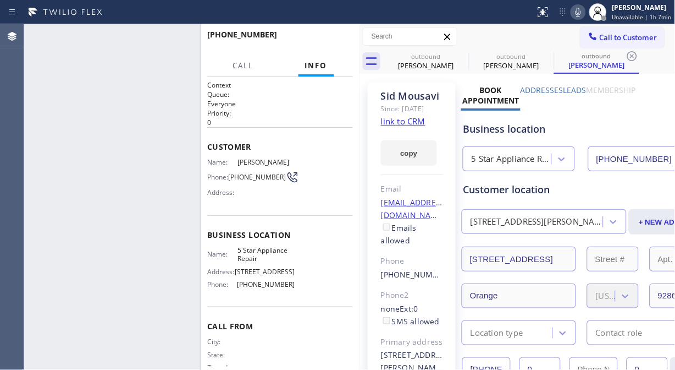
type input "(855) 731-4952"
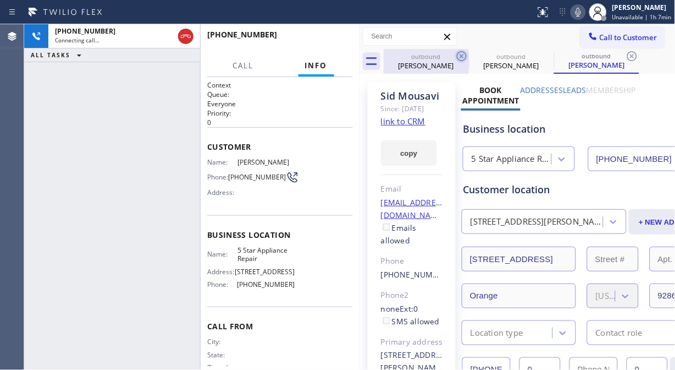
click at [463, 56] on icon at bounding box center [461, 56] width 13 height 13
click at [0, 0] on icon at bounding box center [0, 0] width 0 height 0
click at [626, 56] on icon at bounding box center [632, 56] width 13 height 13
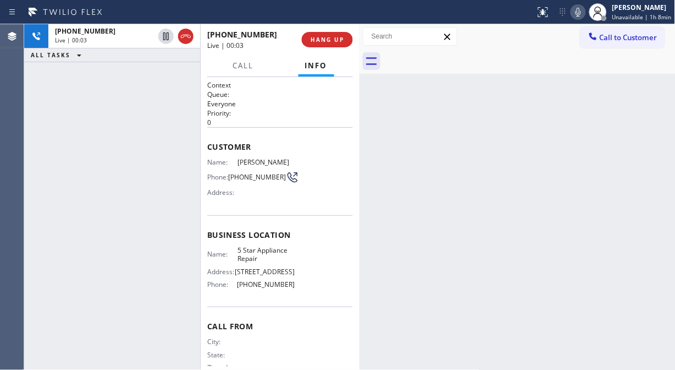
click at [579, 12] on icon at bounding box center [578, 12] width 13 height 13
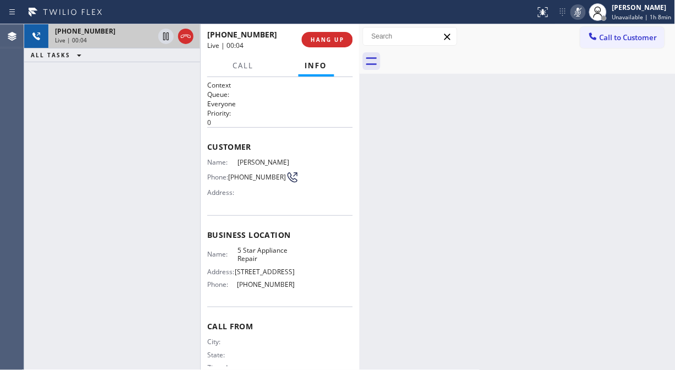
click at [122, 41] on div "Live | 00:04" at bounding box center [104, 40] width 99 height 8
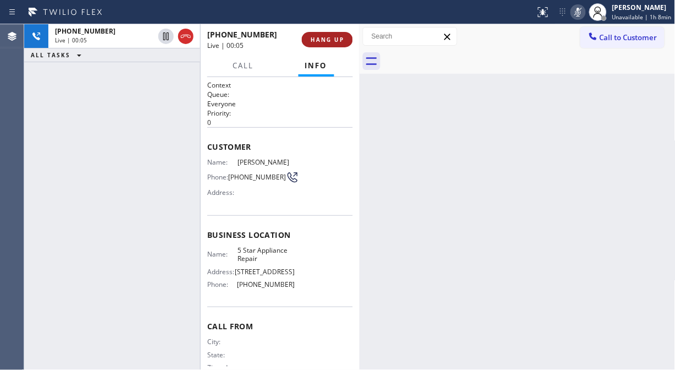
click at [330, 40] on span "HANG UP" at bounding box center [328, 40] width 34 height 8
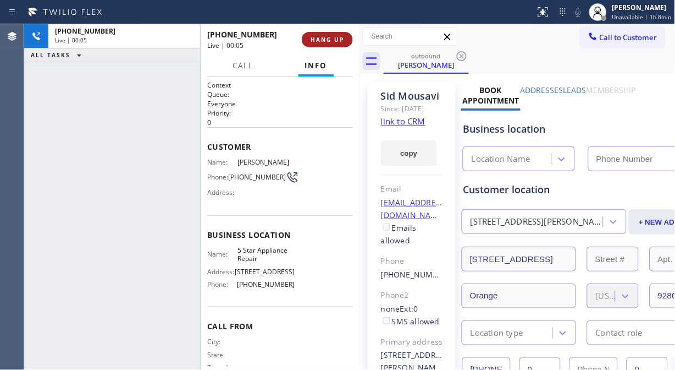
type input "(855) 731-4952"
click at [330, 39] on span "HANG UP" at bounding box center [328, 40] width 34 height 8
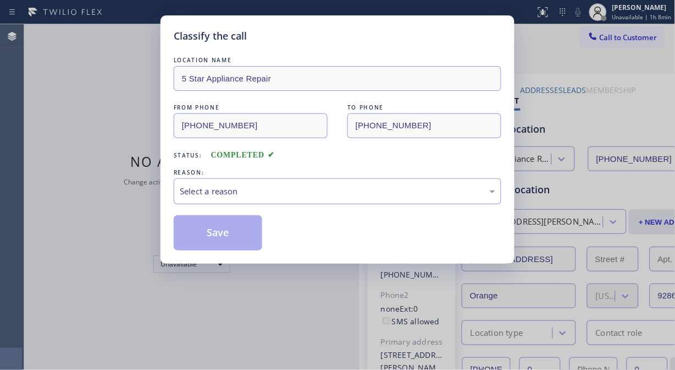
click at [327, 195] on div "Select a reason" at bounding box center [338, 191] width 316 height 13
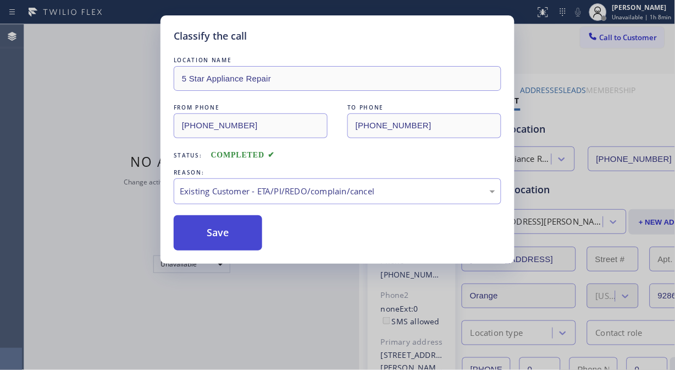
click at [222, 234] on button "Save" at bounding box center [218, 232] width 89 height 35
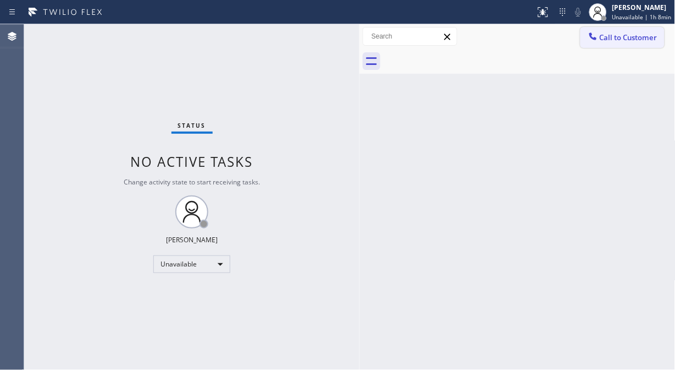
click at [629, 42] on button "Call to Customer" at bounding box center [623, 37] width 84 height 21
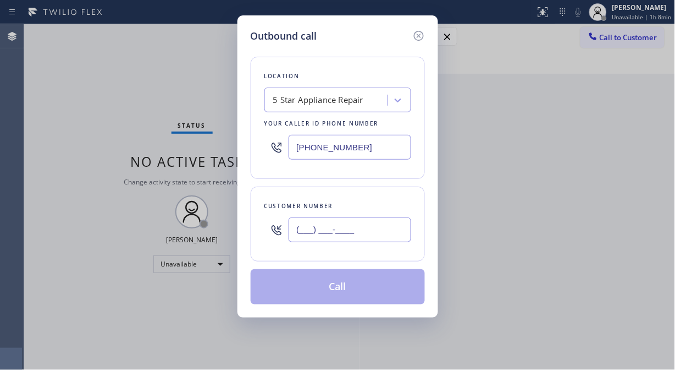
click at [341, 228] on input "(___) ___-____" at bounding box center [350, 229] width 123 height 25
paste input "714) 454-1389"
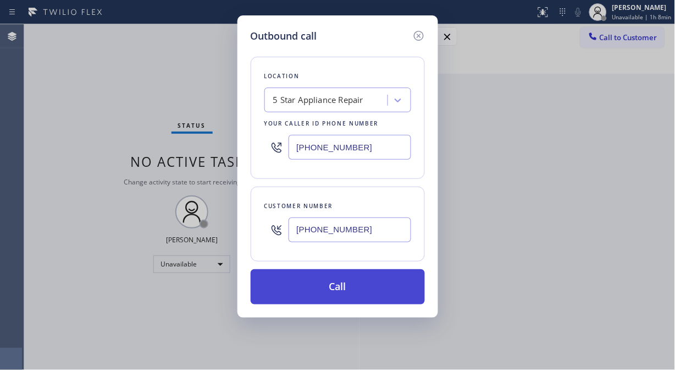
type input "(714) 454-1389"
click at [359, 290] on button "Call" at bounding box center [338, 286] width 174 height 35
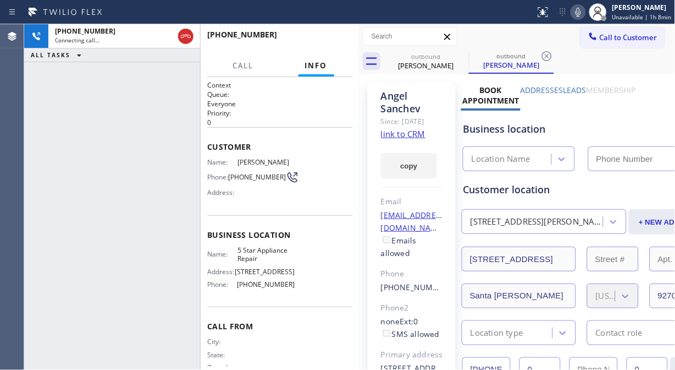
type input "(855) 731-4952"
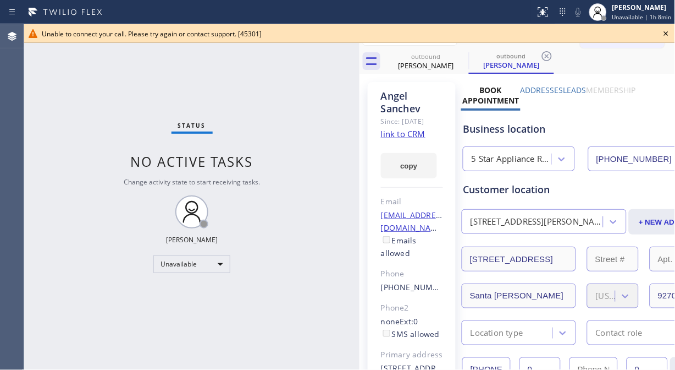
click at [664, 34] on icon at bounding box center [666, 33] width 13 height 13
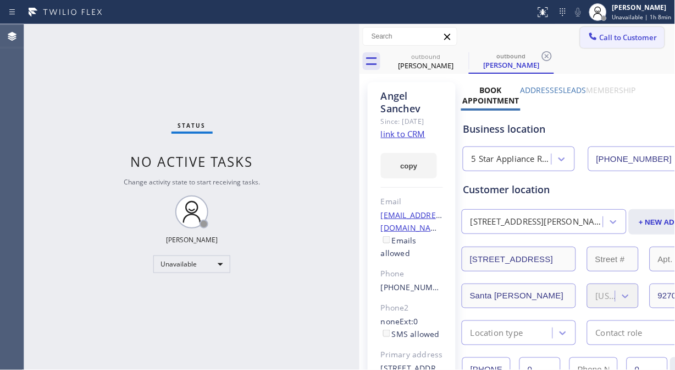
click at [633, 37] on span "Call to Customer" at bounding box center [629, 37] width 58 height 10
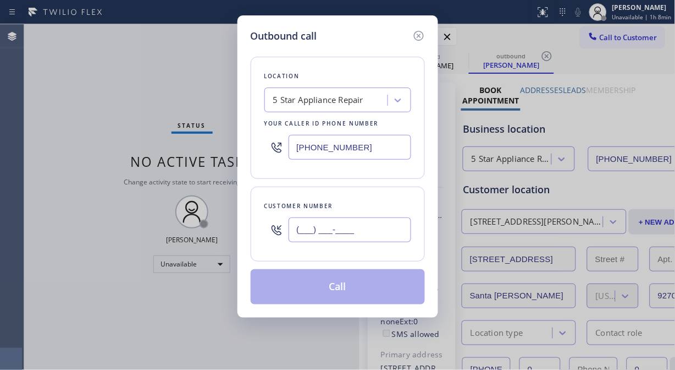
click at [347, 226] on input "(___) ___-____" at bounding box center [350, 229] width 123 height 25
paste input "408) 355-4774"
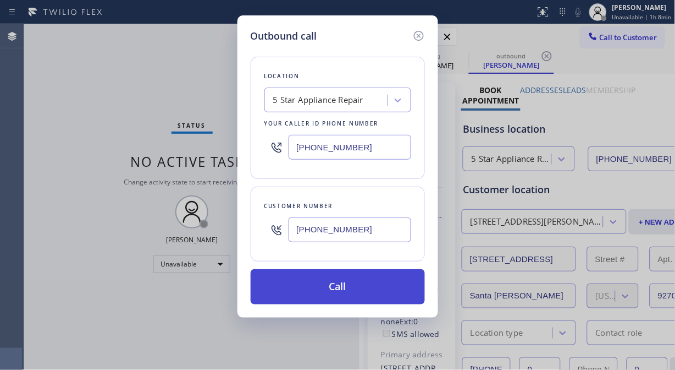
type input "(408) 355-4774"
click at [369, 283] on button "Call" at bounding box center [338, 286] width 174 height 35
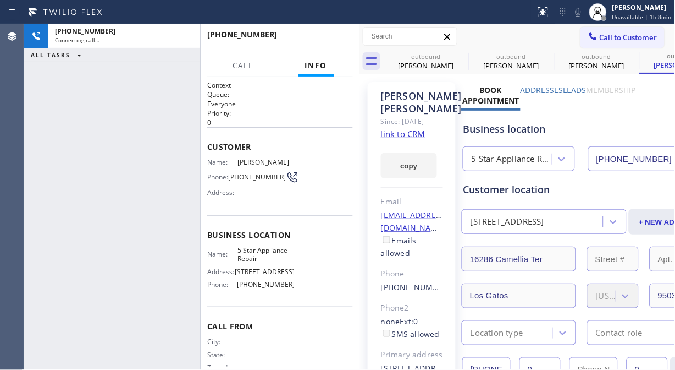
type input "(855) 731-4952"
click at [463, 56] on icon at bounding box center [461, 56] width 13 height 13
click at [0, 0] on icon at bounding box center [0, 0] width 0 height 0
click at [626, 56] on icon at bounding box center [632, 56] width 13 height 13
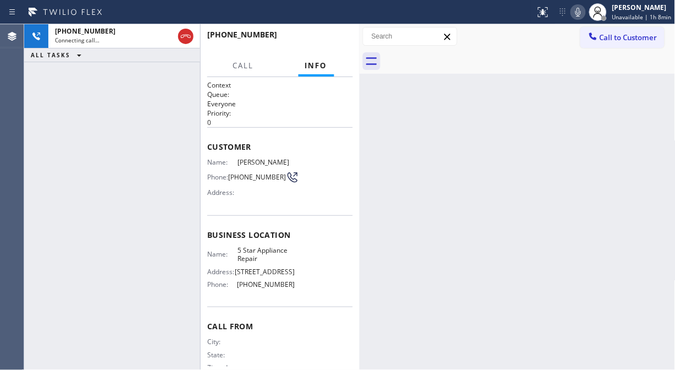
click at [463, 56] on div at bounding box center [530, 61] width 292 height 25
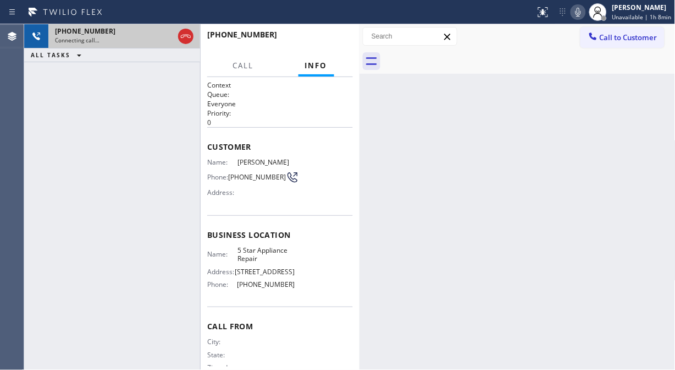
click at [141, 40] on div "Connecting call…" at bounding box center [114, 40] width 119 height 8
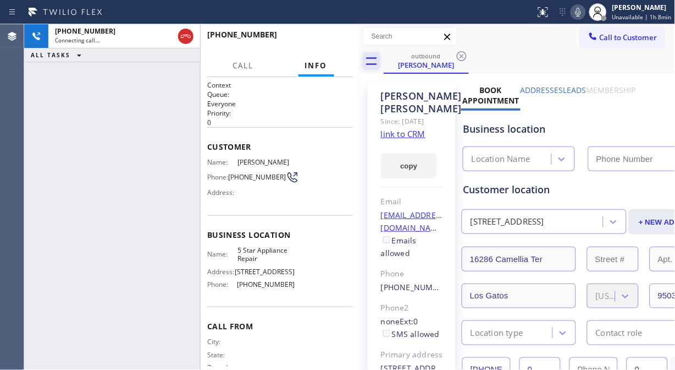
type input "(855) 731-4952"
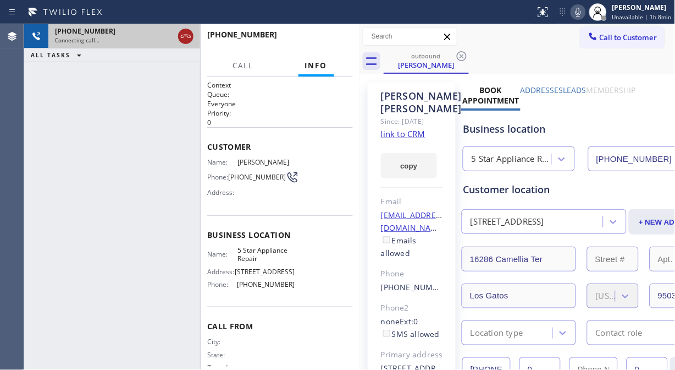
click at [189, 35] on icon at bounding box center [185, 36] width 13 height 13
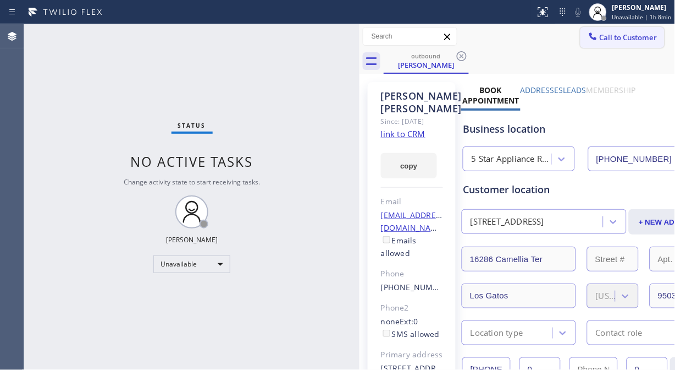
click at [613, 41] on span "Call to Customer" at bounding box center [629, 37] width 58 height 10
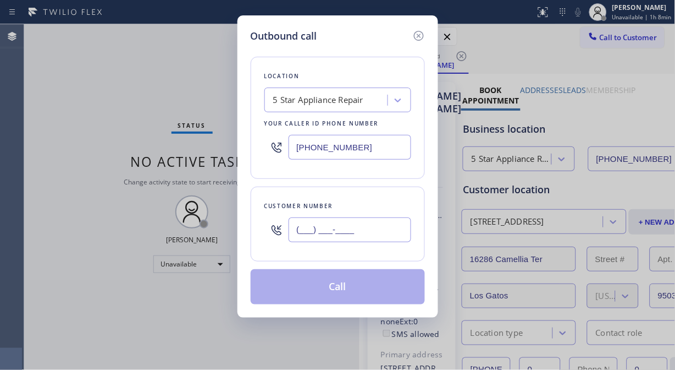
click at [301, 229] on input "(___) ___-____" at bounding box center [350, 229] width 123 height 25
paste input "818) 314-8812"
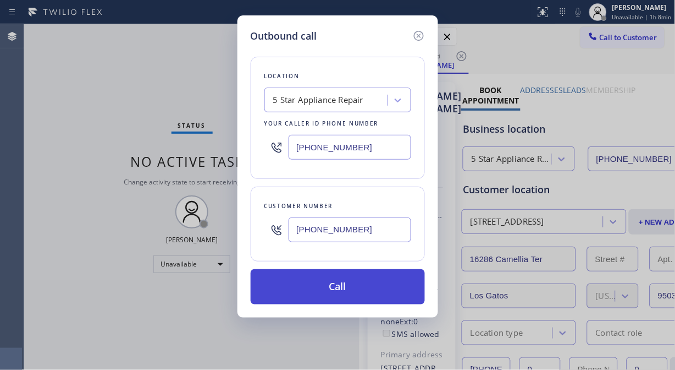
type input "(818) 314-8812"
click at [360, 287] on button "Call" at bounding box center [338, 286] width 174 height 35
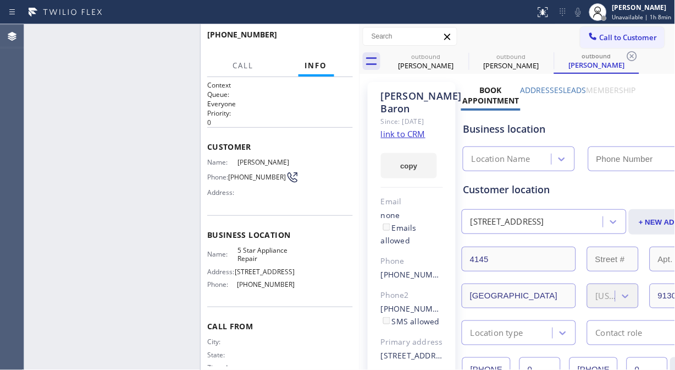
type input "(855) 731-4952"
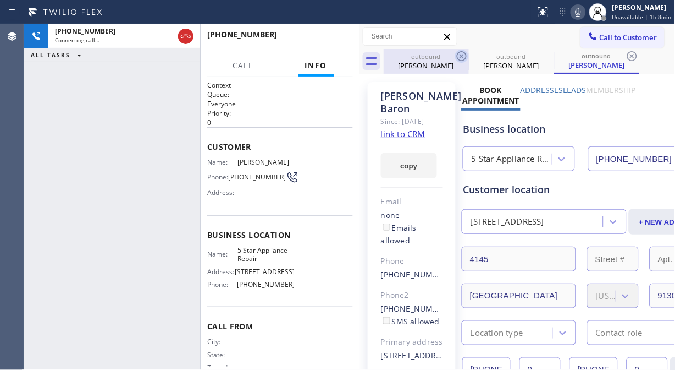
click at [464, 58] on icon at bounding box center [461, 56] width 13 height 13
click at [459, 56] on icon at bounding box center [461, 56] width 13 height 13
click at [0, 0] on icon at bounding box center [0, 0] width 0 height 0
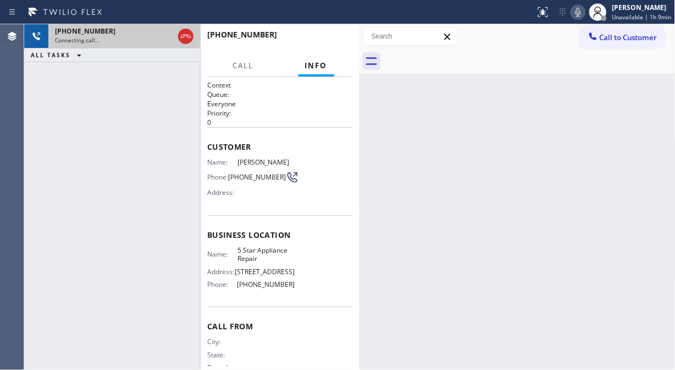
click at [105, 31] on div "+18183148812" at bounding box center [114, 30] width 119 height 9
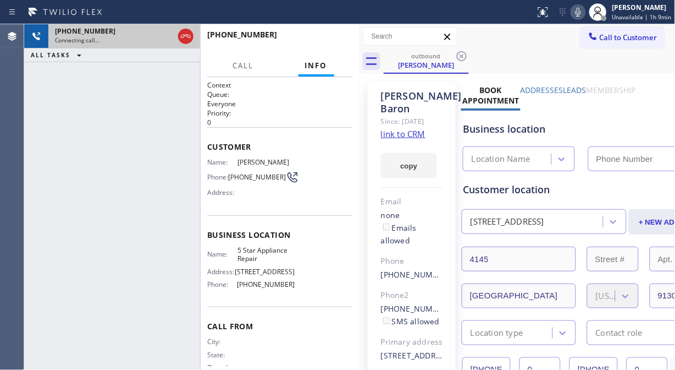
type input "(855) 731-4952"
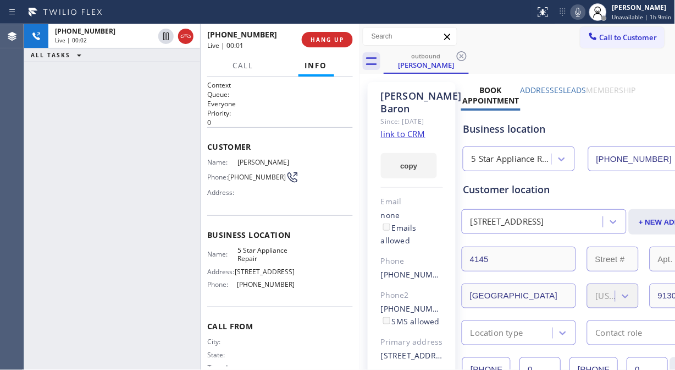
click at [50, 120] on div "+18183148812 Live | 00:02 ALL TASKS ALL TASKS ACTIVE TASKS TASKS IN WRAP UP" at bounding box center [112, 196] width 176 height 345
click at [413, 135] on link "link to CRM" at bounding box center [403, 133] width 45 height 11
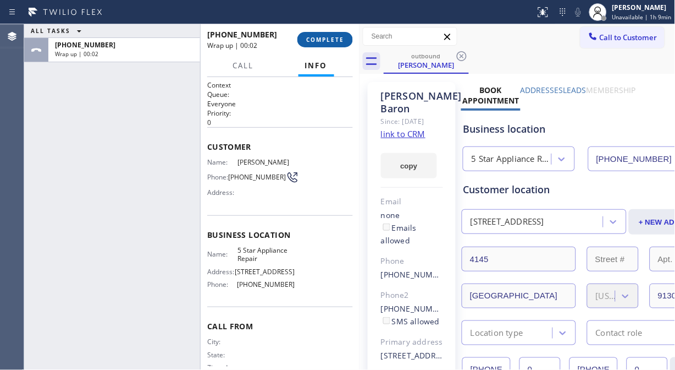
click at [343, 39] on span "COMPLETE" at bounding box center [325, 40] width 38 height 8
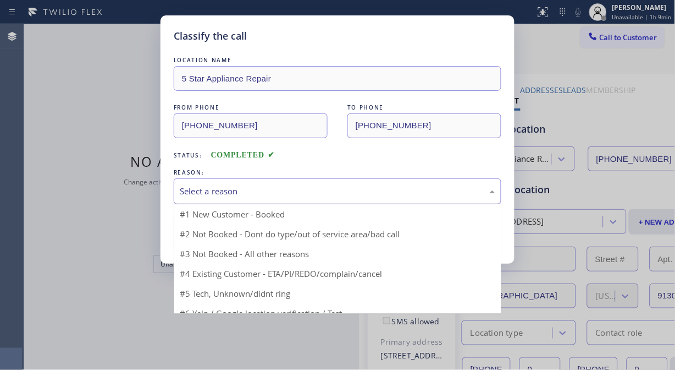
click at [327, 195] on div "Select a reason" at bounding box center [338, 191] width 316 height 13
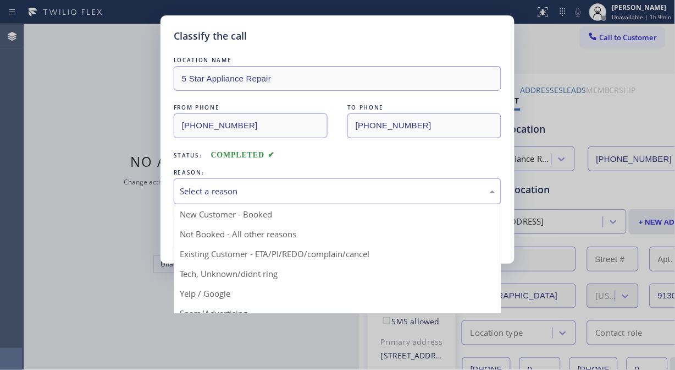
drag, startPoint x: 333, startPoint y: 255, endPoint x: 259, endPoint y: 244, distance: 75.1
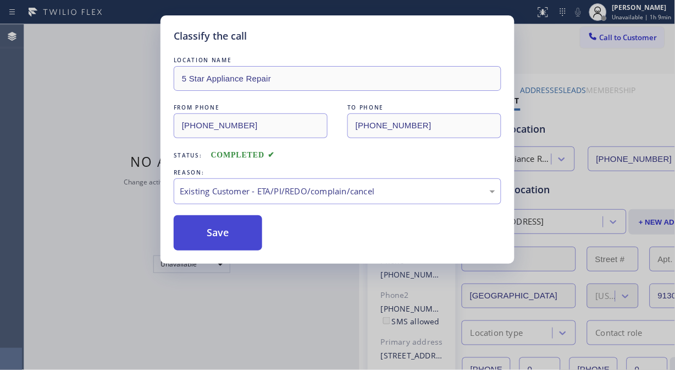
click at [218, 239] on button "Save" at bounding box center [218, 232] width 89 height 35
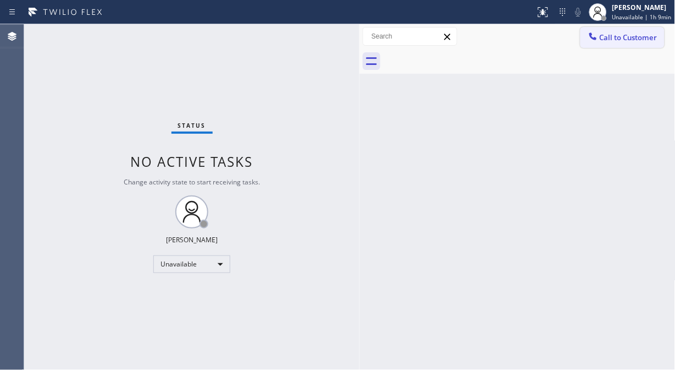
click at [616, 42] on button "Call to Customer" at bounding box center [623, 37] width 84 height 21
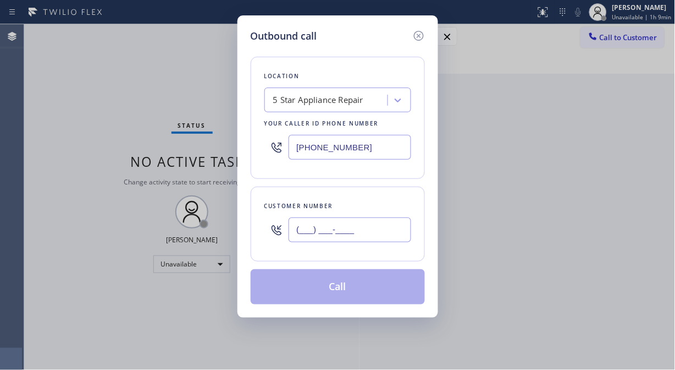
click at [361, 232] on input "(___) ___-____" at bounding box center [350, 229] width 123 height 25
paste input "714) 307-7571"
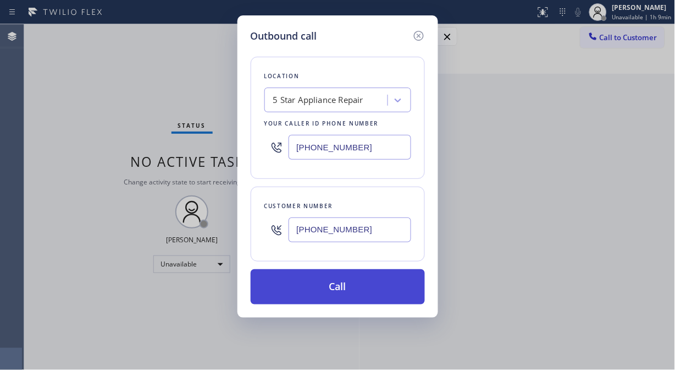
type input "(714) 307-7571"
click at [366, 287] on button "Call" at bounding box center [338, 286] width 174 height 35
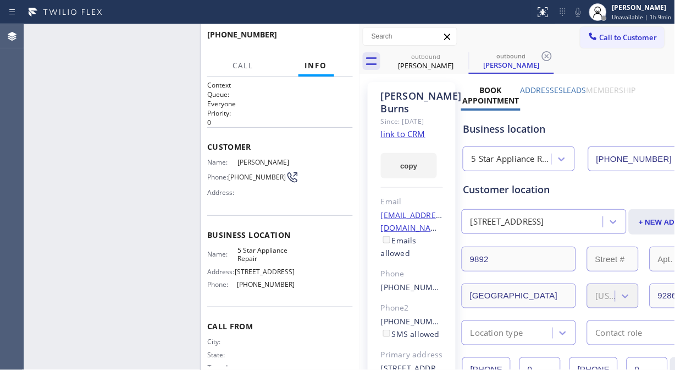
type input "(855) 731-4952"
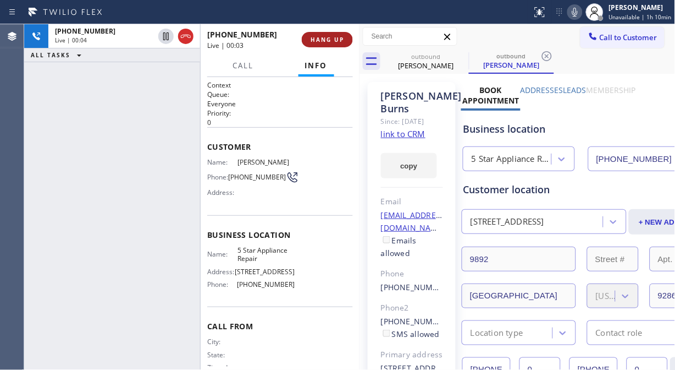
click at [339, 42] on span "HANG UP" at bounding box center [328, 40] width 34 height 8
click at [339, 43] on span "HANG UP" at bounding box center [328, 40] width 34 height 8
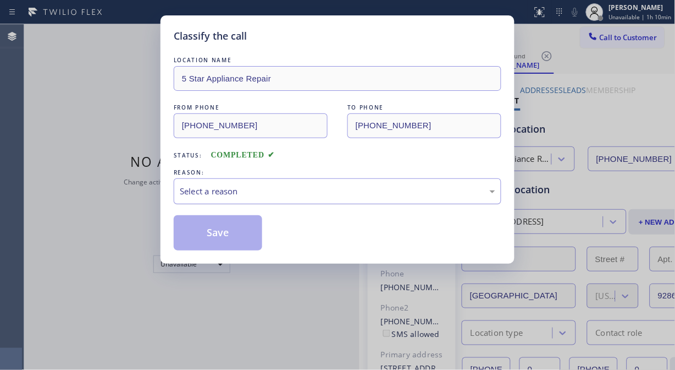
click at [317, 191] on div "Select a reason" at bounding box center [338, 191] width 316 height 13
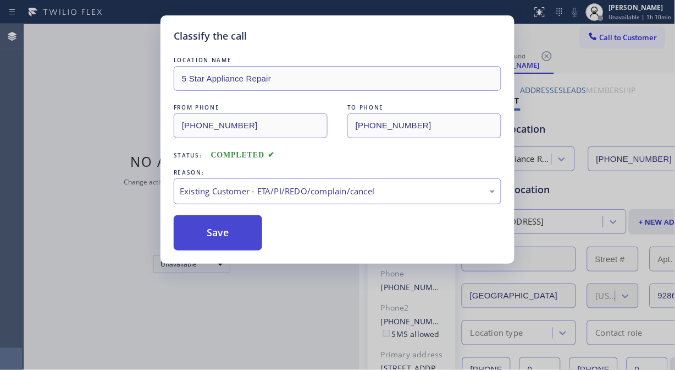
click at [218, 239] on button "Save" at bounding box center [218, 232] width 89 height 35
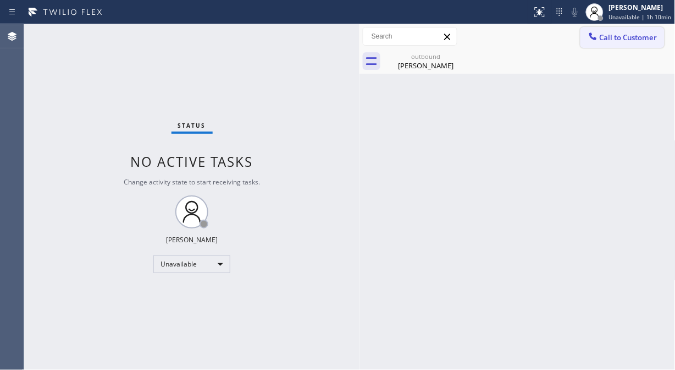
click at [609, 39] on span "Call to Customer" at bounding box center [629, 37] width 58 height 10
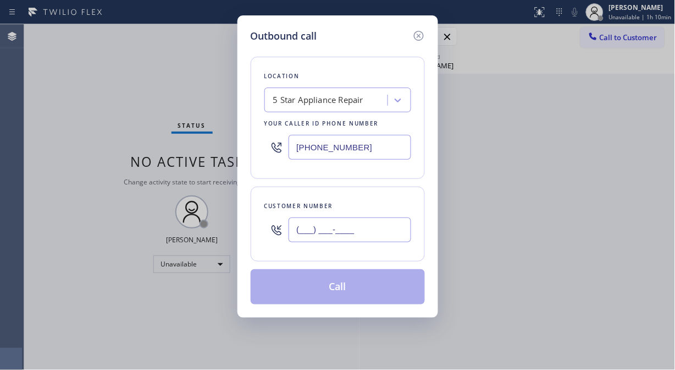
click at [376, 227] on input "(___) ___-____" at bounding box center [350, 229] width 123 height 25
paste input "310) 663-1653"
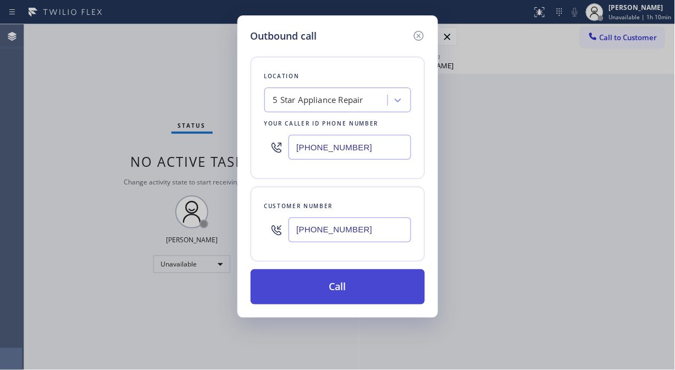
type input "(310) 663-1653"
click at [370, 300] on button "Call" at bounding box center [338, 286] width 174 height 35
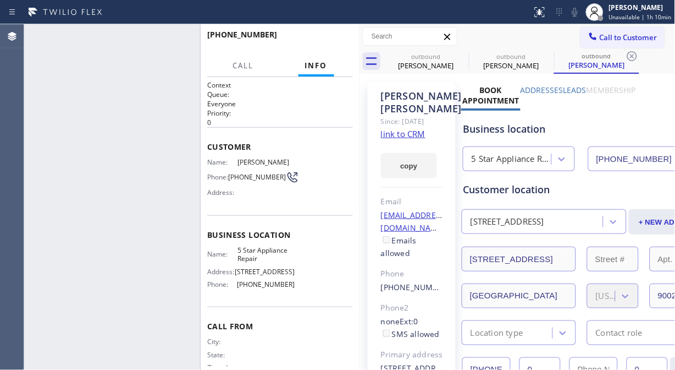
type input "(855) 731-4952"
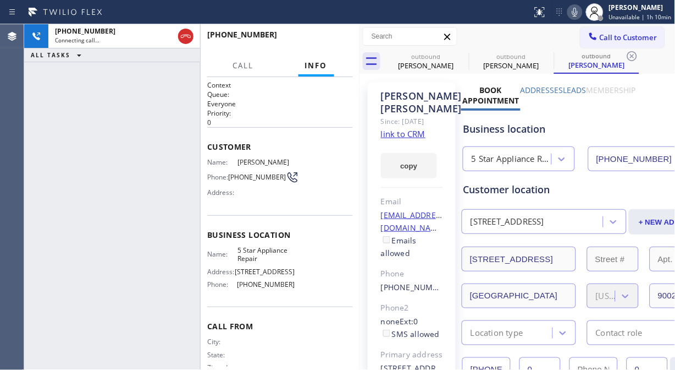
click at [580, 17] on icon at bounding box center [575, 12] width 13 height 13
click at [455, 58] on icon at bounding box center [461, 56] width 13 height 13
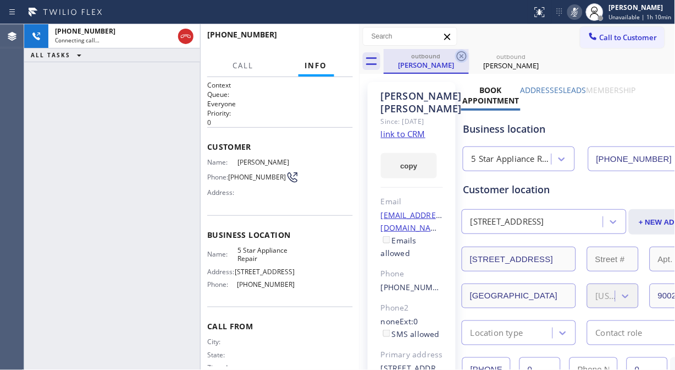
click at [458, 57] on icon at bounding box center [461, 56] width 13 height 13
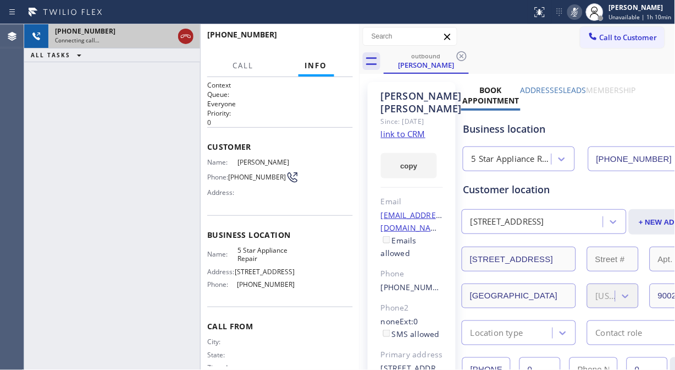
click at [182, 35] on icon at bounding box center [185, 36] width 13 height 13
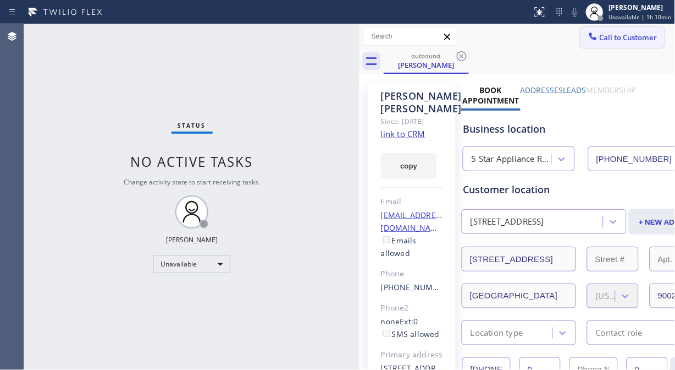
click at [603, 34] on span "Call to Customer" at bounding box center [629, 37] width 58 height 10
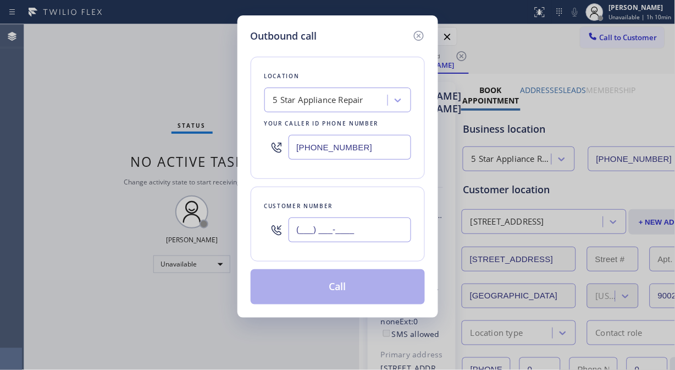
paste input "408) 262-4118"
click at [361, 237] on input "(408) 262-4118" at bounding box center [350, 229] width 123 height 25
click at [361, 226] on input "(408) 262-4118" at bounding box center [350, 229] width 123 height 25
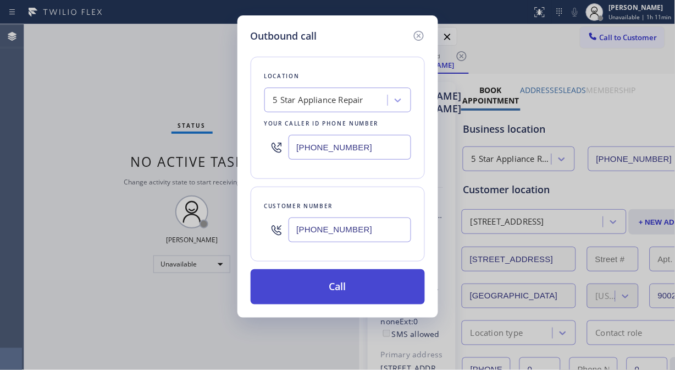
type input "(408) 262-4118"
click at [333, 296] on button "Call" at bounding box center [338, 286] width 174 height 35
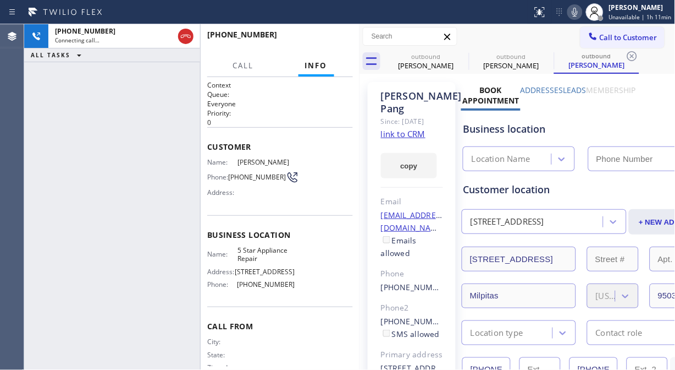
click at [581, 14] on icon at bounding box center [575, 12] width 13 height 13
type input "(855) 731-4952"
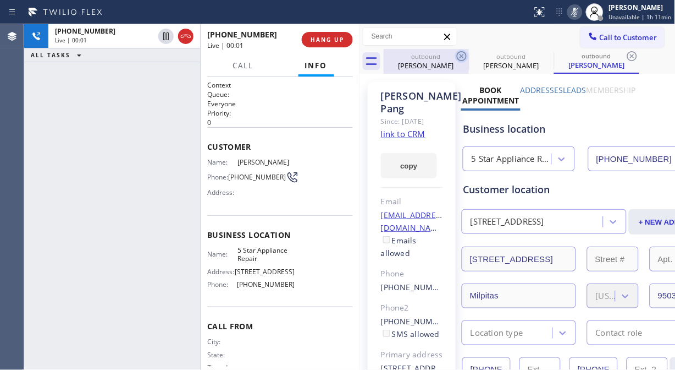
click at [462, 53] on icon at bounding box center [461, 56] width 13 height 13
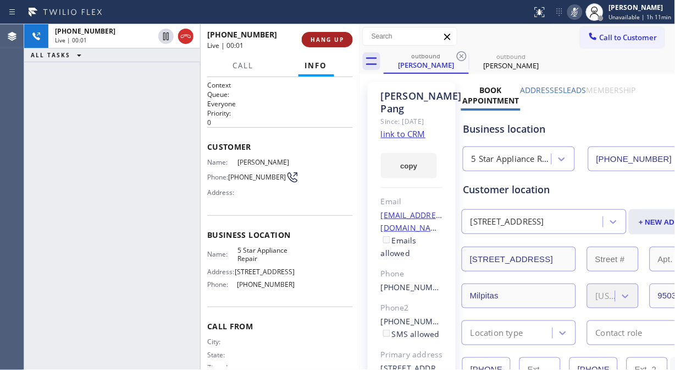
click at [308, 37] on button "HANG UP" at bounding box center [327, 39] width 51 height 15
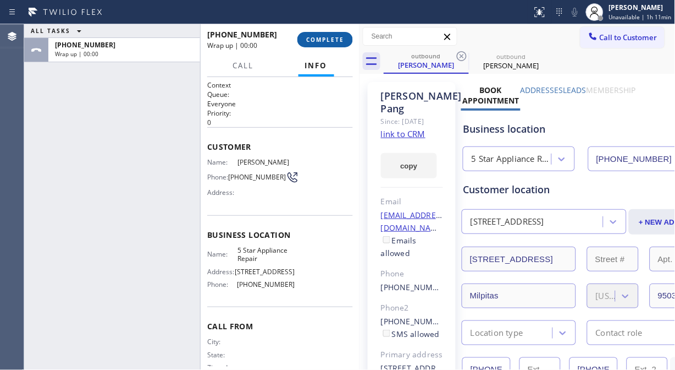
click at [332, 41] on span "COMPLETE" at bounding box center [325, 40] width 38 height 8
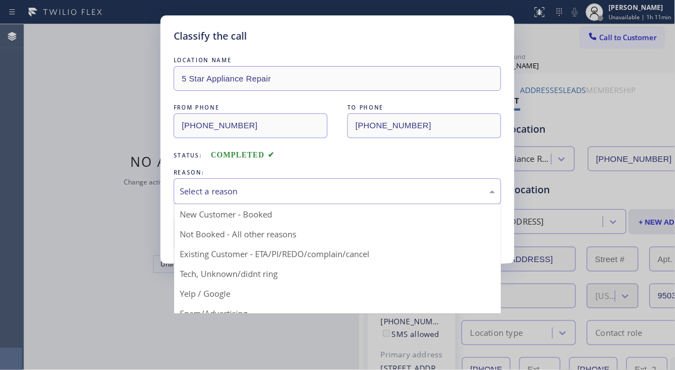
click at [307, 197] on div "Select a reason" at bounding box center [338, 191] width 316 height 13
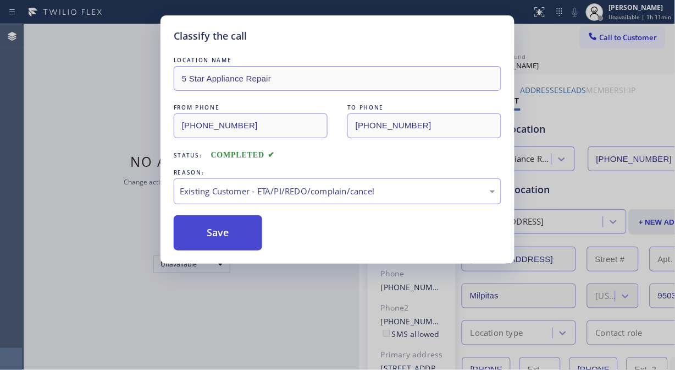
click at [218, 233] on button "Save" at bounding box center [218, 232] width 89 height 35
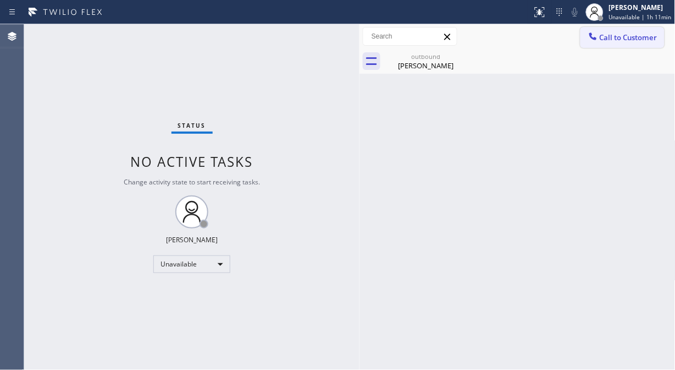
click at [597, 37] on icon at bounding box center [593, 36] width 11 height 11
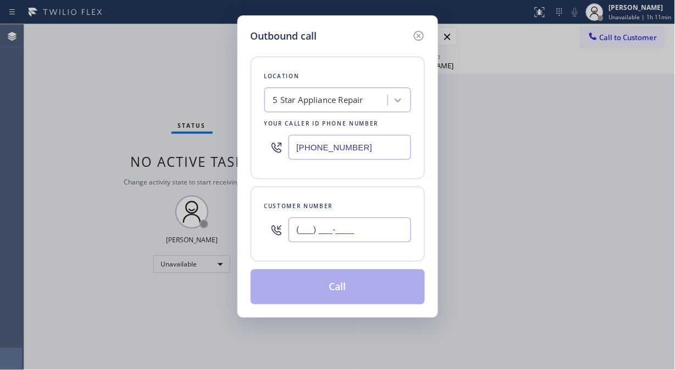
drag, startPoint x: 301, startPoint y: 242, endPoint x: 305, endPoint y: 233, distance: 10.3
click at [301, 241] on input "(___) ___-____" at bounding box center [350, 229] width 123 height 25
paste input "310) 567-7634"
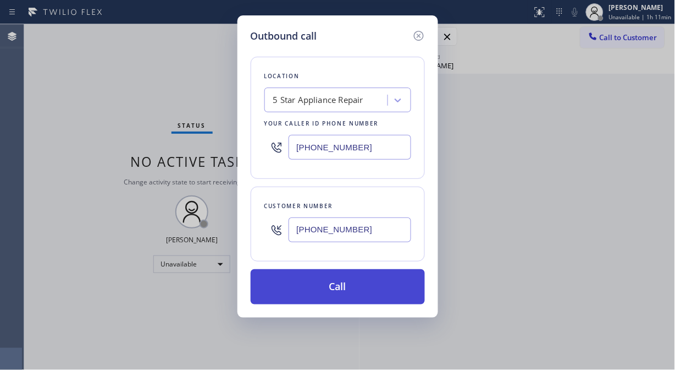
type input "(310) 567-7634"
click at [342, 294] on button "Call" at bounding box center [338, 286] width 174 height 35
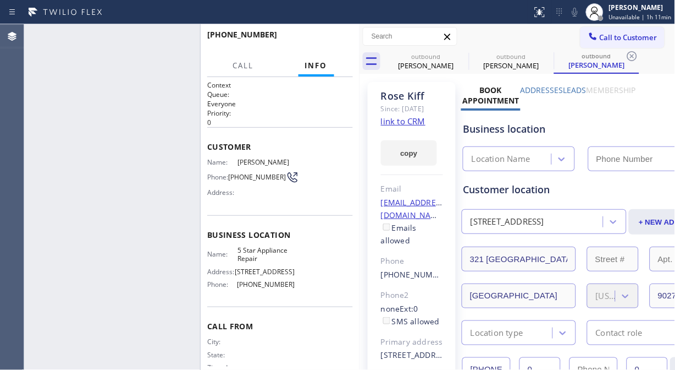
type input "(855) 731-4952"
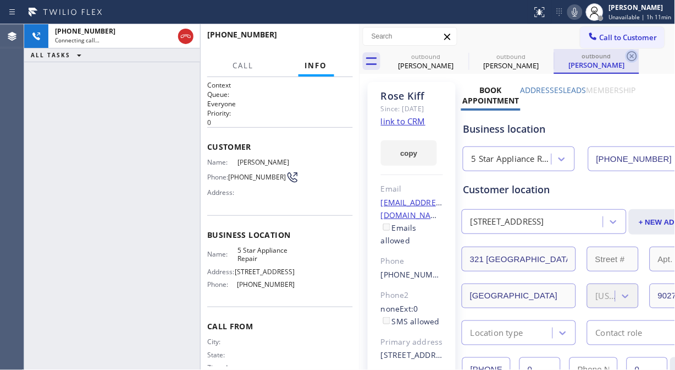
click at [0, 0] on icon at bounding box center [0, 0] width 0 height 0
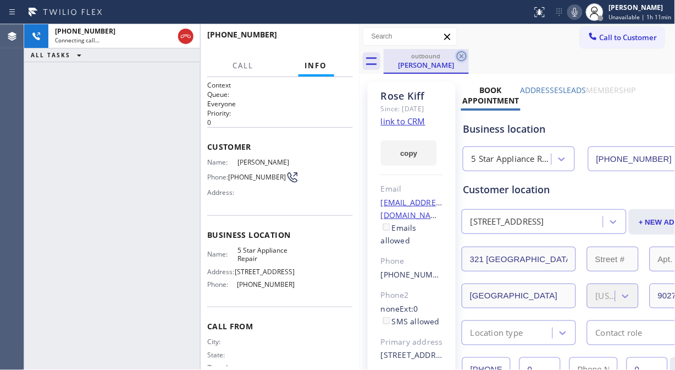
click at [462, 54] on icon at bounding box center [461, 56] width 13 height 13
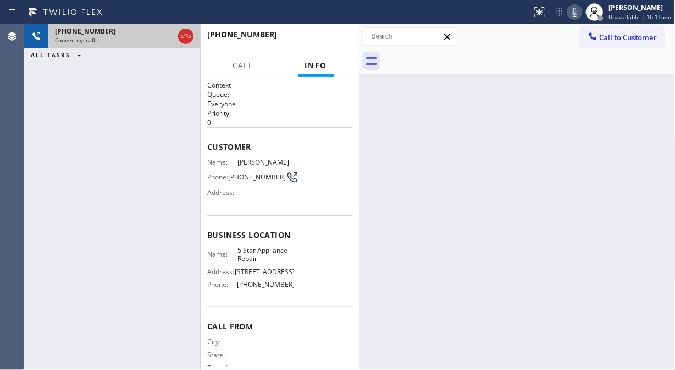
click at [128, 40] on div "Connecting call…" at bounding box center [114, 40] width 119 height 8
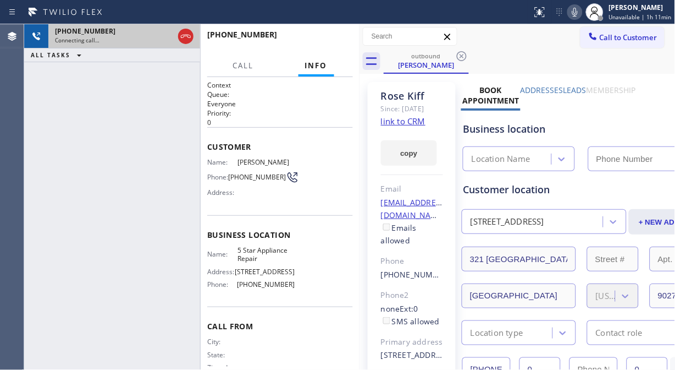
type input "(855) 731-4952"
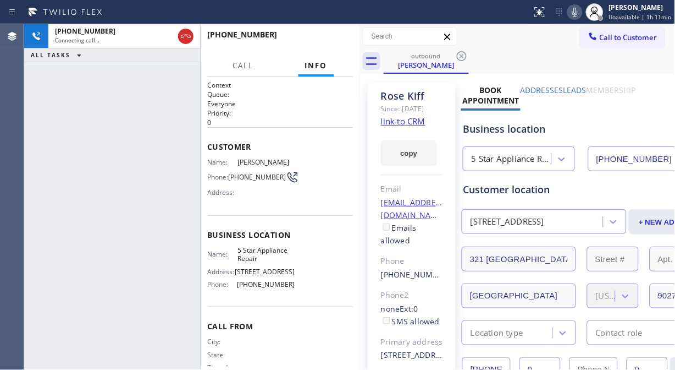
click at [578, 12] on icon at bounding box center [575, 12] width 13 height 13
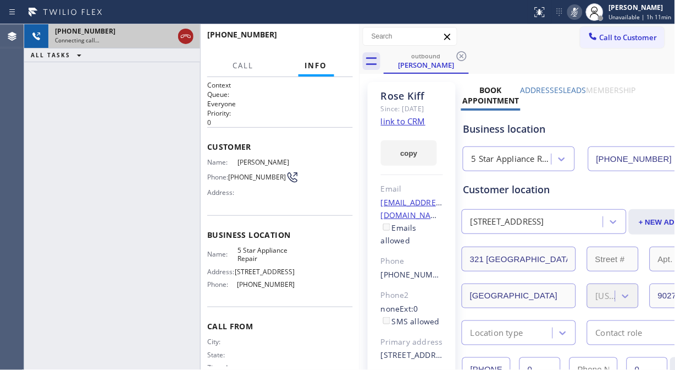
click at [186, 37] on icon at bounding box center [185, 36] width 13 height 13
click at [626, 41] on span "Call to Customer" at bounding box center [629, 37] width 58 height 10
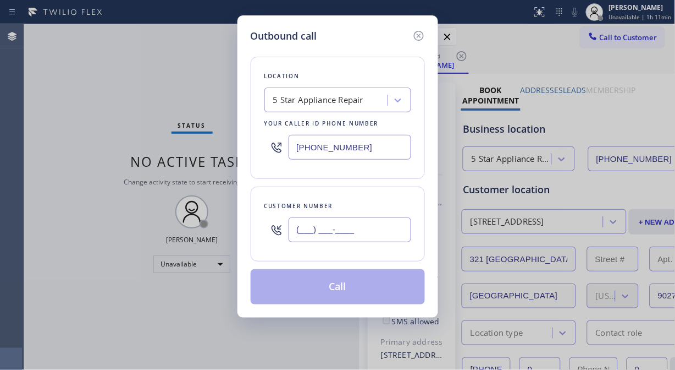
click at [293, 233] on input "(___) ___-____" at bounding box center [350, 229] width 123 height 25
paste input "818) 512-4179"
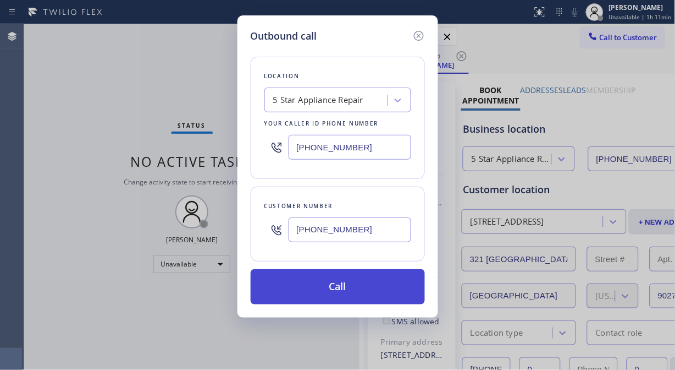
type input "(818) 512-4179"
click at [384, 289] on button "Call" at bounding box center [338, 286] width 174 height 35
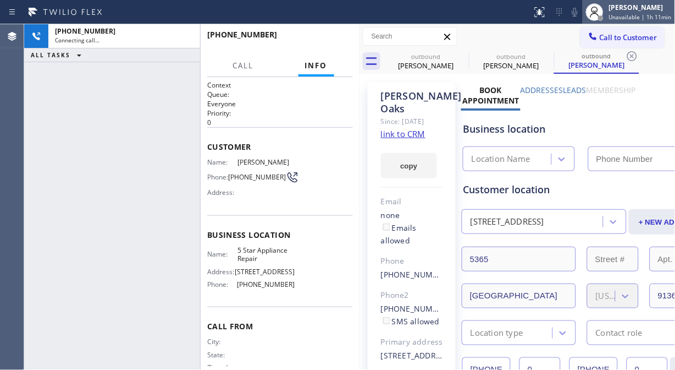
type input "(855) 731-4952"
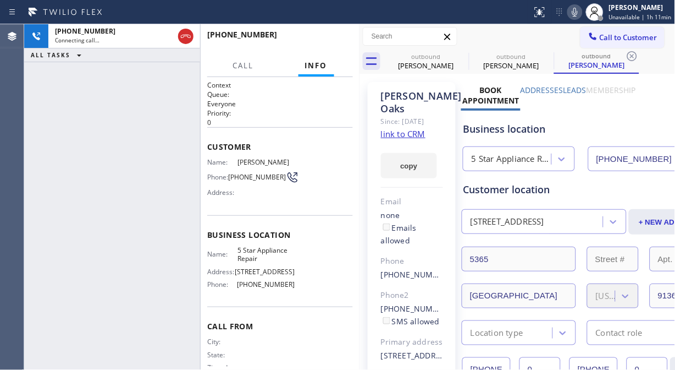
click at [578, 15] on icon at bounding box center [576, 12] width 6 height 9
click at [460, 55] on icon at bounding box center [462, 56] width 10 height 10
drag, startPoint x: 460, startPoint y: 55, endPoint x: 465, endPoint y: 108, distance: 53.0
click at [461, 54] on icon at bounding box center [461, 56] width 13 height 13
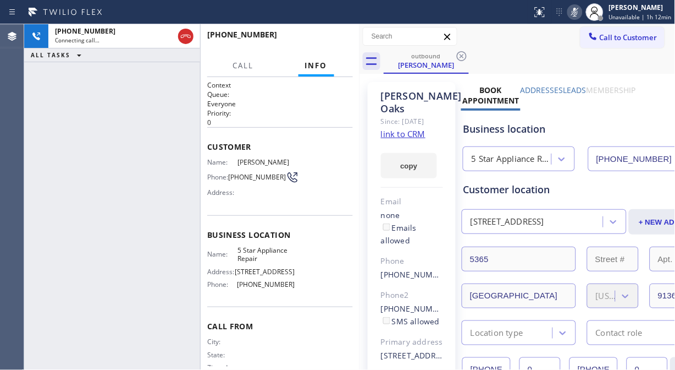
click at [559, 57] on div "outbound Amy Oaks" at bounding box center [530, 61] width 292 height 25
click at [576, 9] on icon at bounding box center [575, 12] width 13 height 13
click at [55, 110] on div "+18185124179 Connecting call… ALL TASKS ALL TASKS ACTIVE TASKS TASKS IN WRAP UP" at bounding box center [112, 196] width 176 height 345
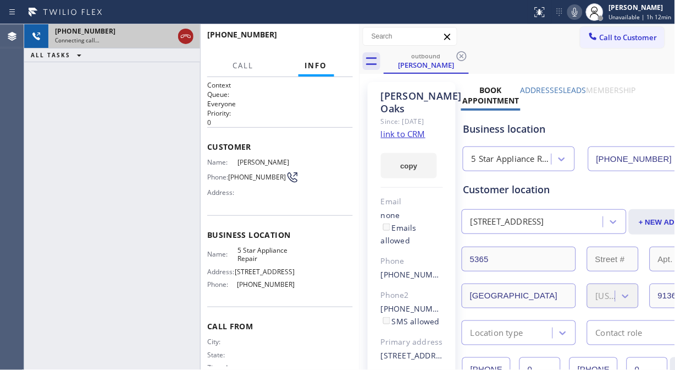
click at [182, 40] on icon at bounding box center [185, 36] width 13 height 13
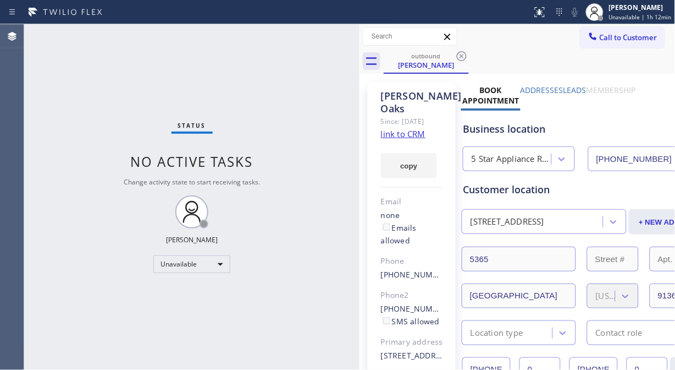
click at [581, 37] on button "Call to Customer" at bounding box center [623, 37] width 84 height 21
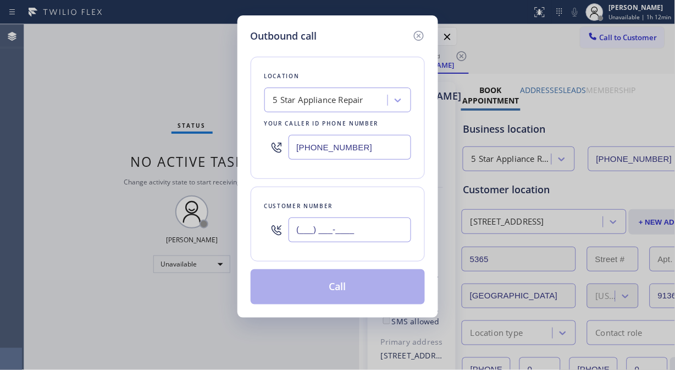
click at [301, 228] on input "(___) ___-____" at bounding box center [350, 229] width 123 height 25
paste input "661) 609-4285"
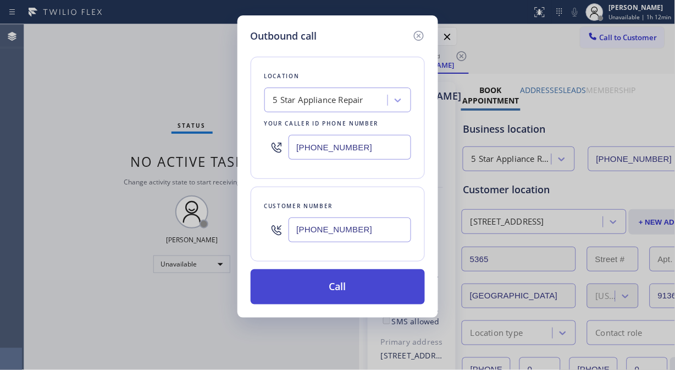
type input "(661) 609-4285"
click at [352, 293] on button "Call" at bounding box center [338, 286] width 174 height 35
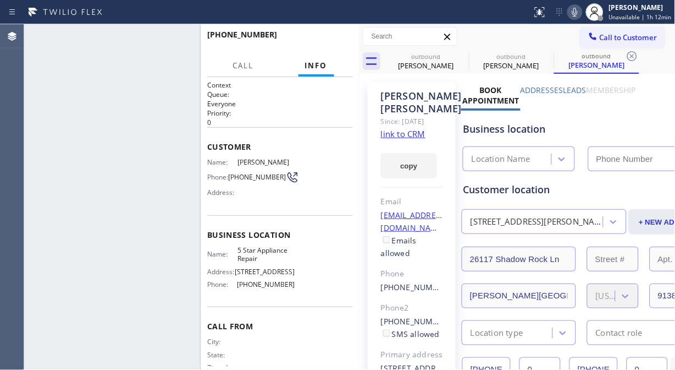
type input "(855) 731-4952"
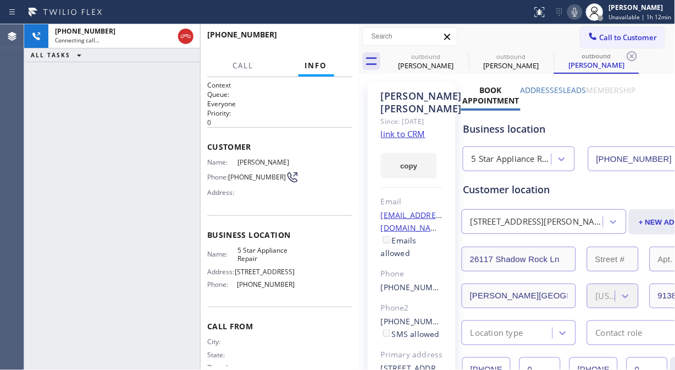
click at [581, 15] on icon at bounding box center [575, 12] width 13 height 13
click at [332, 35] on button "HANG UP" at bounding box center [327, 39] width 51 height 15
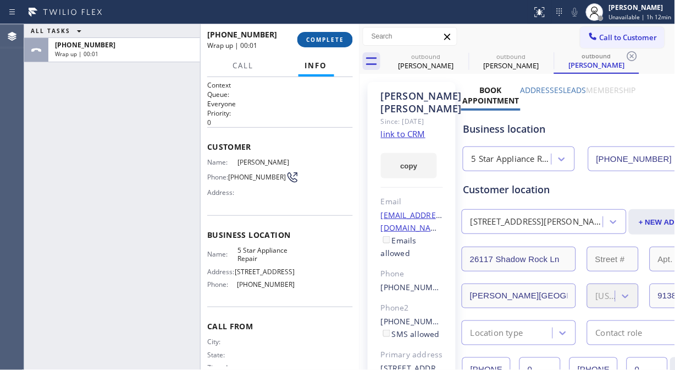
click at [333, 39] on span "COMPLETE" at bounding box center [325, 40] width 38 height 8
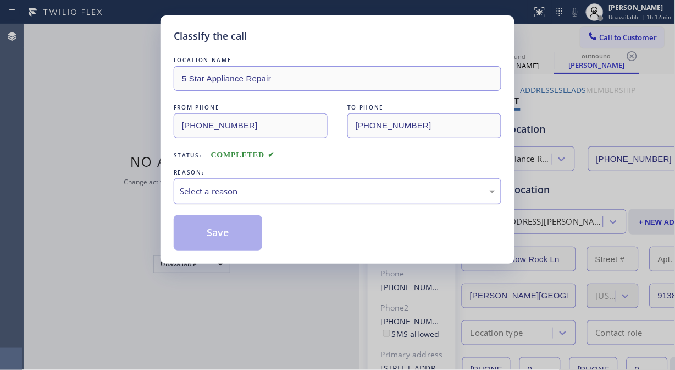
click at [355, 185] on div "Select a reason" at bounding box center [338, 191] width 316 height 13
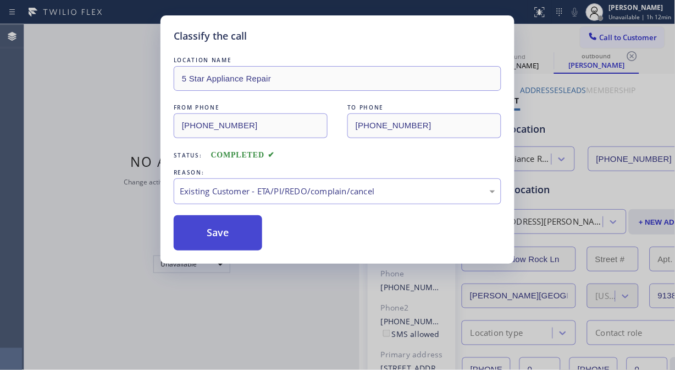
click at [254, 233] on button "Save" at bounding box center [218, 232] width 89 height 35
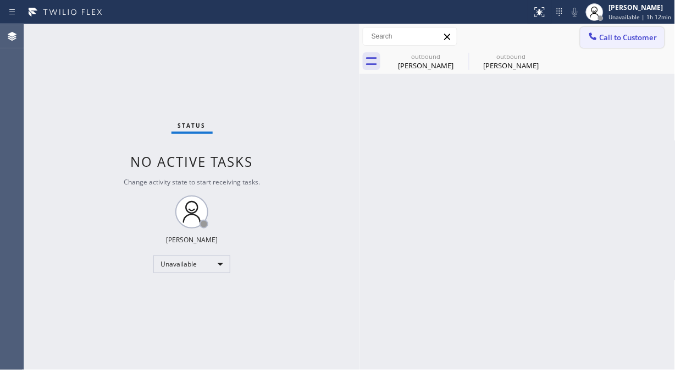
click at [603, 40] on span "Call to Customer" at bounding box center [629, 37] width 58 height 10
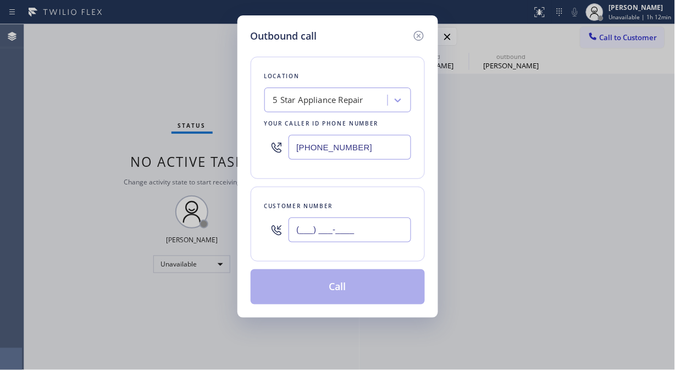
click at [344, 239] on input "(___) ___-____" at bounding box center [350, 229] width 123 height 25
paste input "718) 915-5560"
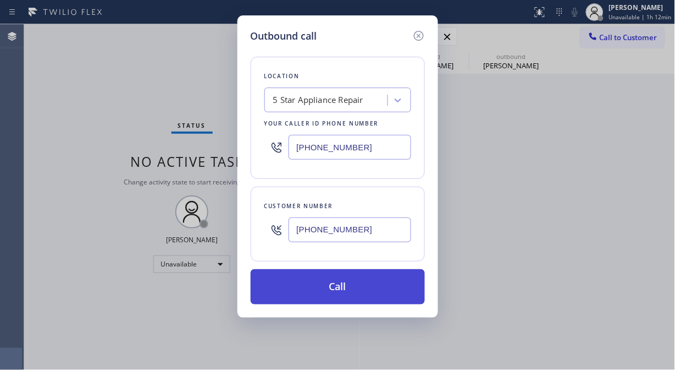
type input "(718) 915-5560"
click at [360, 282] on button "Call" at bounding box center [338, 286] width 174 height 35
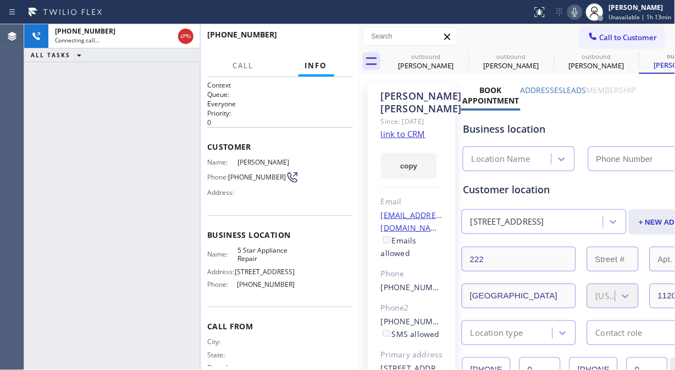
type input "(855) 731-4952"
click at [578, 13] on icon at bounding box center [576, 12] width 6 height 9
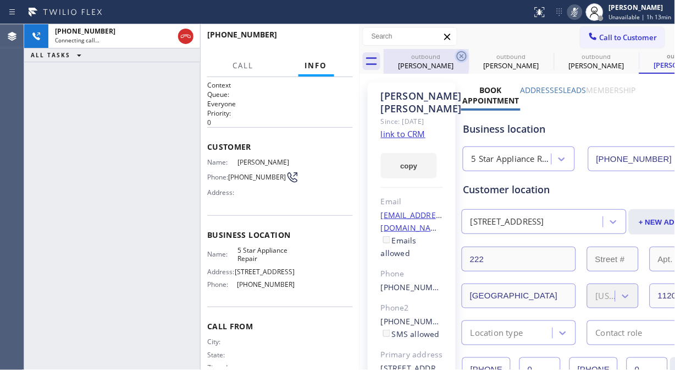
click at [460, 58] on icon at bounding box center [461, 56] width 13 height 13
click at [0, 0] on icon at bounding box center [0, 0] width 0 height 0
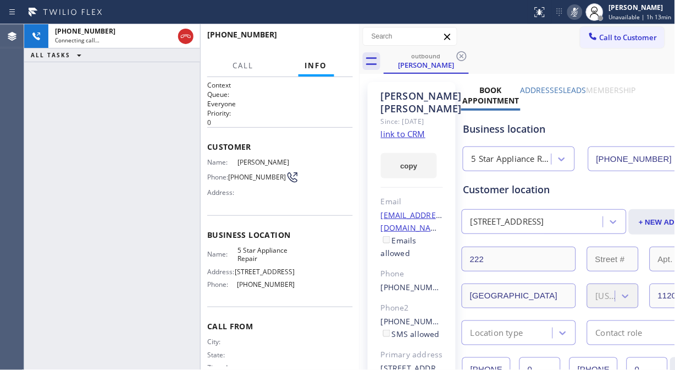
click at [460, 58] on icon at bounding box center [461, 56] width 13 height 13
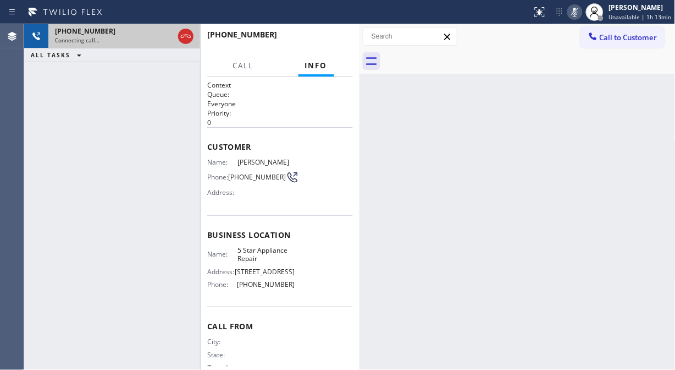
click at [139, 31] on div "+17189155560" at bounding box center [114, 30] width 119 height 9
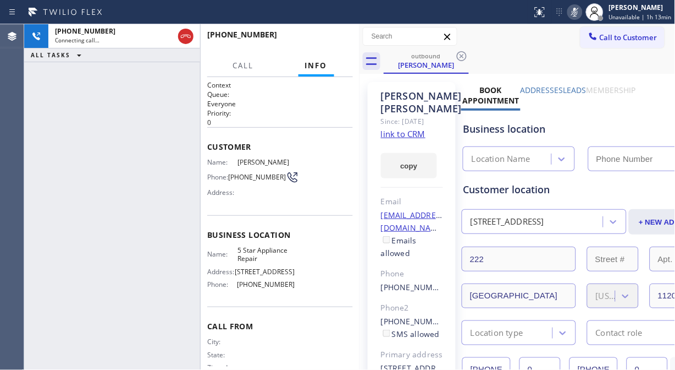
type input "(855) 731-4952"
click at [575, 17] on icon at bounding box center [575, 12] width 13 height 13
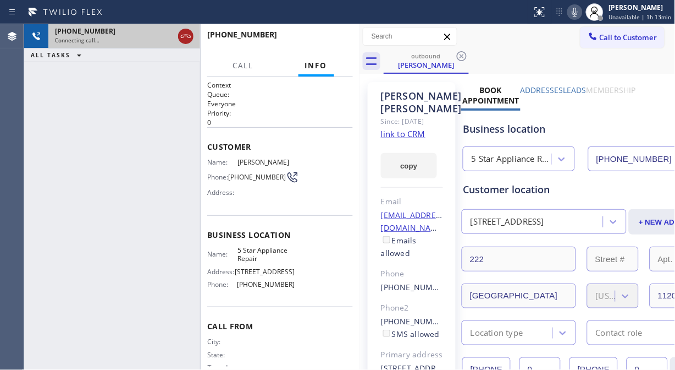
click at [186, 37] on icon at bounding box center [185, 36] width 13 height 13
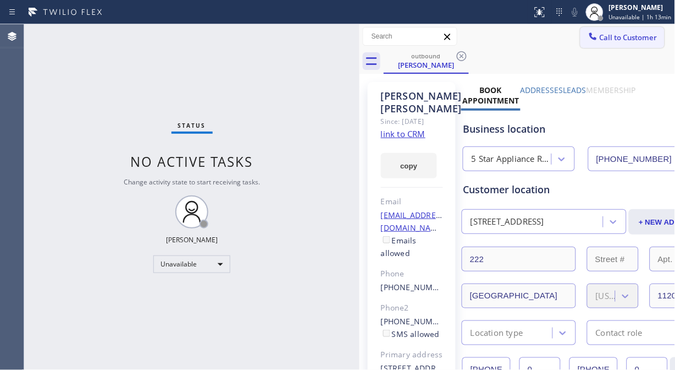
click at [600, 36] on span "Call to Customer" at bounding box center [629, 37] width 58 height 10
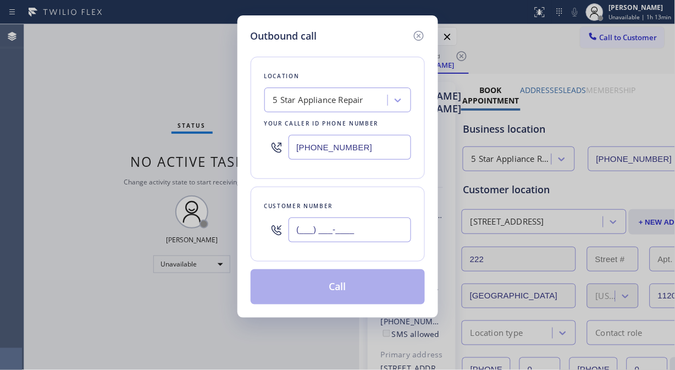
click at [315, 224] on input "(___) ___-____" at bounding box center [350, 229] width 123 height 25
paste input "714) 655-5859"
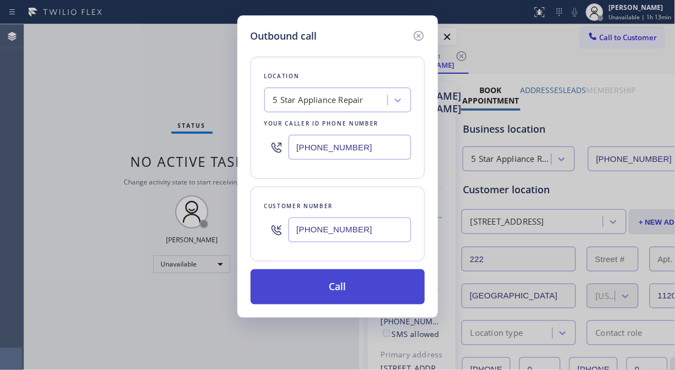
type input "(714) 655-5859"
click at [345, 294] on button "Call" at bounding box center [338, 286] width 174 height 35
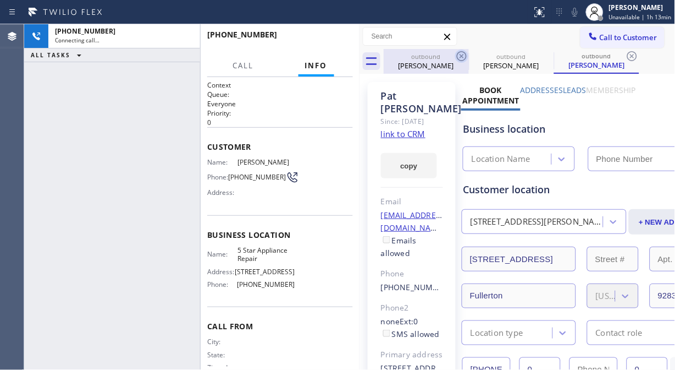
click at [464, 56] on icon at bounding box center [461, 56] width 13 height 13
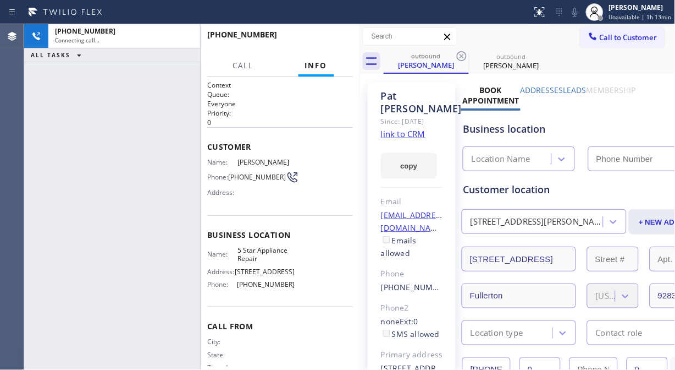
click at [464, 56] on icon at bounding box center [461, 56] width 13 height 13
type input "(855) 731-4952"
click at [540, 52] on div "outbound Pat Pasillas" at bounding box center [530, 61] width 292 height 25
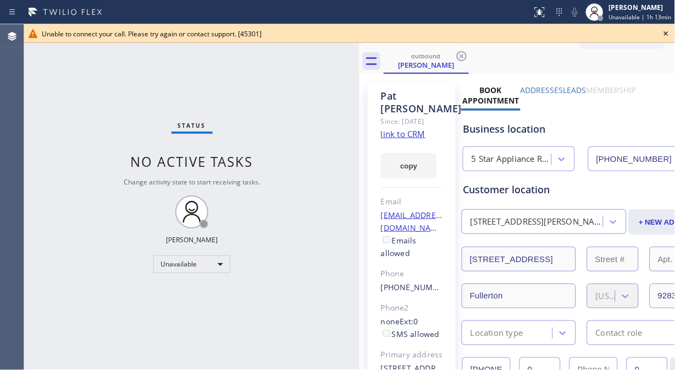
click at [669, 34] on icon at bounding box center [666, 33] width 13 height 13
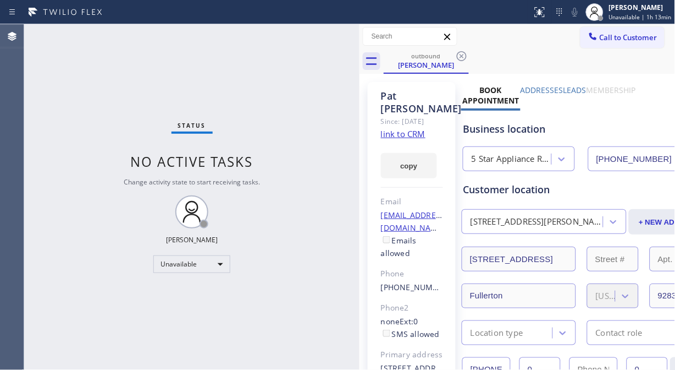
click at [642, 39] on span "Call to Customer" at bounding box center [629, 37] width 58 height 10
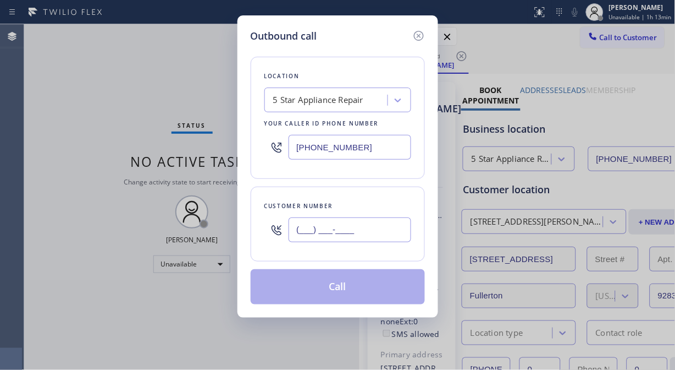
click at [306, 230] on input "(___) ___-____" at bounding box center [350, 229] width 123 height 25
paste input "602) 570-2788"
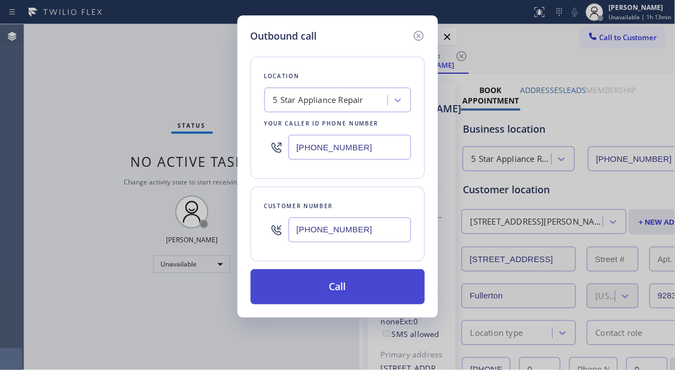
type input "(602) 570-2788"
click at [349, 290] on button "Call" at bounding box center [338, 286] width 174 height 35
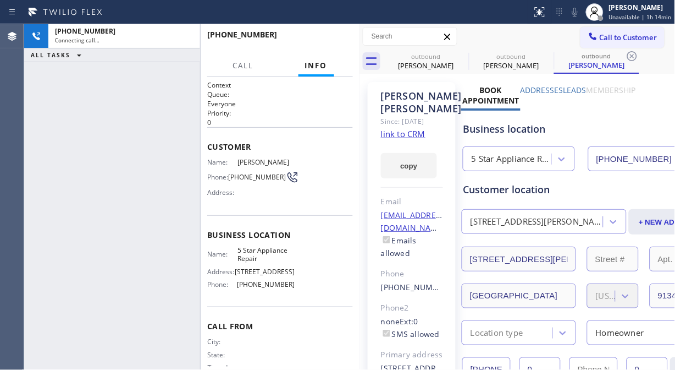
type input "(855) 731-4952"
click at [330, 41] on span "HANG UP" at bounding box center [328, 40] width 34 height 8
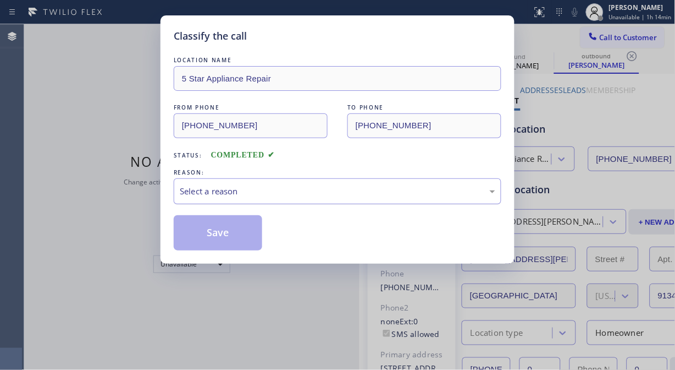
click at [340, 185] on div "Select a reason" at bounding box center [338, 191] width 316 height 13
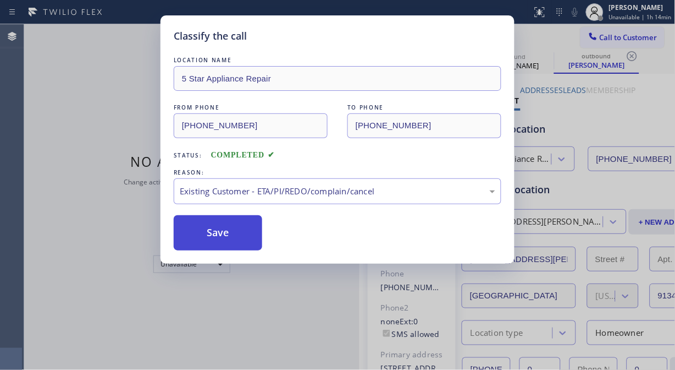
click at [219, 237] on button "Save" at bounding box center [218, 232] width 89 height 35
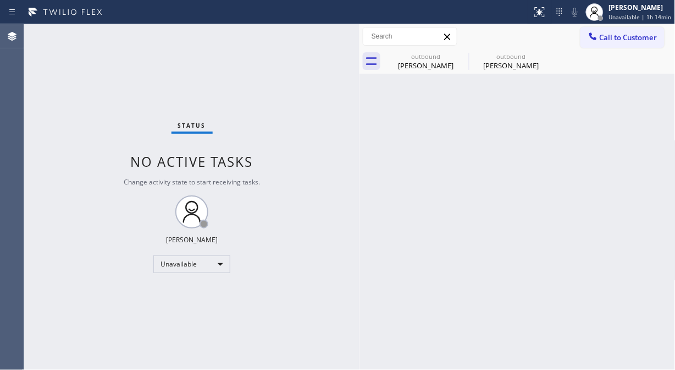
click at [625, 40] on span "Call to Customer" at bounding box center [629, 37] width 58 height 10
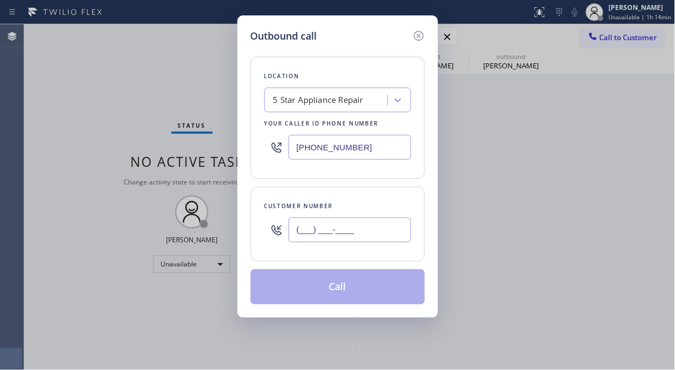
click at [367, 240] on input "(___) ___-____" at bounding box center [350, 229] width 123 height 25
paste input "626) 449-2006"
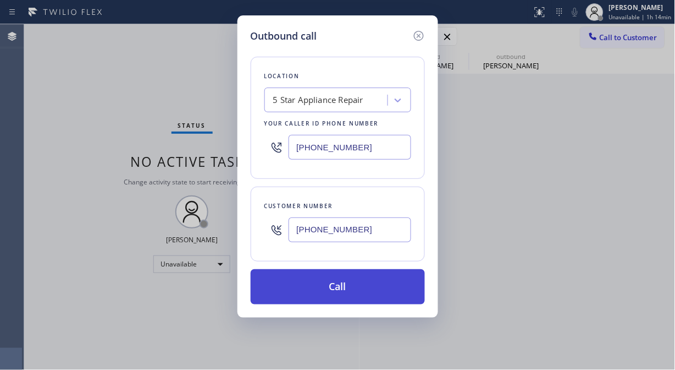
type input "(626) 449-2006"
click at [361, 290] on button "Call" at bounding box center [338, 286] width 174 height 35
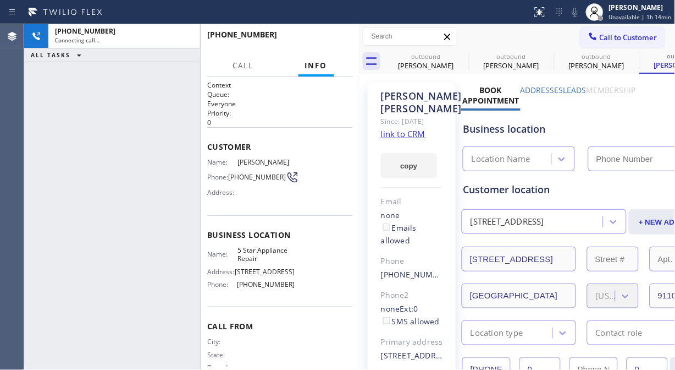
type input "(855) 731-4952"
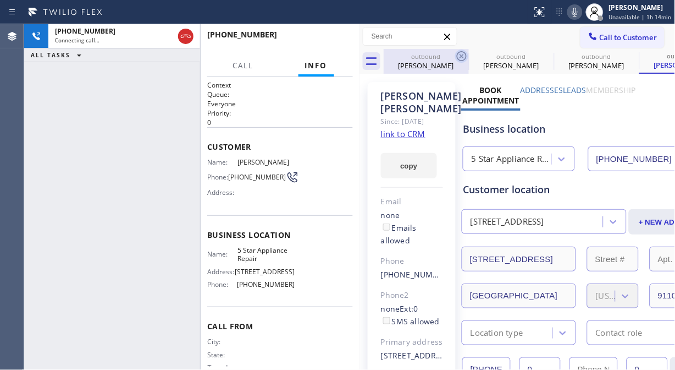
click at [460, 55] on icon at bounding box center [462, 56] width 10 height 10
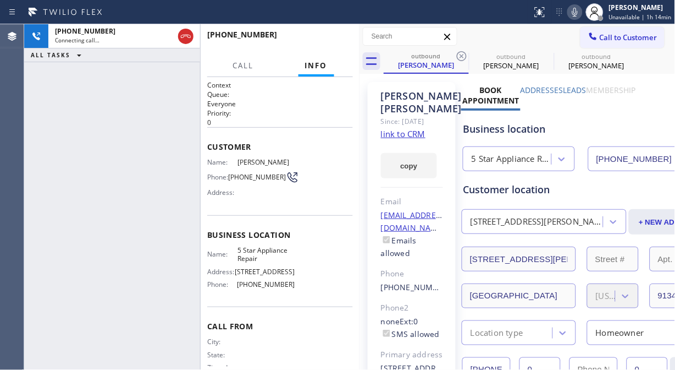
click at [460, 55] on icon at bounding box center [462, 56] width 10 height 10
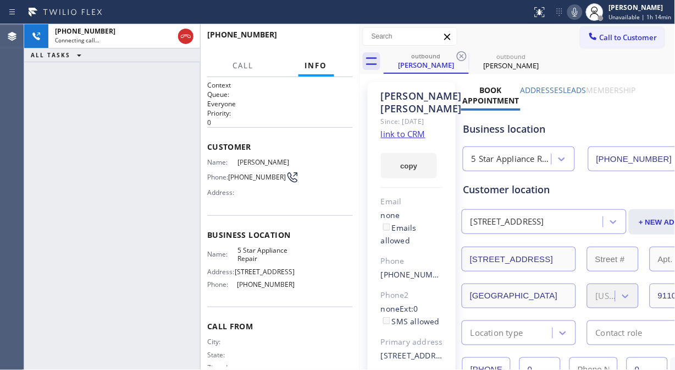
click at [460, 55] on icon at bounding box center [462, 56] width 10 height 10
click at [70, 112] on div "+16264492006 Live | 00:05 ALL TASKS ALL TASKS ACTIVE TASKS TASKS IN WRAP UP" at bounding box center [112, 196] width 176 height 345
click at [331, 40] on span "HANG UP" at bounding box center [328, 40] width 34 height 8
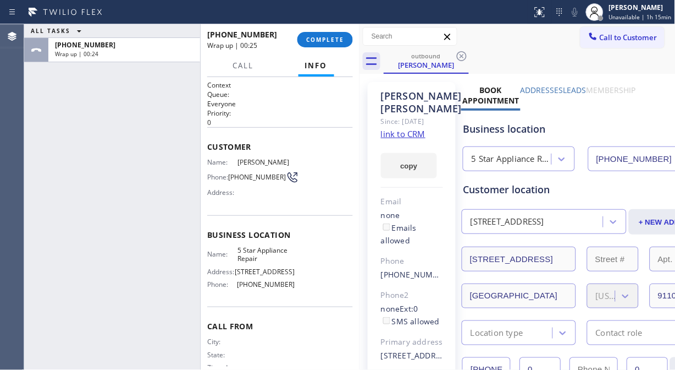
click at [73, 127] on div "ALL TASKS ALL TASKS ACTIVE TASKS TASKS IN WRAP UP +16264492006 Wrap up | 00:24" at bounding box center [112, 196] width 176 height 345
click at [323, 34] on button "COMPLETE" at bounding box center [326, 39] width 56 height 15
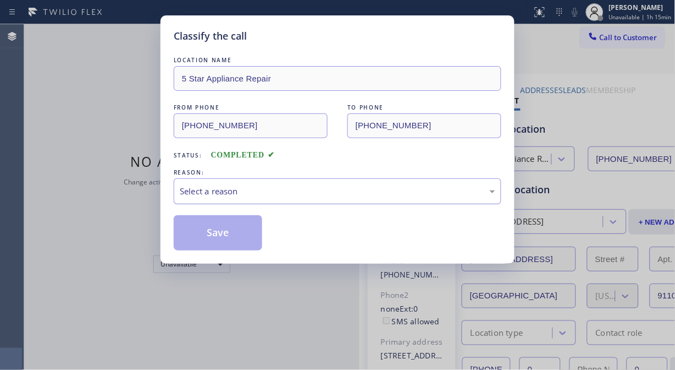
click at [320, 184] on div "Select a reason" at bounding box center [338, 191] width 328 height 26
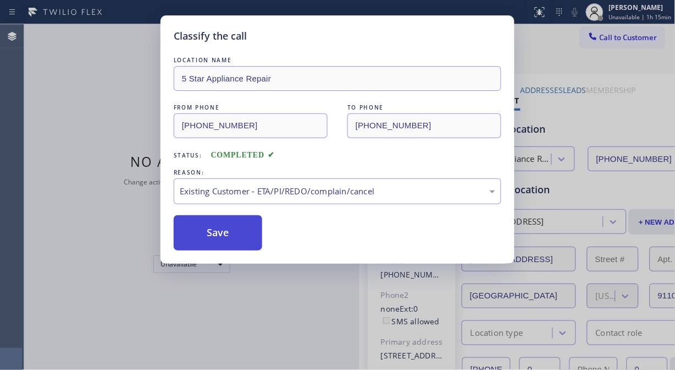
click at [233, 243] on button "Save" at bounding box center [218, 232] width 89 height 35
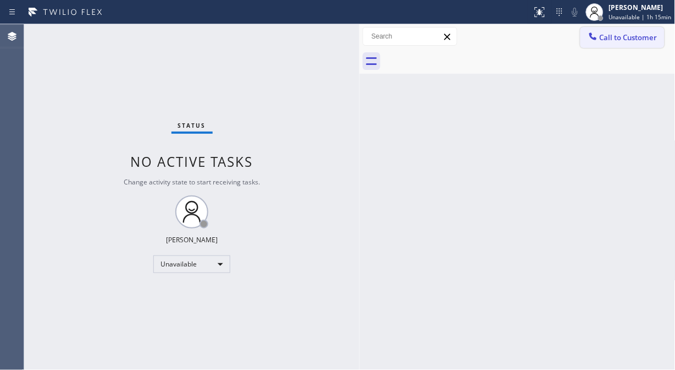
click at [618, 40] on span "Call to Customer" at bounding box center [629, 37] width 58 height 10
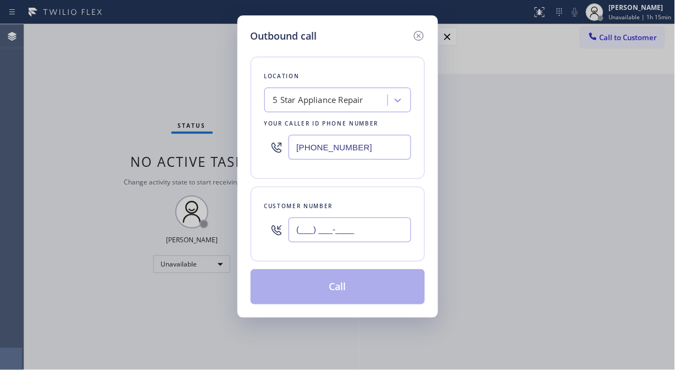
click at [396, 227] on input "(___) ___-____" at bounding box center [350, 229] width 123 height 25
paste input "847) 528-8542"
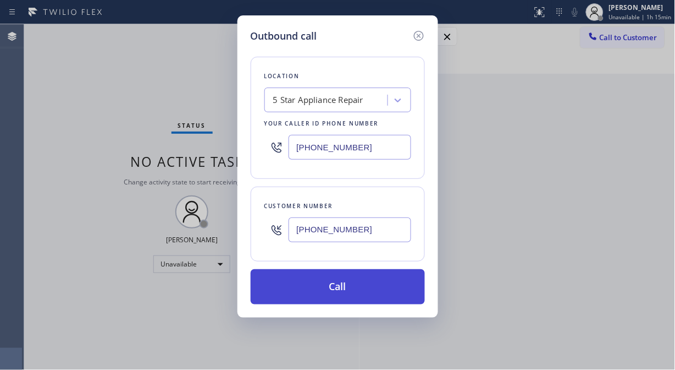
type input "(847) 528-8542"
click at [377, 283] on button "Call" at bounding box center [338, 286] width 174 height 35
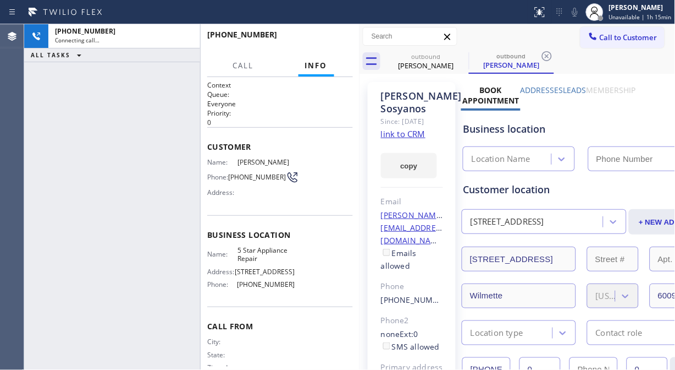
type input "(855) 731-4952"
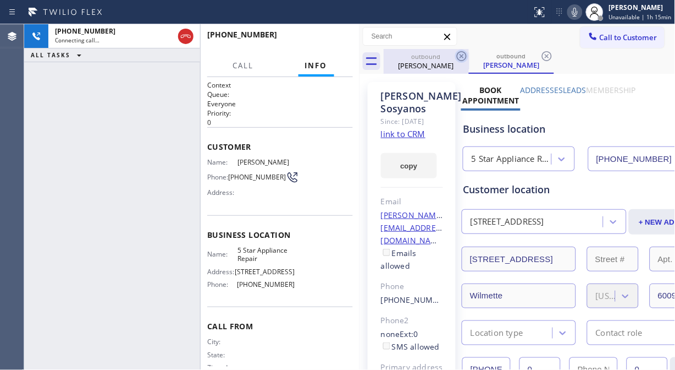
click at [465, 54] on icon at bounding box center [461, 56] width 13 height 13
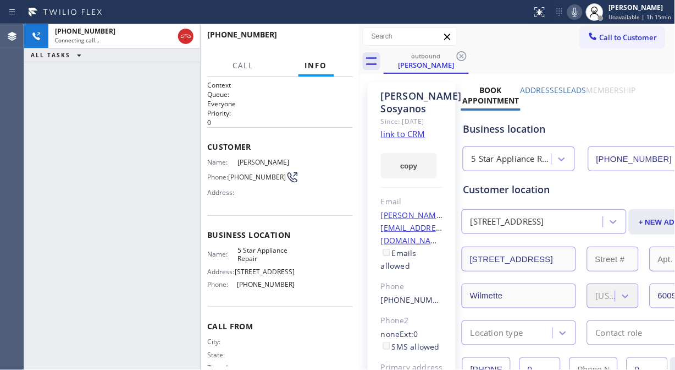
click at [574, 13] on icon at bounding box center [575, 12] width 13 height 13
click at [338, 40] on span "HANG UP" at bounding box center [328, 40] width 34 height 8
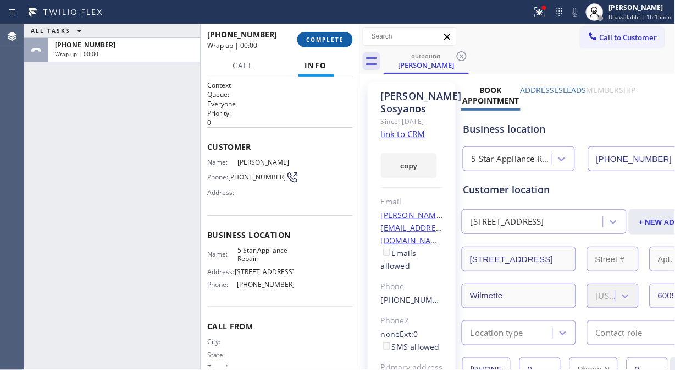
click at [338, 40] on span "COMPLETE" at bounding box center [325, 40] width 38 height 8
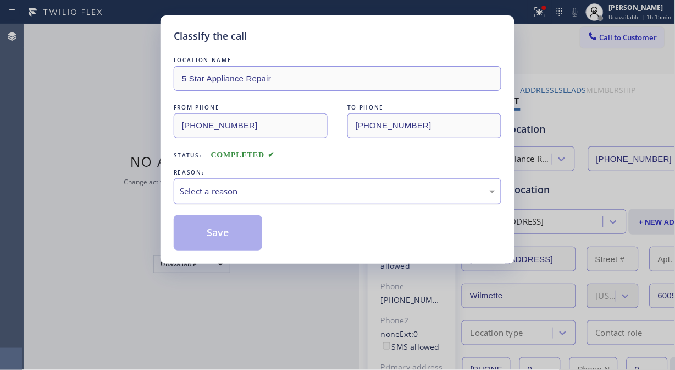
click at [327, 191] on div "Select a reason" at bounding box center [338, 191] width 316 height 13
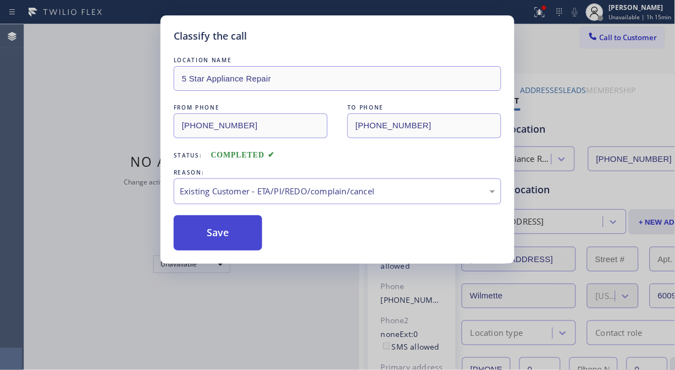
click at [237, 241] on button "Save" at bounding box center [218, 232] width 89 height 35
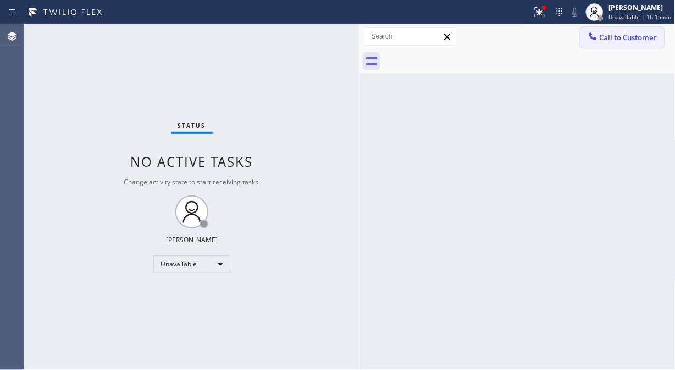
click at [640, 36] on span "Call to Customer" at bounding box center [629, 37] width 58 height 10
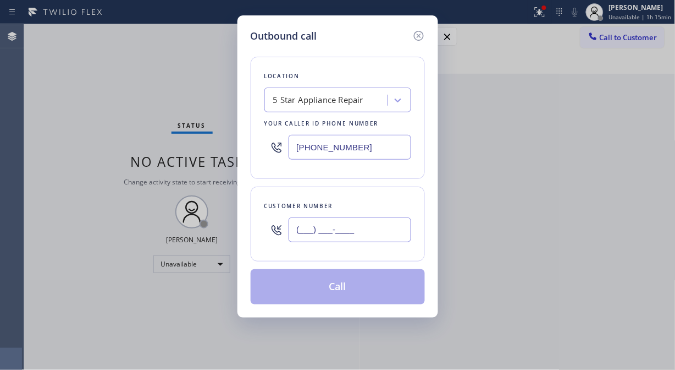
click at [364, 222] on input "(___) ___-____" at bounding box center [350, 229] width 123 height 25
paste input "917) 969-4220"
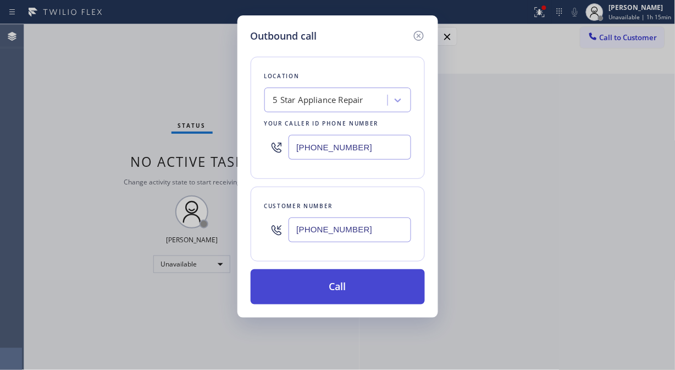
type input "(917) 969-4220"
click at [358, 292] on button "Call" at bounding box center [338, 286] width 174 height 35
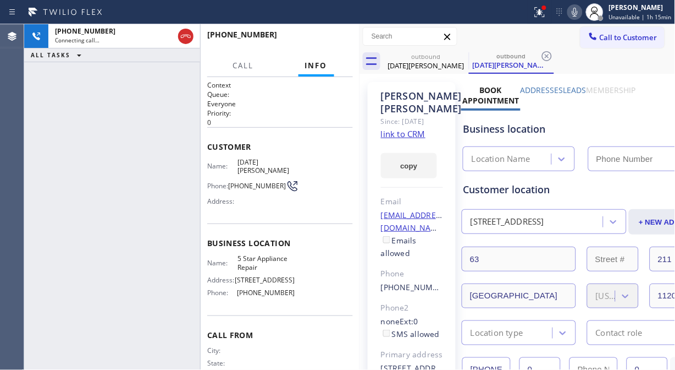
type input "(855) 731-4952"
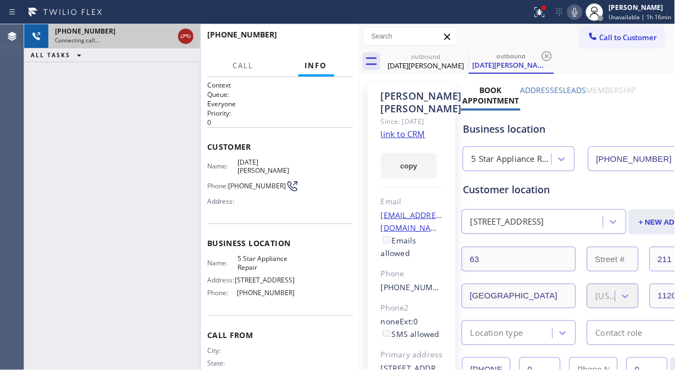
click at [189, 36] on icon at bounding box center [185, 36] width 13 height 13
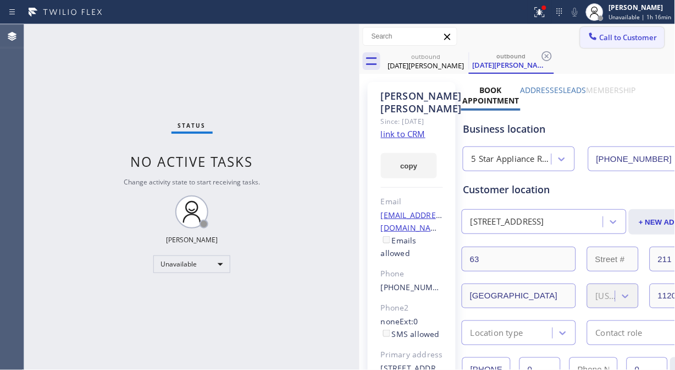
click at [613, 36] on span "Call to Customer" at bounding box center [629, 37] width 58 height 10
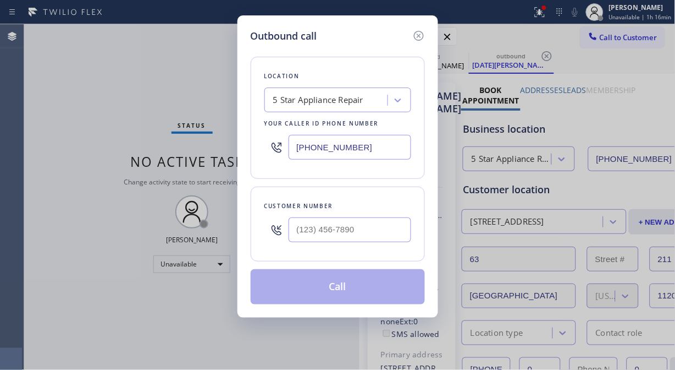
click at [311, 223] on input "text" at bounding box center [350, 229] width 123 height 25
paste input "310) 377-7570"
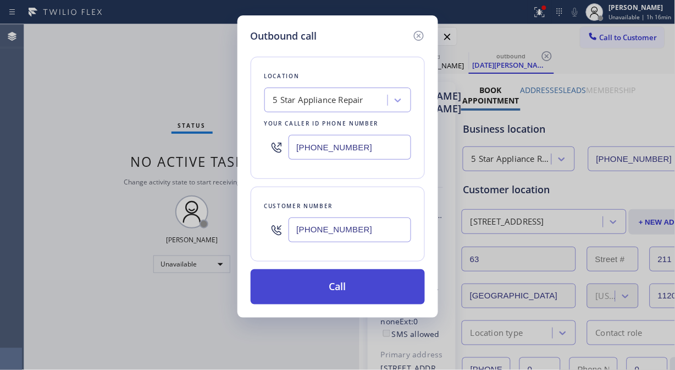
type input "(310) 377-7570"
click at [350, 282] on button "Call" at bounding box center [338, 286] width 174 height 35
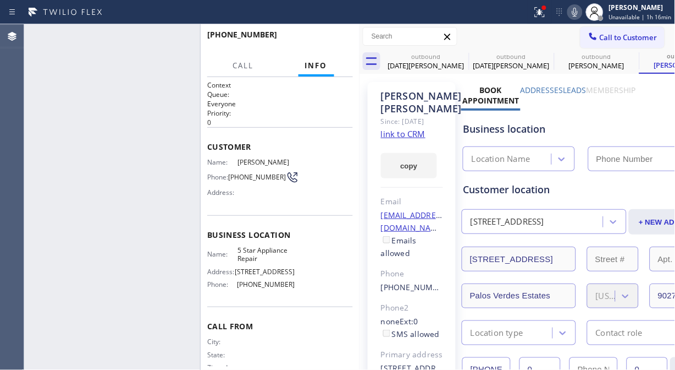
type input "(855) 731-4952"
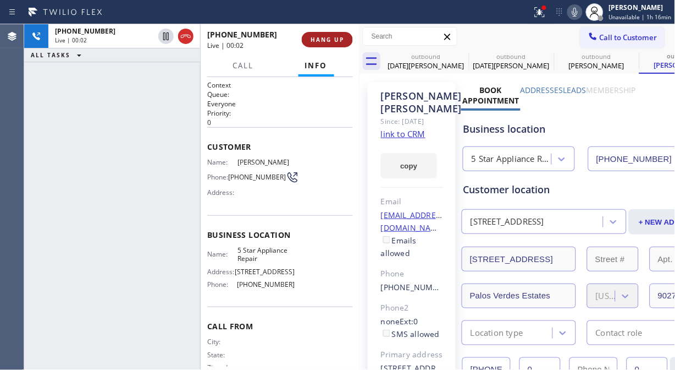
click at [312, 35] on button "HANG UP" at bounding box center [327, 39] width 51 height 15
click at [316, 36] on span "HANG UP" at bounding box center [328, 40] width 34 height 8
click at [318, 37] on span "HANG UP" at bounding box center [328, 40] width 34 height 8
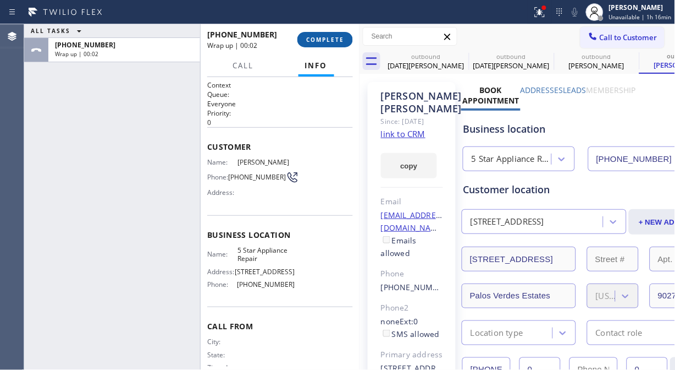
click at [323, 41] on span "COMPLETE" at bounding box center [325, 40] width 38 height 8
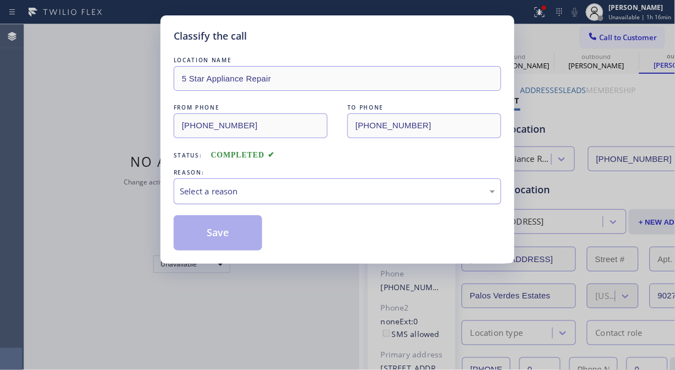
click at [309, 182] on div "Select a reason" at bounding box center [338, 191] width 328 height 26
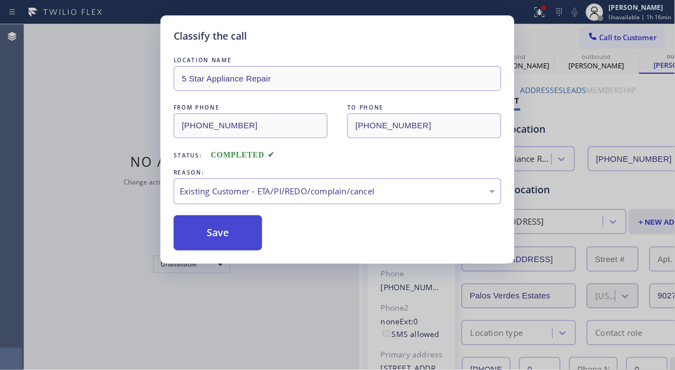
click at [249, 246] on button "Save" at bounding box center [218, 232] width 89 height 35
click at [609, 39] on span "Call to Customer" at bounding box center [629, 37] width 58 height 10
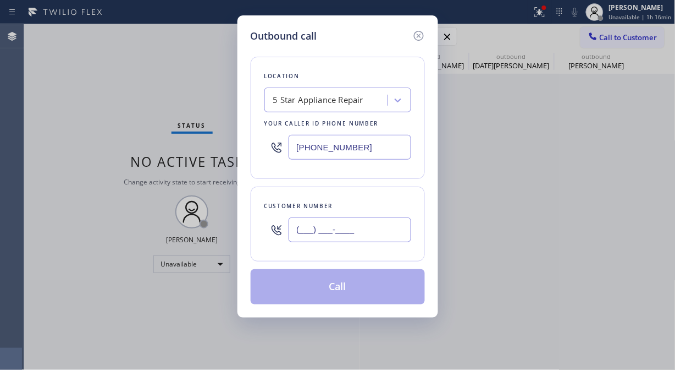
click at [356, 227] on input "(___) ___-____" at bounding box center [350, 229] width 123 height 25
paste input "408) 741-5238"
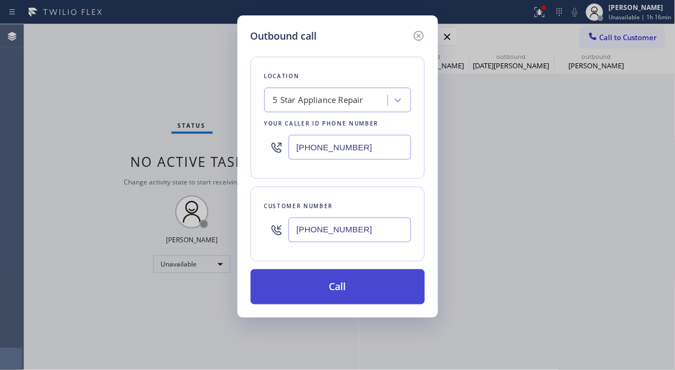
type input "(408) 741-5238"
click at [386, 290] on button "Call" at bounding box center [338, 286] width 174 height 35
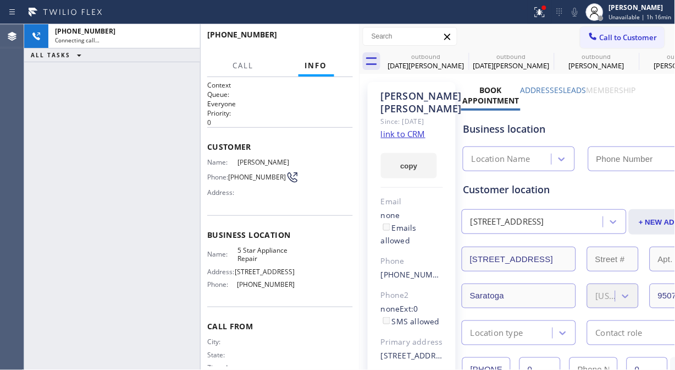
type input "(855) 731-4952"
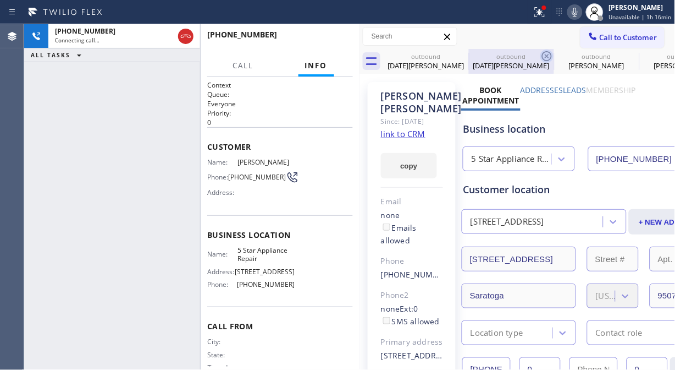
click at [0, 0] on icon at bounding box center [0, 0] width 0 height 0
click at [541, 57] on icon at bounding box center [547, 56] width 13 height 13
click at [0, 0] on icon at bounding box center [0, 0] width 0 height 0
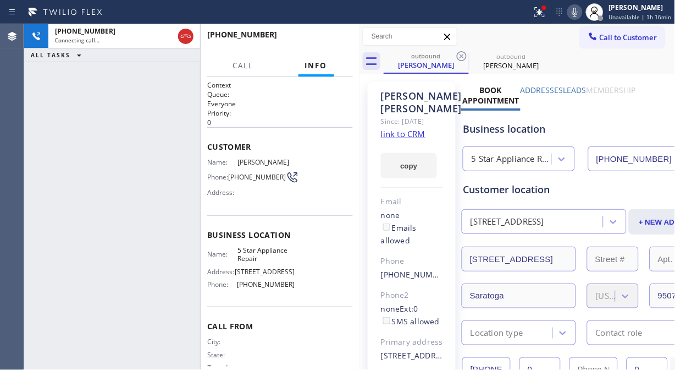
click at [459, 57] on icon at bounding box center [461, 56] width 13 height 13
click at [541, 57] on icon at bounding box center [547, 56] width 13 height 13
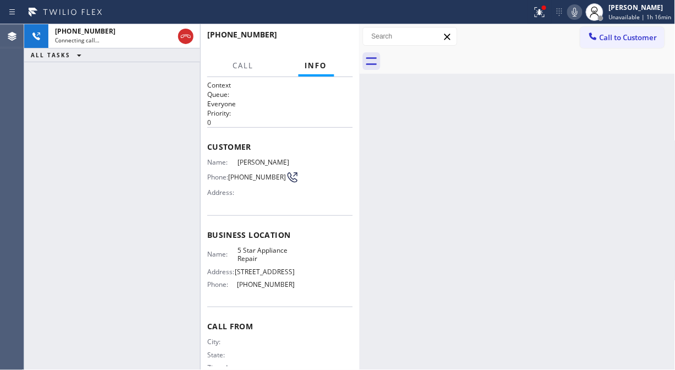
click at [542, 12] on icon at bounding box center [538, 11] width 7 height 8
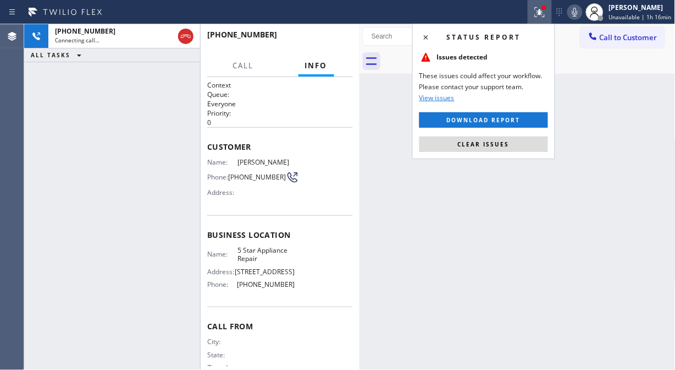
click at [486, 155] on div "Status report Issues detected These issues could affect your workflow. Please c…" at bounding box center [484, 91] width 143 height 135
click at [488, 141] on span "Clear issues" at bounding box center [484, 144] width 52 height 8
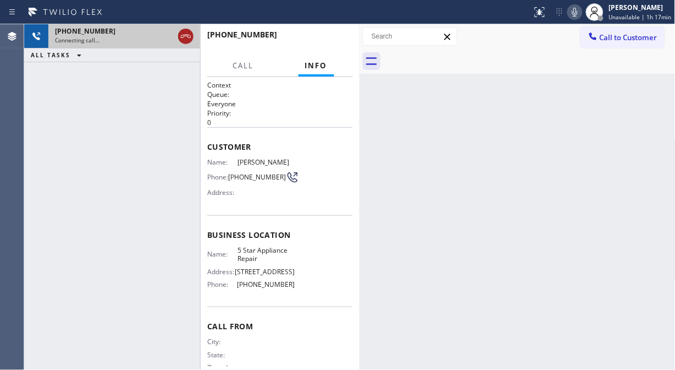
click at [180, 36] on icon at bounding box center [185, 36] width 13 height 13
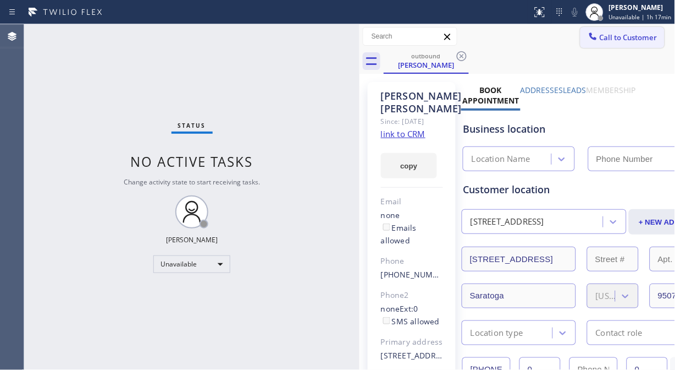
click at [630, 41] on span "Call to Customer" at bounding box center [629, 37] width 58 height 10
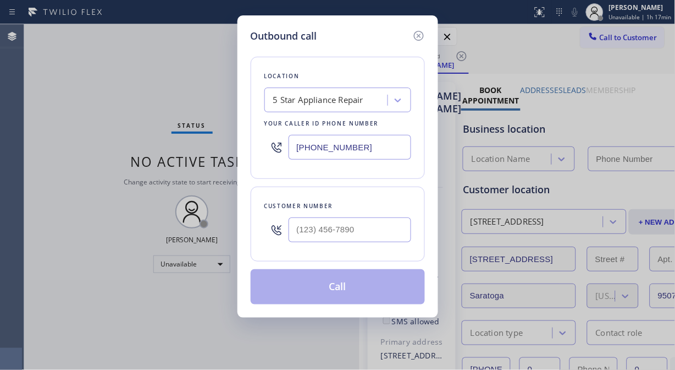
type input "(855) 731-4952"
click at [303, 234] on input "(___) ___-____" at bounding box center [350, 229] width 123 height 25
paste input "661) 607-8866"
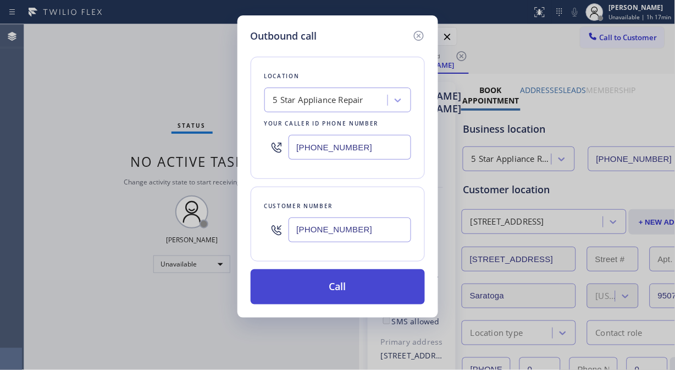
type input "(661) 607-8866"
click at [369, 293] on button "Call" at bounding box center [338, 286] width 174 height 35
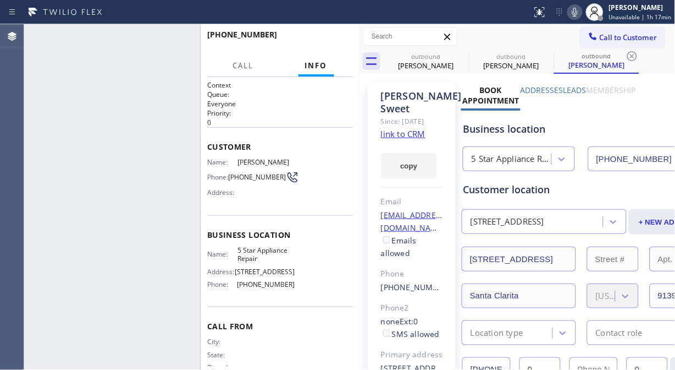
type input "(855) 731-4952"
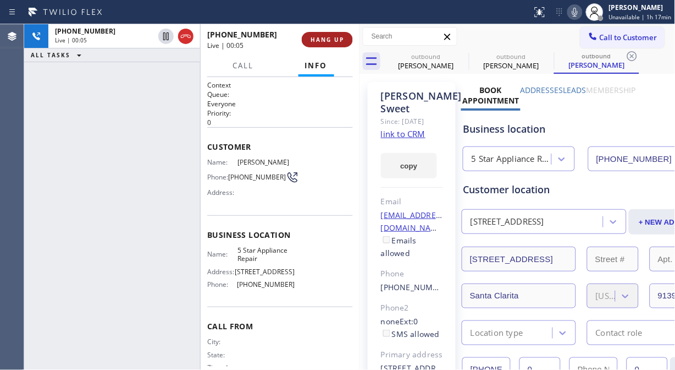
drag, startPoint x: 326, startPoint y: 47, endPoint x: 327, endPoint y: 36, distance: 11.6
click at [327, 42] on div "+16616078866 Live | 00:05 HANG UP" at bounding box center [280, 39] width 146 height 29
click at [327, 36] on span "HANG UP" at bounding box center [328, 40] width 34 height 8
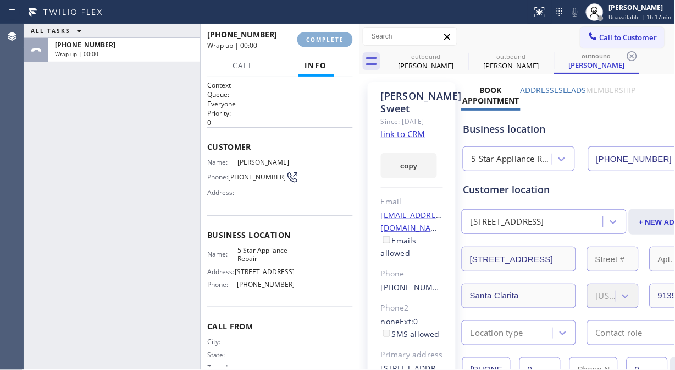
click at [327, 36] on span "COMPLETE" at bounding box center [325, 40] width 38 height 8
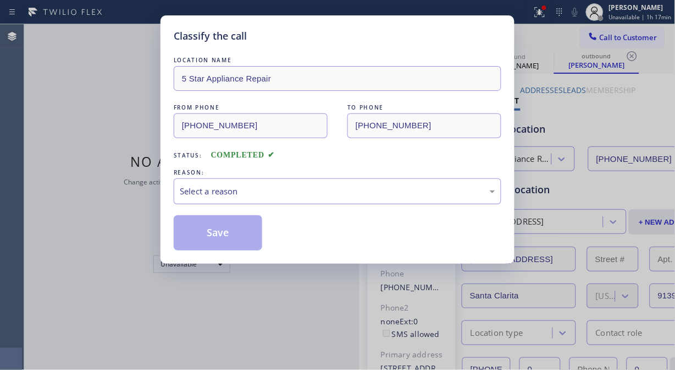
click at [320, 193] on div "Select a reason" at bounding box center [338, 191] width 316 height 13
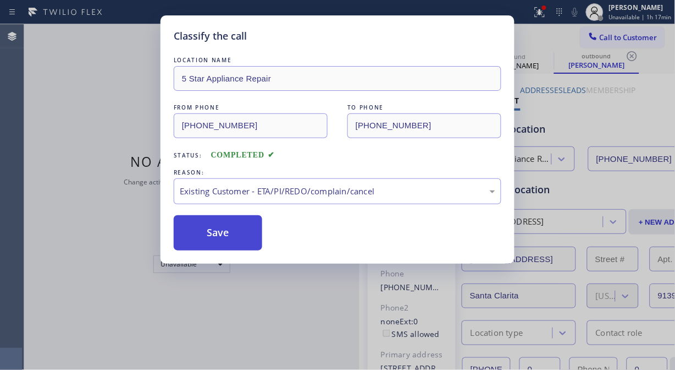
click at [231, 238] on button "Save" at bounding box center [218, 232] width 89 height 35
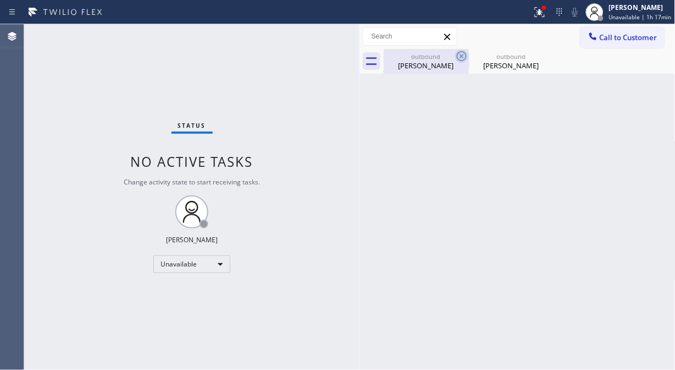
click at [458, 56] on icon at bounding box center [462, 56] width 10 height 10
click at [0, 0] on icon at bounding box center [0, 0] width 0 height 0
click at [458, 56] on div "outbound Walter Spector outbound Kevin Sweet" at bounding box center [530, 61] width 292 height 25
click at [638, 32] on span "Call to Customer" at bounding box center [629, 37] width 58 height 10
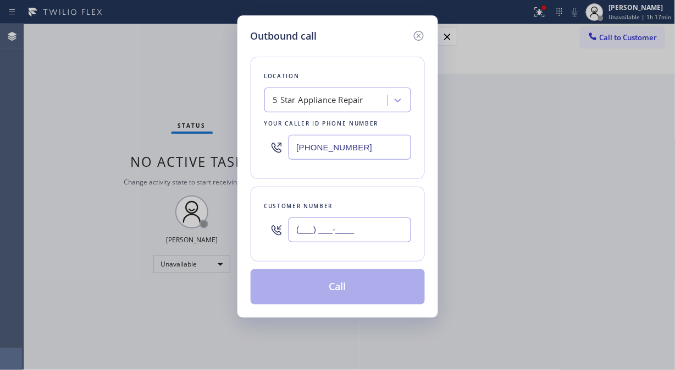
click at [348, 239] on input "(___) ___-____" at bounding box center [350, 229] width 123 height 25
paste input "818) 687-4887"
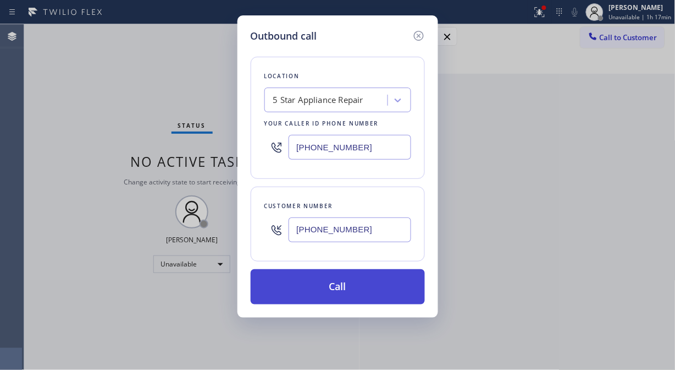
type input "(818) 687-4887"
click at [365, 300] on button "Call" at bounding box center [338, 286] width 174 height 35
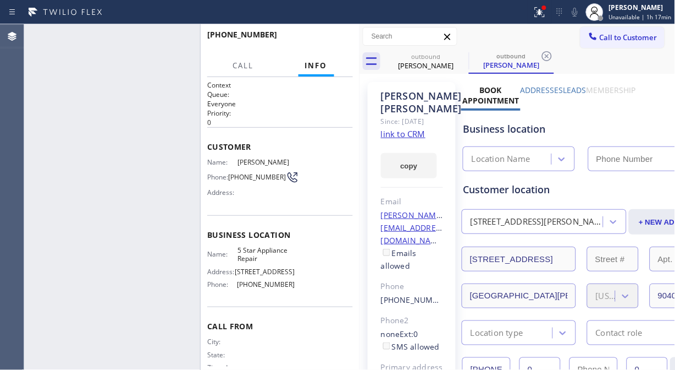
type input "(855) 731-4952"
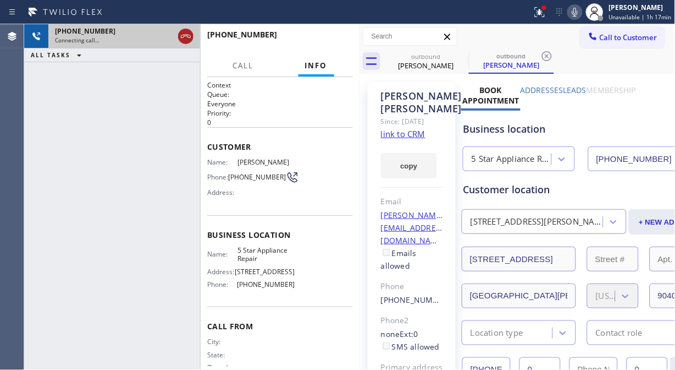
click at [191, 32] on icon at bounding box center [185, 36] width 13 height 13
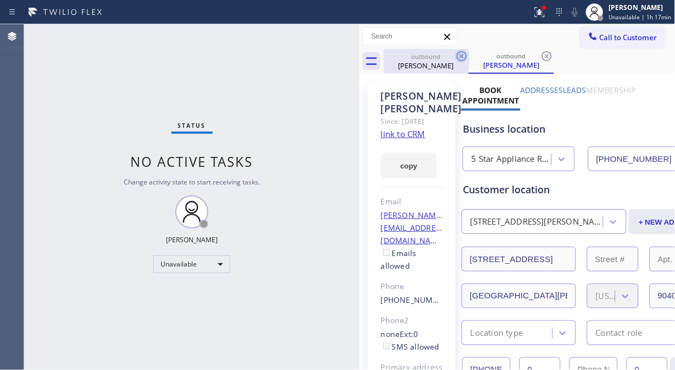
click at [463, 54] on icon at bounding box center [461, 56] width 13 height 13
click at [463, 54] on icon at bounding box center [462, 56] width 10 height 10
click at [469, 54] on div "outbound Stephanie Gerken" at bounding box center [511, 61] width 85 height 25
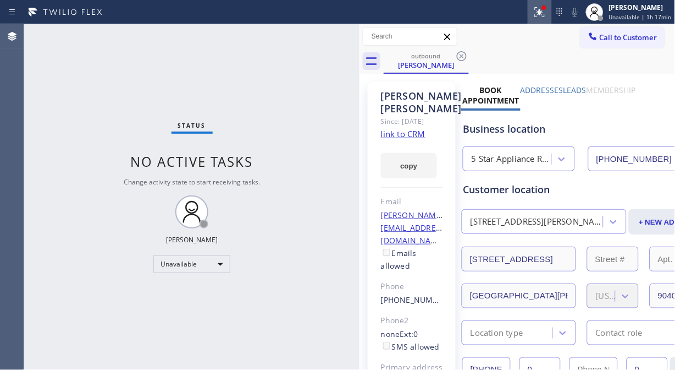
click at [543, 18] on icon at bounding box center [540, 12] width 13 height 13
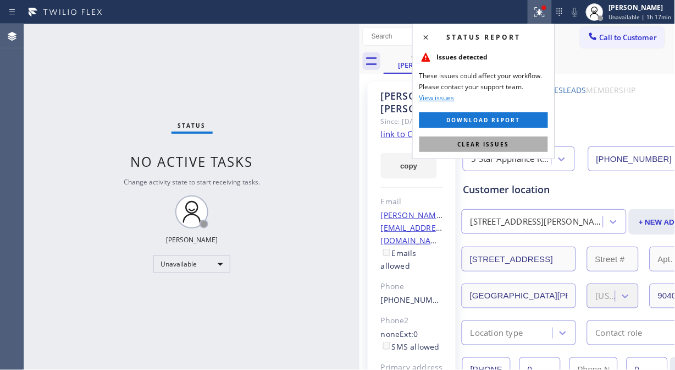
click at [479, 146] on span "Clear issues" at bounding box center [484, 144] width 52 height 8
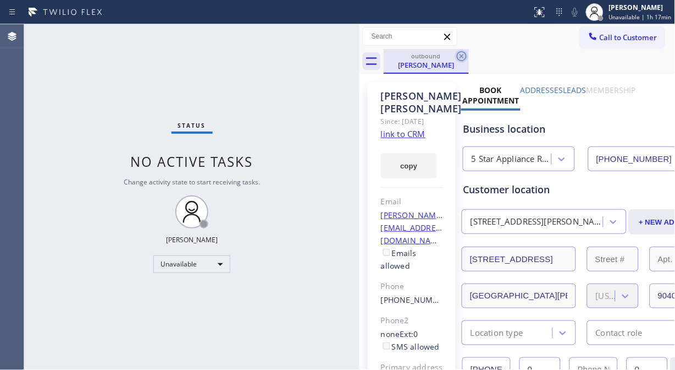
click at [462, 51] on icon at bounding box center [461, 56] width 13 height 13
